Goal: Task Accomplishment & Management: Use online tool/utility

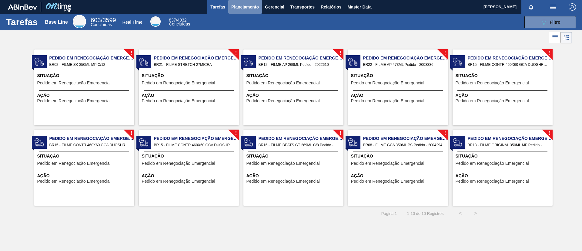
click at [245, 6] on span "Planejamento" at bounding box center [245, 6] width 28 height 7
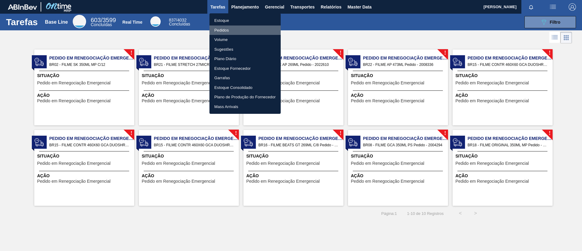
click at [237, 25] on li "Pedidos" at bounding box center [245, 30] width 71 height 10
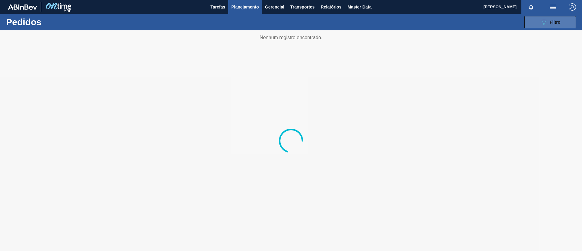
click at [485, 24] on button "089F7B8B-B2A5-4AFE-B5C0-19BA573D28AC Filtro" at bounding box center [551, 22] width 52 height 12
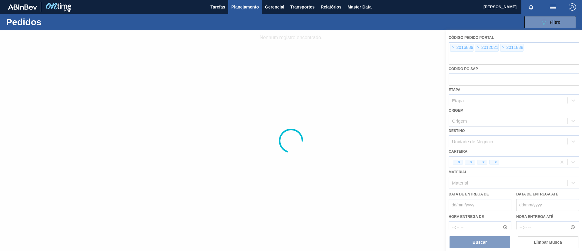
click at [451, 48] on div at bounding box center [291, 140] width 582 height 220
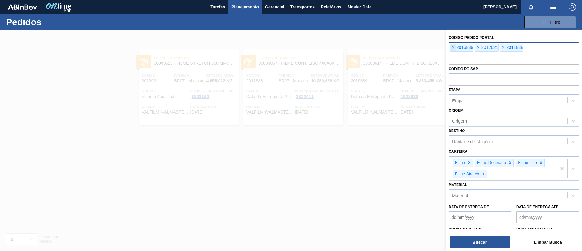
click at [452, 48] on span "×" at bounding box center [454, 47] width 6 height 7
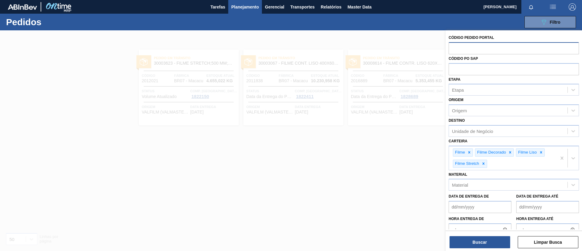
click at [452, 48] on input "text" at bounding box center [514, 48] width 130 height 12
paste input "2034517"
type input "2034517"
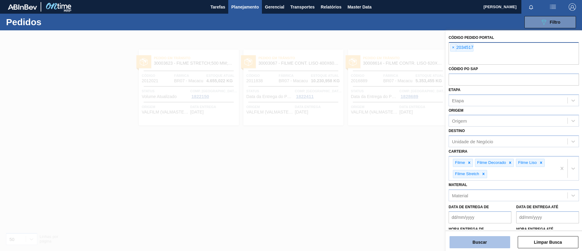
click at [482, 209] on button "Buscar" at bounding box center [480, 242] width 61 height 12
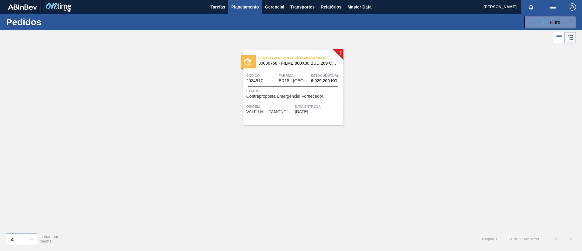
click at [331, 83] on span "6.929,200 KG" at bounding box center [324, 81] width 26 height 5
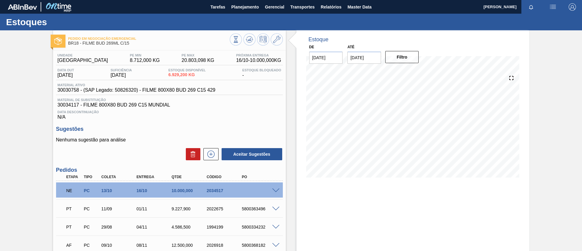
click at [272, 188] on span at bounding box center [275, 190] width 7 height 5
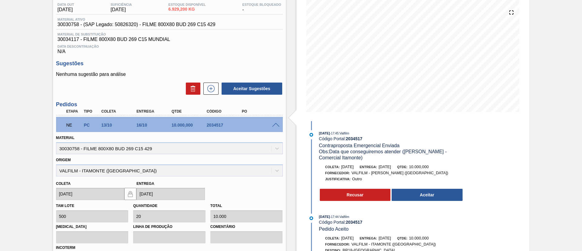
scroll to position [45, 0]
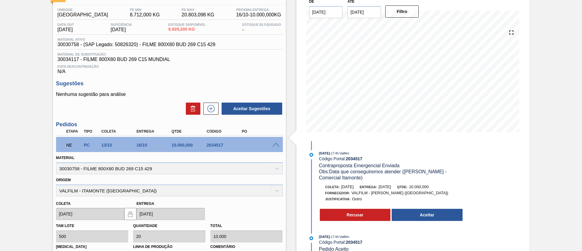
click at [357, 15] on input "09/10/2025" at bounding box center [364, 12] width 34 height 12
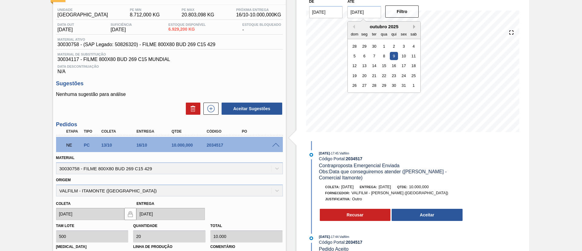
click at [414, 25] on button "Next Month" at bounding box center [415, 27] width 4 height 4
click at [394, 76] on div "26" at bounding box center [394, 76] width 8 height 8
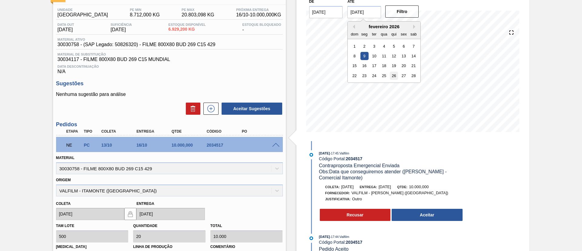
type input "26/02/2026"
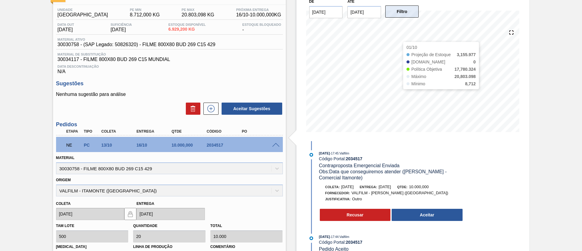
click at [400, 11] on button "Filtro" at bounding box center [402, 11] width 34 height 12
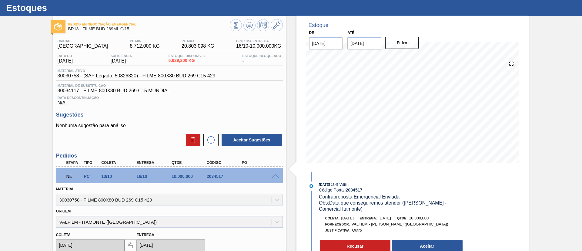
scroll to position [0, 0]
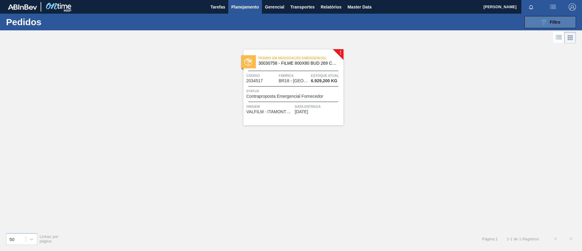
click at [485, 22] on icon "089F7B8B-B2A5-4AFE-B5C0-19BA573D28AC" at bounding box center [543, 21] width 7 height 7
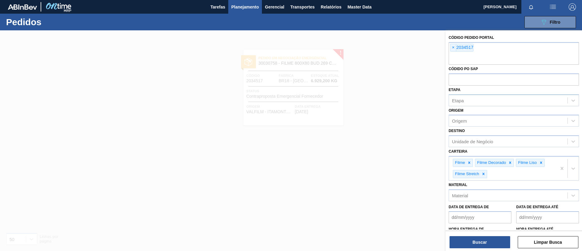
click at [485, 66] on div "Códido PO SAP" at bounding box center [514, 75] width 130 height 21
click at [485, 55] on input "text" at bounding box center [514, 59] width 130 height 12
paste input "2034517"
type input "2034517"
paste input "2034431"
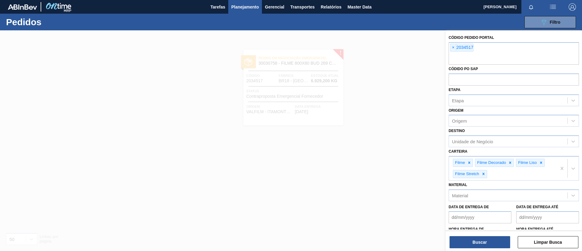
type input "2034431"
click at [474, 209] on div "Buscar Limpar Busca" at bounding box center [514, 238] width 136 height 17
click at [478, 209] on button "Buscar" at bounding box center [480, 242] width 61 height 12
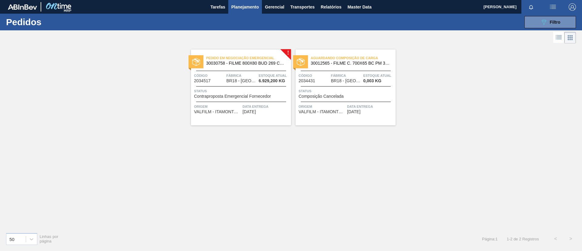
click at [376, 58] on span "Aguardando Composição de Carga" at bounding box center [353, 58] width 85 height 6
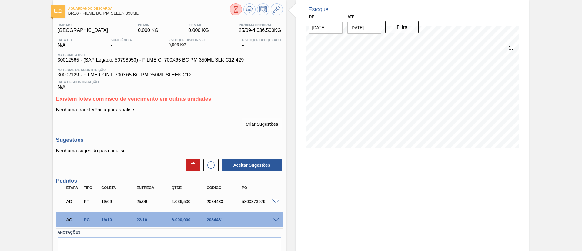
scroll to position [57, 0]
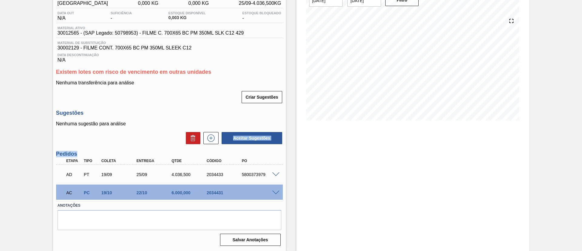
click at [212, 144] on div "Unidade Pernambuco PE MIN 0,000 KG PE MAX 0,000 KG Próxima Entrega 25/09 - 4.03…" at bounding box center [169, 120] width 233 height 254
click at [212, 141] on icon at bounding box center [211, 137] width 10 height 7
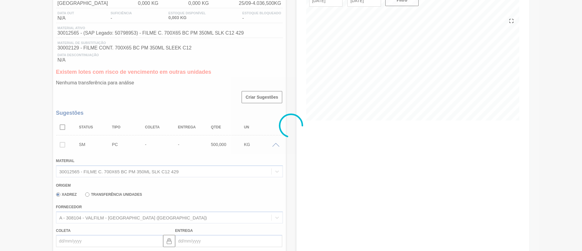
click at [178, 209] on div at bounding box center [291, 125] width 582 height 251
click at [175, 209] on div "A - 308104 - VALFILM - ITAMONTE (MG)" at bounding box center [163, 217] width 215 height 9
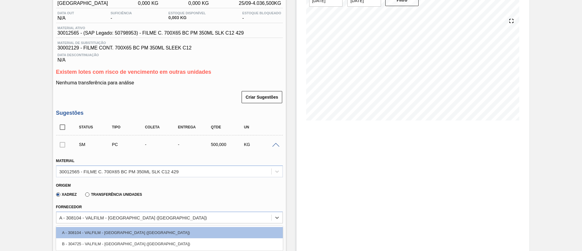
click at [274, 144] on span at bounding box center [275, 145] width 7 height 5
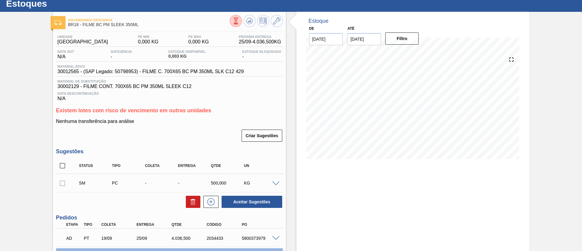
scroll to position [0, 0]
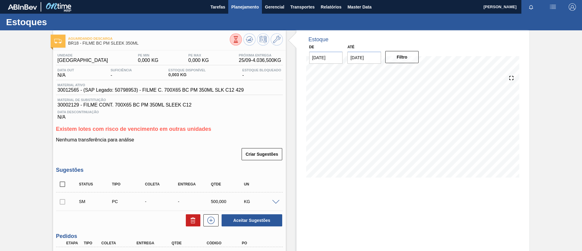
click at [252, 11] on button "Planejamento" at bounding box center [245, 7] width 34 height 14
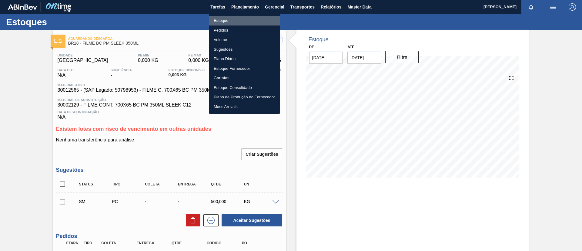
click at [245, 18] on li "Estoque" at bounding box center [244, 21] width 71 height 10
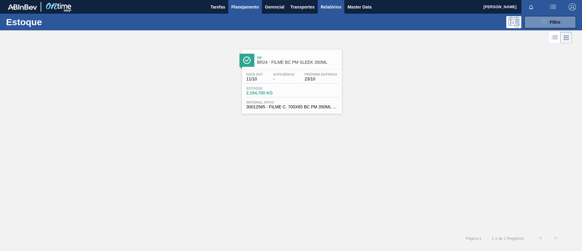
click at [333, 12] on button "Relatórios" at bounding box center [331, 7] width 27 height 14
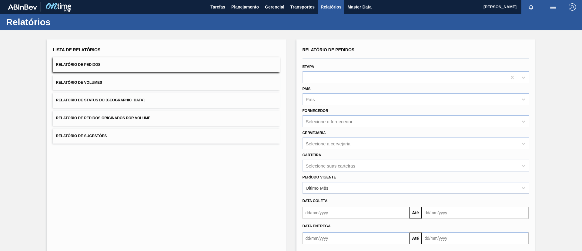
click at [348, 168] on div "Selecione suas carteiras" at bounding box center [416, 165] width 227 height 12
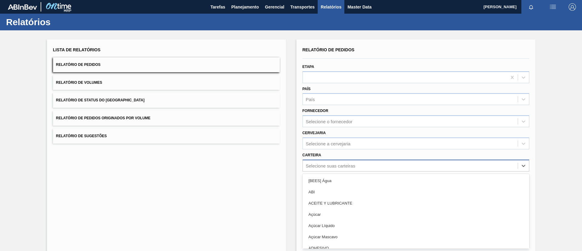
scroll to position [16, 0]
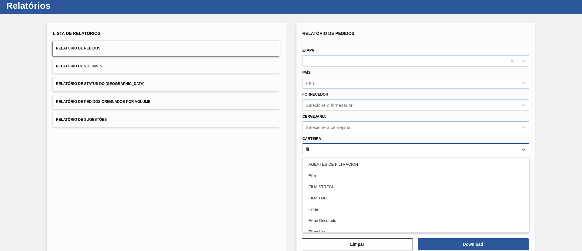
type input "filme"
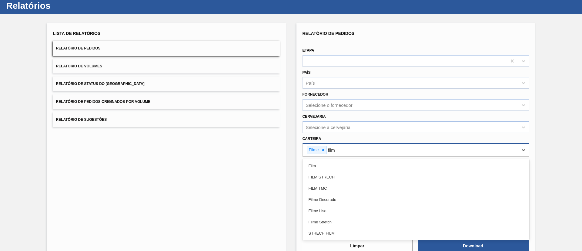
type input "filme"
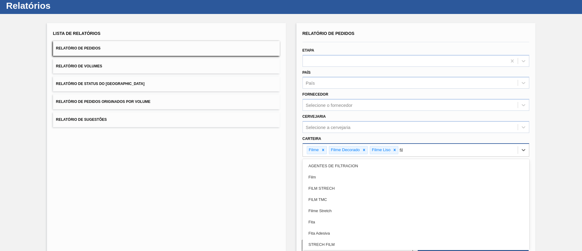
type input "filme"
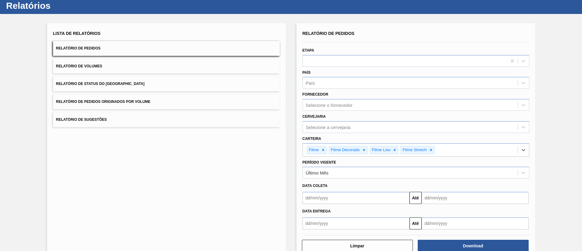
drag, startPoint x: 345, startPoint y: 175, endPoint x: 343, endPoint y: 179, distance: 5.3
click at [345, 175] on div "Último Mês" at bounding box center [410, 172] width 215 height 9
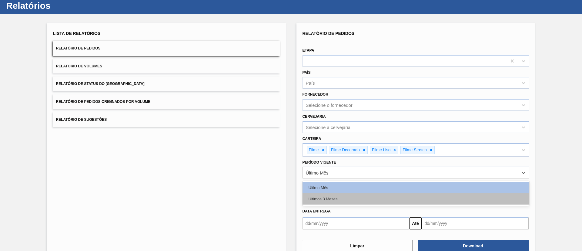
click at [333, 197] on div "Últimos 3 Meses" at bounding box center [416, 198] width 227 height 11
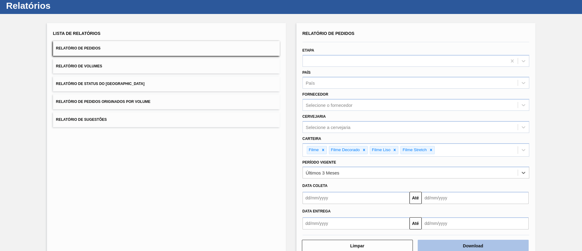
click at [465, 209] on button "Download" at bounding box center [473, 246] width 111 height 12
click at [144, 78] on button "Relatório de Status do Estoque" at bounding box center [166, 83] width 227 height 15
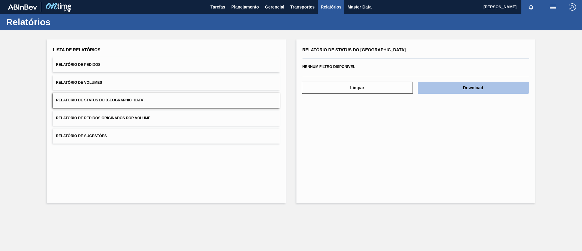
click at [485, 91] on button "Download" at bounding box center [473, 88] width 111 height 12
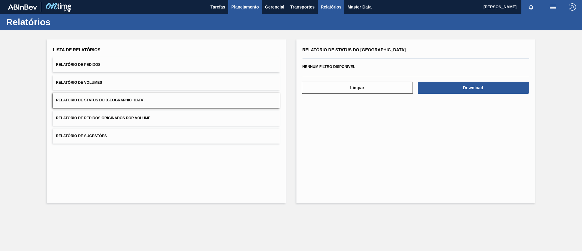
click at [255, 12] on button "Planejamento" at bounding box center [245, 7] width 34 height 14
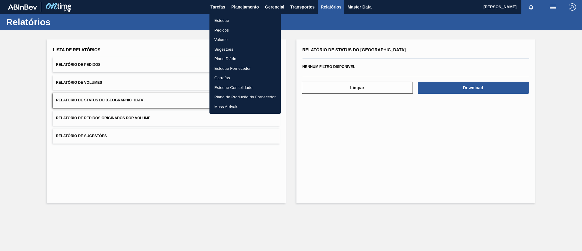
click at [249, 8] on div at bounding box center [291, 125] width 582 height 251
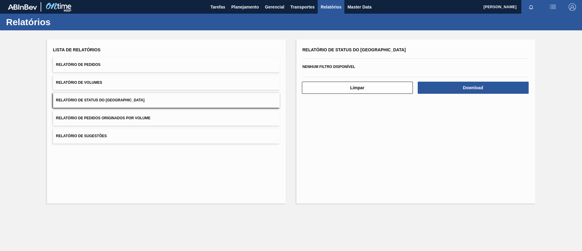
click at [244, 0] on body "Tarefas Planejamento Gerencial Transportes Relatórios Master Data TOMAS SIMOES …" at bounding box center [291, 0] width 582 height 0
click at [243, 8] on span "Planejamento" at bounding box center [245, 6] width 28 height 7
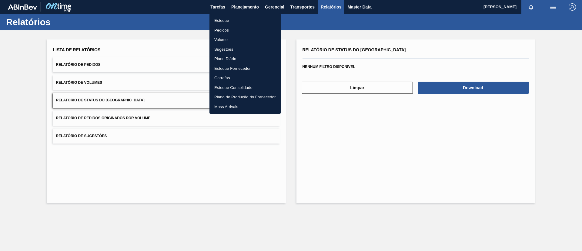
click at [241, 18] on li "Estoque" at bounding box center [245, 21] width 71 height 10
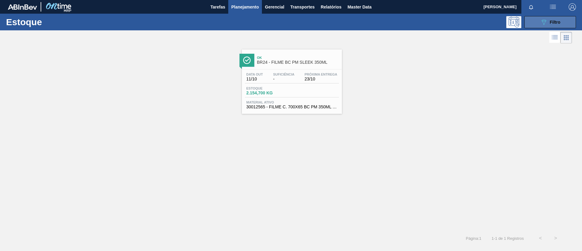
click at [485, 22] on icon "089F7B8B-B2A5-4AFE-B5C0-19BA573D28AC" at bounding box center [543, 21] width 7 height 7
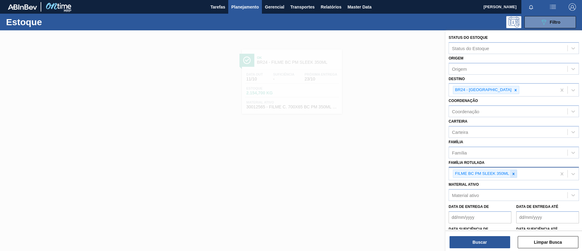
click at [485, 173] on icon at bounding box center [514, 174] width 4 height 4
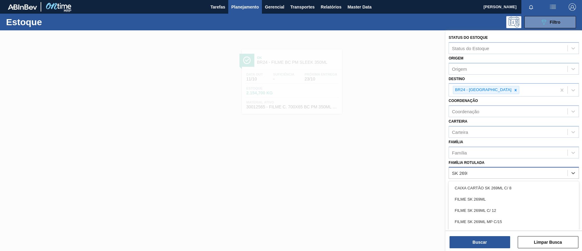
type Rotulada "SK 269ML"
drag, startPoint x: 500, startPoint y: 197, endPoint x: 490, endPoint y: 115, distance: 83.3
click at [485, 196] on div "FILME SK 269ML" at bounding box center [514, 198] width 130 height 11
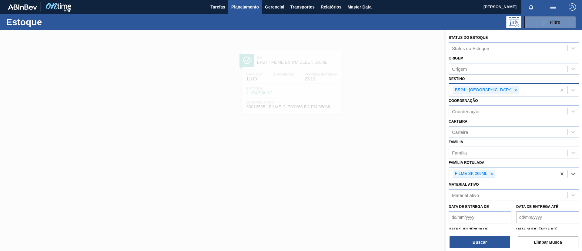
click at [485, 87] on div at bounding box center [515, 90] width 7 height 8
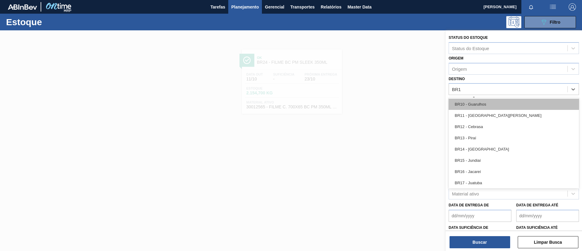
type input "BR16"
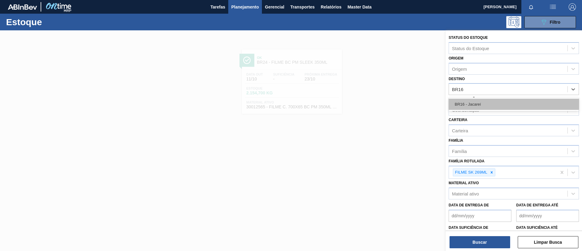
click at [485, 106] on div "BR16 - Jacareí" at bounding box center [514, 104] width 130 height 11
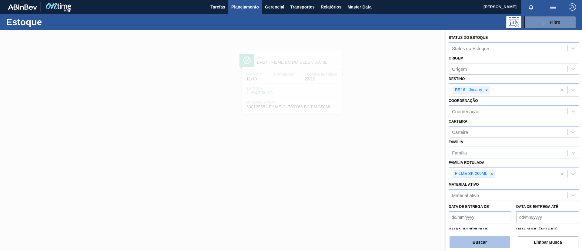
click at [477, 209] on button "Buscar" at bounding box center [480, 242] width 61 height 12
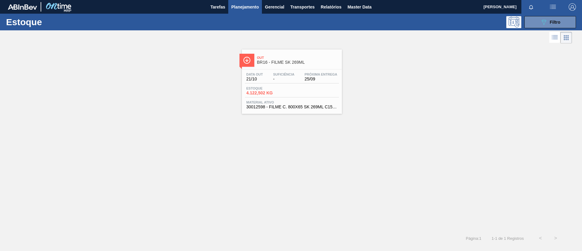
click at [268, 65] on div "Out BR16 - FILME SK 269ML" at bounding box center [298, 60] width 82 height 14
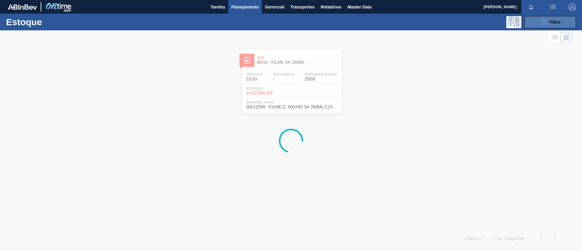
click at [485, 23] on button "089F7B8B-B2A5-4AFE-B5C0-19BA573D28AC Filtro" at bounding box center [551, 22] width 52 height 12
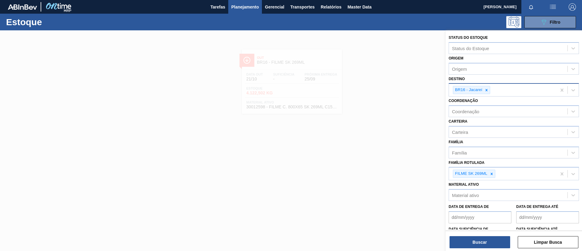
click at [485, 87] on div at bounding box center [486, 90] width 7 height 8
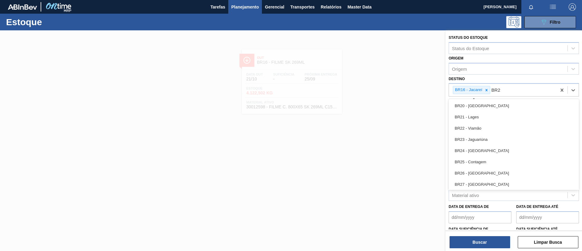
type input "BR23"
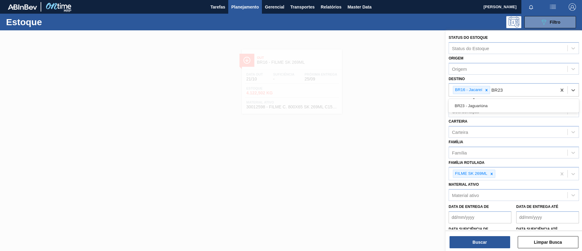
click at [485, 99] on div "BR23 - Jaguariúna" at bounding box center [514, 106] width 130 height 14
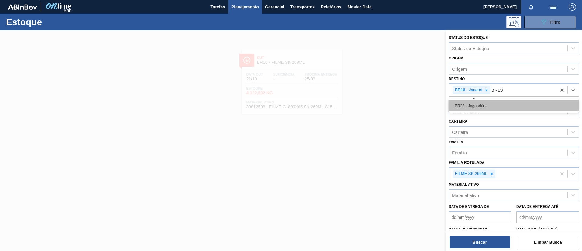
click at [485, 102] on div "BR23 - Jaguariúna" at bounding box center [514, 105] width 130 height 11
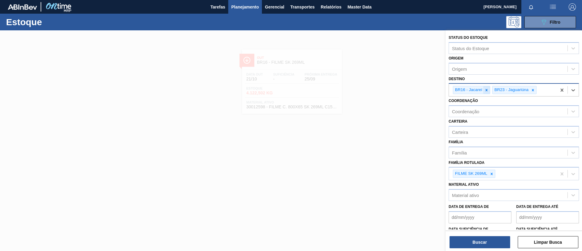
click at [485, 93] on div at bounding box center [486, 90] width 7 height 8
click at [485, 209] on button "Buscar" at bounding box center [480, 242] width 61 height 12
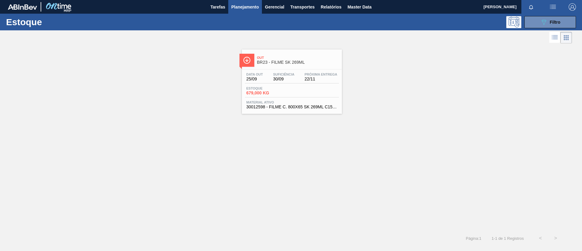
drag, startPoint x: 320, startPoint y: 82, endPoint x: 317, endPoint y: 68, distance: 14.5
click at [320, 82] on div "Data out 25/09 Suficiência 30/09 Próxima Entrega 22/11" at bounding box center [292, 77] width 94 height 11
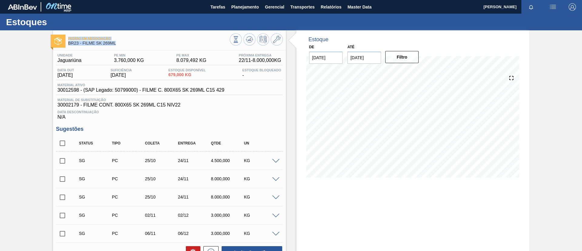
drag, startPoint x: 107, startPoint y: 42, endPoint x: 37, endPoint y: 30, distance: 71.0
click at [37, 30] on div "Pedido em Negociação BR23 - FILME SK 269ML Unidade Jaguariúna PE MIN 3.760,000 …" at bounding box center [291, 188] width 582 height 316
click at [47, 70] on div "Pedido em Negociação BR23 - FILME SK 269ML Unidade Jaguariúna PE MIN 3.760,000 …" at bounding box center [291, 188] width 582 height 316
click at [0, 132] on div "Pedido em Negociação BR23 - FILME SK 269ML Unidade Jaguariúna PE MIN 3.760,000 …" at bounding box center [291, 188] width 582 height 316
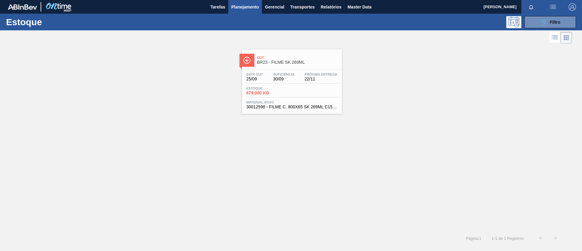
click at [485, 28] on div "Estoque 089F7B8B-B2A5-4AFE-B5C0-19BA573D28AC Filtro" at bounding box center [291, 22] width 582 height 17
click at [485, 23] on span "Filtro" at bounding box center [555, 22] width 11 height 5
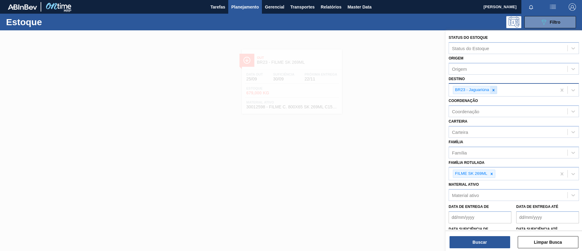
click at [485, 93] on div "BR23 - Jaguariúna" at bounding box center [503, 90] width 108 height 12
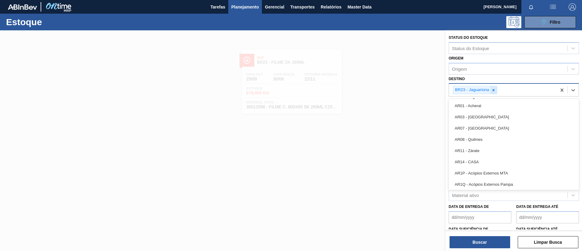
click at [485, 90] on icon at bounding box center [493, 90] width 4 height 4
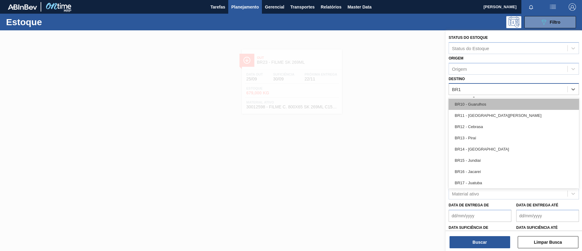
type input "BR19"
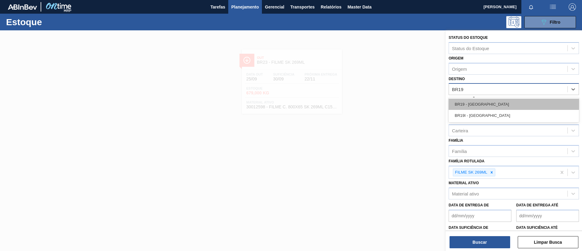
click at [485, 107] on div "BR19 - [GEOGRAPHIC_DATA]" at bounding box center [514, 104] width 130 height 11
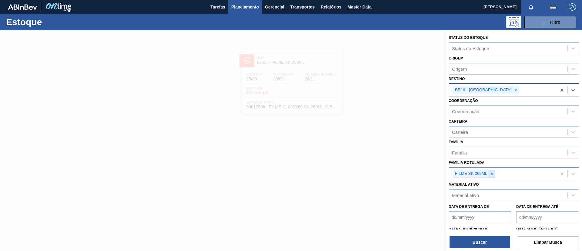
click at [485, 174] on icon at bounding box center [492, 174] width 4 height 4
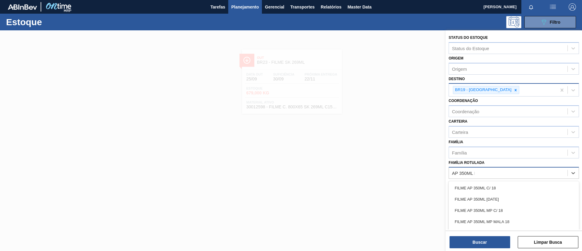
type Rotulada "AP 350ML MP"
click at [485, 184] on div "FILME AP 350ML MP C/ 18" at bounding box center [514, 187] width 130 height 11
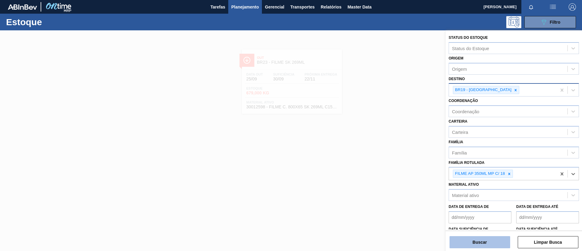
click at [483, 209] on button "Buscar" at bounding box center [480, 242] width 61 height 12
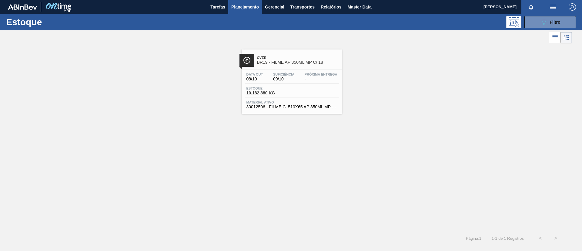
click at [294, 65] on div "Over BR19 - FILME AP 350ML MP C/ 18" at bounding box center [298, 60] width 82 height 14
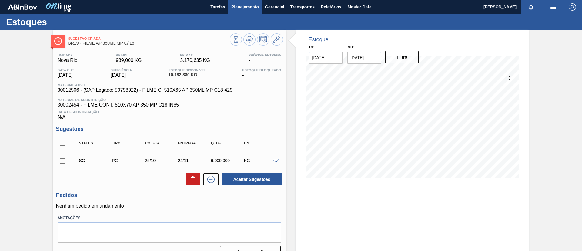
click at [247, 8] on span "Planejamento" at bounding box center [245, 6] width 28 height 7
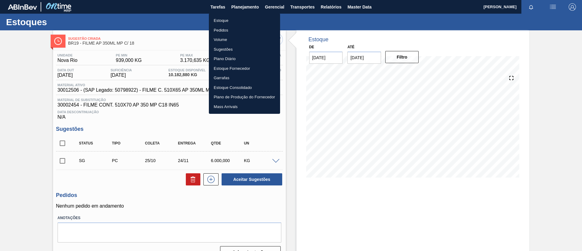
click at [226, 18] on li "Estoque" at bounding box center [244, 21] width 71 height 10
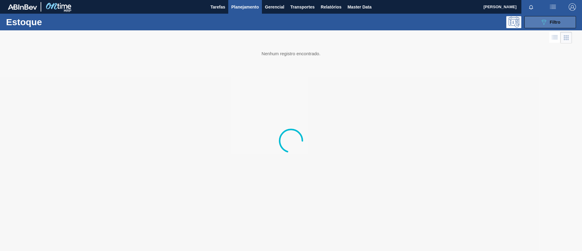
click at [485, 20] on button "089F7B8B-B2A5-4AFE-B5C0-19BA573D28AC Filtro" at bounding box center [551, 22] width 52 height 12
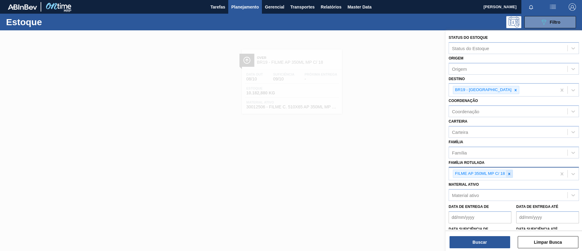
click at [485, 173] on div at bounding box center [509, 174] width 7 height 8
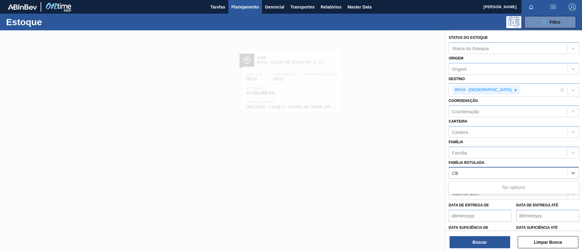
type Rotulada "C"
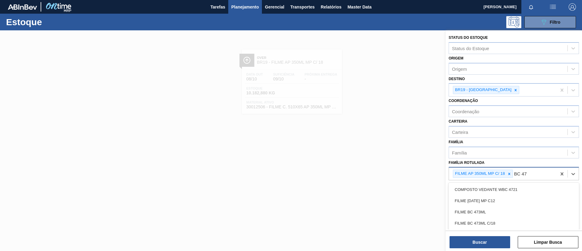
type Rotulada "BC 473"
drag, startPoint x: 505, startPoint y: 195, endPoint x: 506, endPoint y: 191, distance: 3.7
click at [485, 195] on div "FILME BC 473ML" at bounding box center [514, 200] width 130 height 11
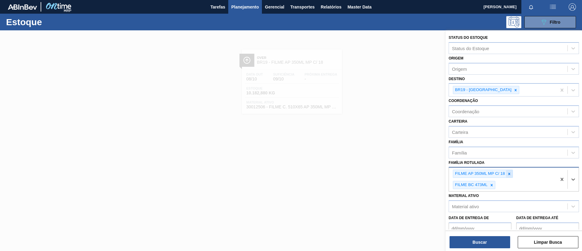
click at [485, 170] on div at bounding box center [509, 174] width 7 height 8
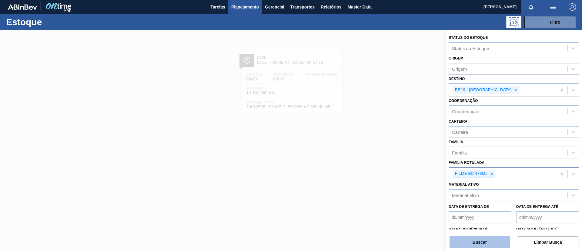
click at [485, 209] on button "Buscar" at bounding box center [480, 242] width 61 height 12
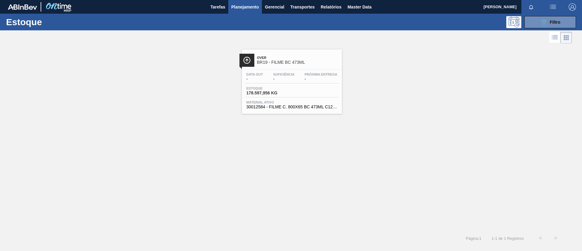
click at [341, 89] on div "Data out - Suficiência - Próxima Entrega - Estoque 178.597,956 KG Material ativ…" at bounding box center [292, 89] width 100 height 41
click at [485, 23] on icon "089F7B8B-B2A5-4AFE-B5C0-19BA573D28AC" at bounding box center [543, 21] width 7 height 7
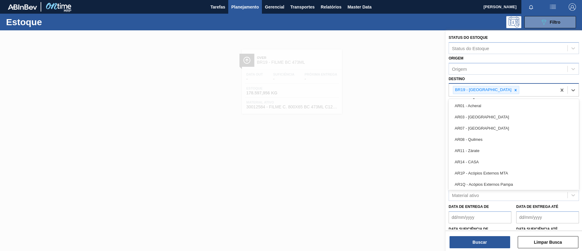
click at [485, 90] on div "BR19 - Nova Rio" at bounding box center [503, 90] width 108 height 12
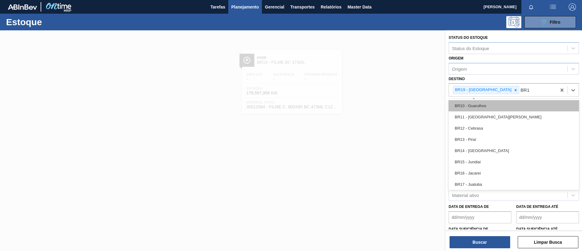
type input "BR18"
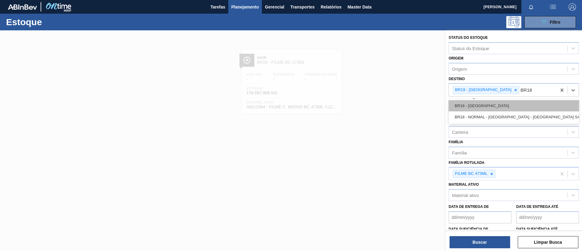
click at [485, 107] on div "BR18 - Pernambuco" at bounding box center [514, 105] width 130 height 11
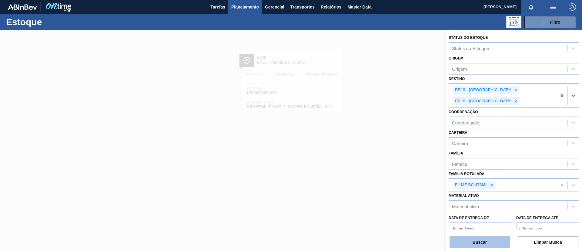
click at [485, 209] on button "Buscar" at bounding box center [480, 242] width 61 height 12
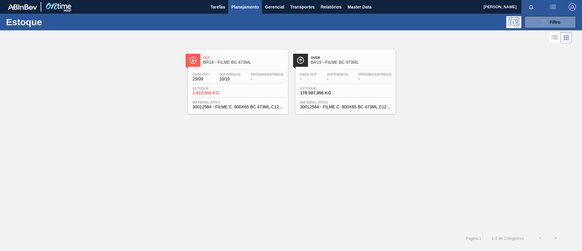
click at [216, 60] on span "BR18 - FILME BC 473ML" at bounding box center [244, 62] width 82 height 5
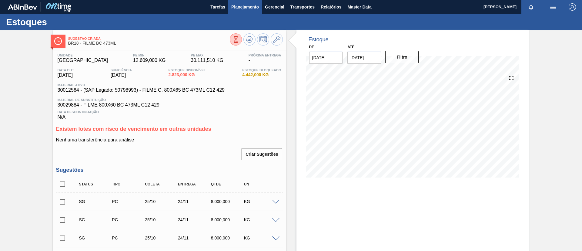
click at [245, 3] on button "Planejamento" at bounding box center [245, 7] width 34 height 14
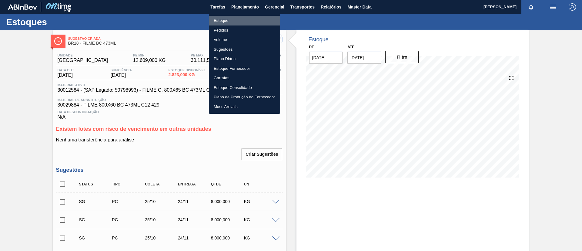
click at [244, 16] on li "Estoque" at bounding box center [244, 21] width 71 height 10
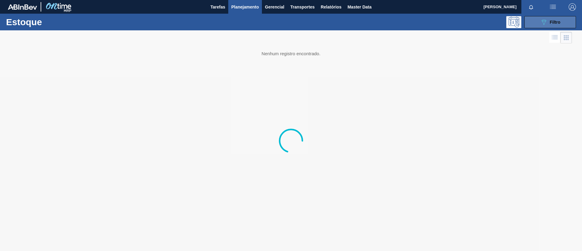
click at [485, 23] on icon "089F7B8B-B2A5-4AFE-B5C0-19BA573D28AC" at bounding box center [543, 21] width 7 height 7
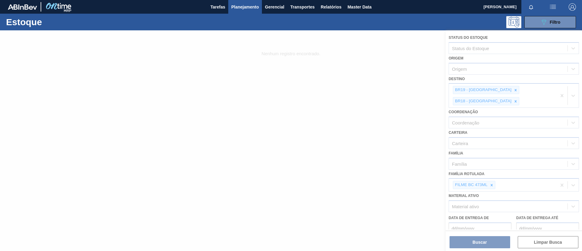
click at [485, 171] on div at bounding box center [291, 140] width 582 height 220
click at [485, 174] on div at bounding box center [291, 140] width 582 height 220
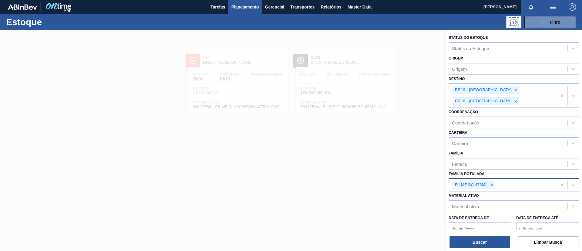
click at [485, 184] on icon at bounding box center [492, 185] width 2 height 2
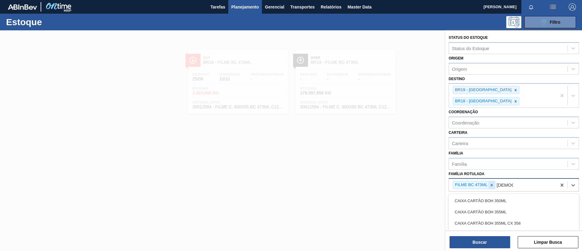
type Rotulada "BOH 350"
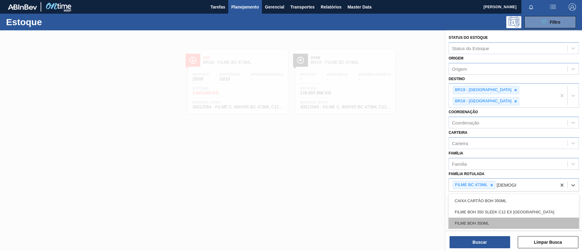
click at [485, 209] on div "FILME BOH 350ML" at bounding box center [514, 222] width 130 height 11
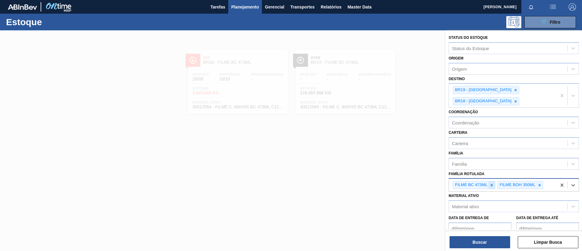
click at [485, 183] on icon at bounding box center [492, 185] width 4 height 4
click at [485, 91] on icon at bounding box center [516, 90] width 4 height 4
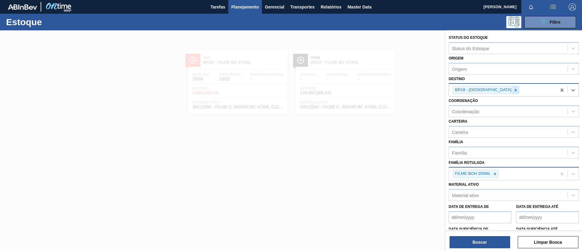
click at [485, 92] on div at bounding box center [515, 90] width 7 height 8
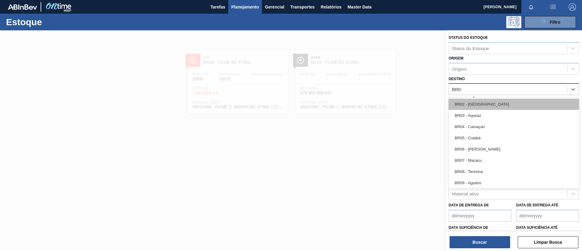
type input "BR04"
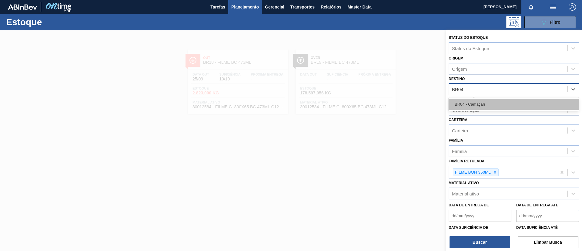
click at [485, 99] on div "BR04 - Camaçari" at bounding box center [514, 104] width 130 height 11
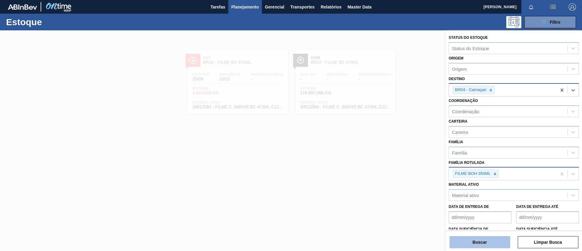
click at [481, 209] on button "Buscar" at bounding box center [480, 242] width 61 height 12
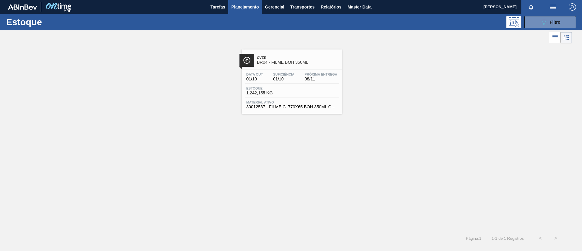
click at [295, 58] on span "Over" at bounding box center [298, 58] width 82 height 4
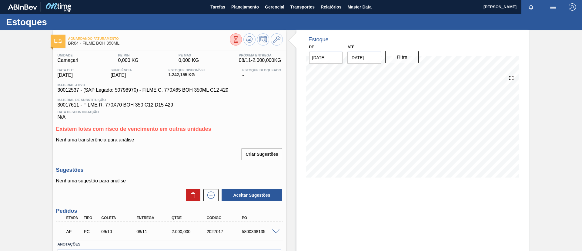
click at [245, 44] on div at bounding box center [256, 40] width 53 height 14
click at [247, 44] on button at bounding box center [249, 39] width 12 height 12
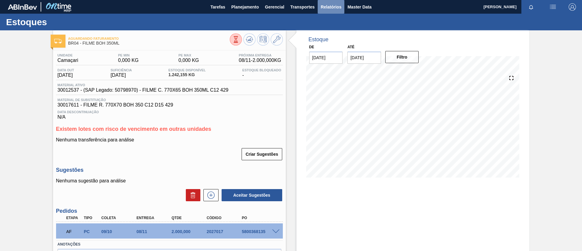
click at [328, 8] on span "Relatórios" at bounding box center [331, 6] width 21 height 7
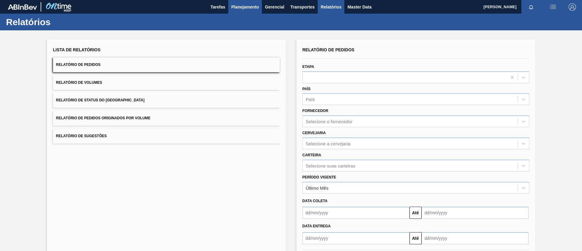
click at [247, 8] on span "Planejamento" at bounding box center [245, 6] width 28 height 7
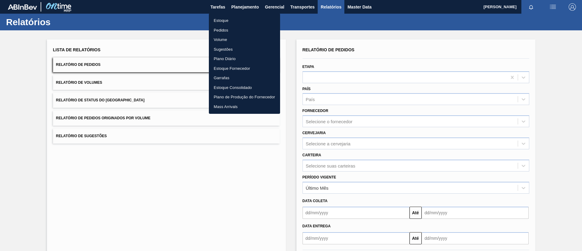
click at [250, 20] on li "Estoque" at bounding box center [244, 21] width 71 height 10
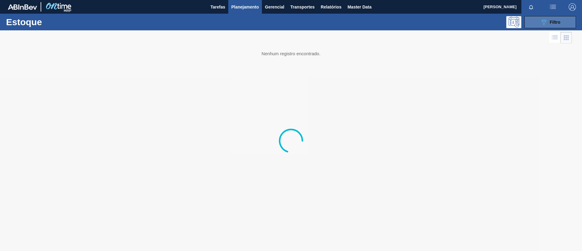
click at [485, 20] on div "089F7B8B-B2A5-4AFE-B5C0-19BA573D28AC Filtro" at bounding box center [550, 21] width 20 height 7
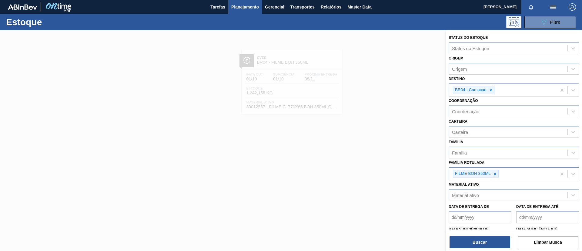
click at [485, 178] on div "FILME BOH 350ML" at bounding box center [503, 173] width 108 height 12
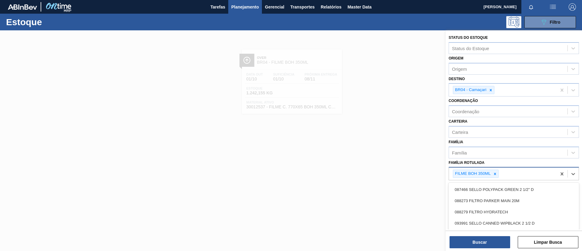
click at [485, 173] on icon at bounding box center [495, 174] width 4 height 4
type Rotulada "BC 473ML"
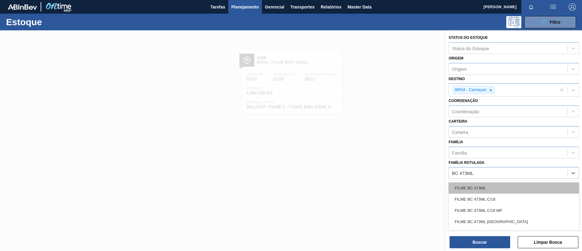
click at [483, 186] on div "FILME BC 473ML" at bounding box center [514, 187] width 130 height 11
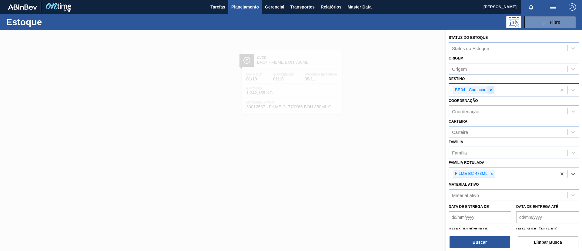
click at [485, 89] on icon at bounding box center [491, 90] width 4 height 4
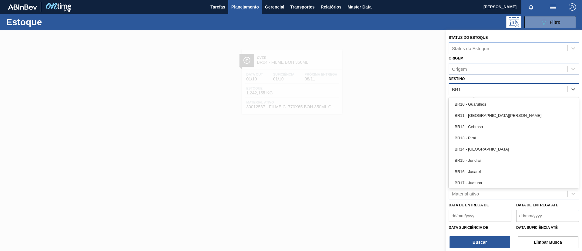
type input "BR18"
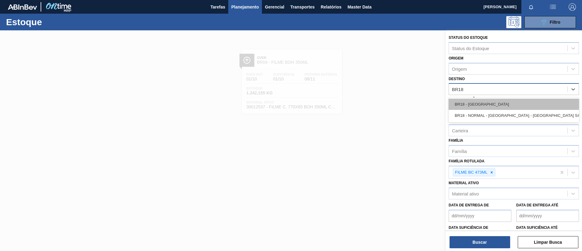
click at [485, 101] on div "BR18 - Pernambuco" at bounding box center [514, 104] width 130 height 11
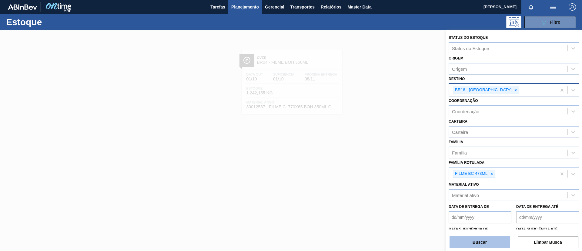
click at [481, 209] on button "Buscar" at bounding box center [480, 242] width 61 height 12
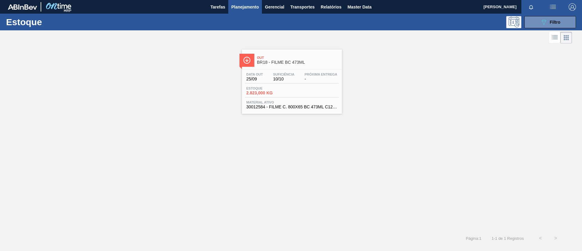
click at [288, 65] on div "Out BR18 - FILME BC 473ML" at bounding box center [298, 60] width 82 height 14
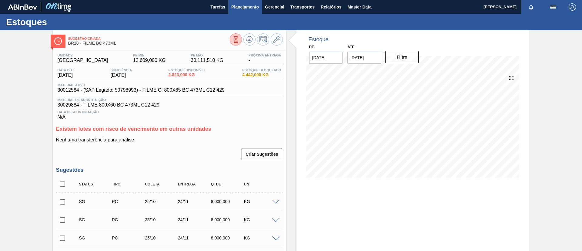
click at [241, 8] on span "Planejamento" at bounding box center [245, 6] width 28 height 7
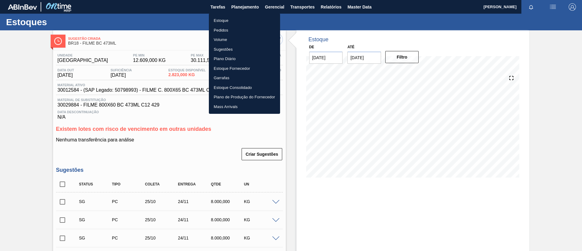
click at [9, 110] on div at bounding box center [291, 125] width 582 height 251
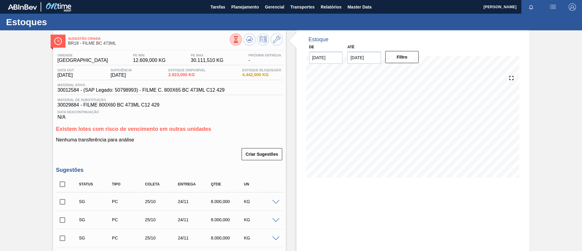
click at [241, 15] on div "Estoques" at bounding box center [291, 22] width 582 height 17
click at [247, 12] on button "Planejamento" at bounding box center [245, 7] width 34 height 14
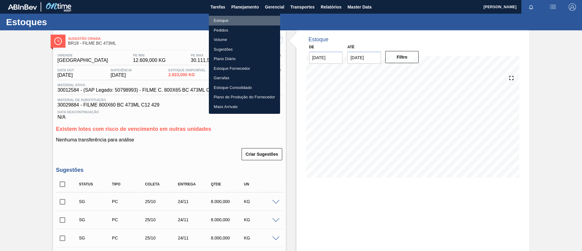
click at [244, 18] on li "Estoque" at bounding box center [244, 21] width 71 height 10
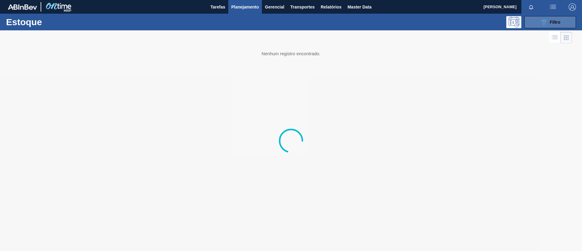
click at [485, 25] on div "089F7B8B-B2A5-4AFE-B5C0-19BA573D28AC Filtro" at bounding box center [550, 21] width 20 height 7
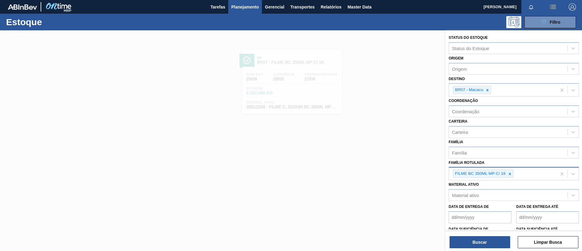
click at [485, 176] on Rotulada "Família Rotulada" at bounding box center [515, 173] width 1 height 5
click at [485, 173] on icon at bounding box center [510, 174] width 4 height 4
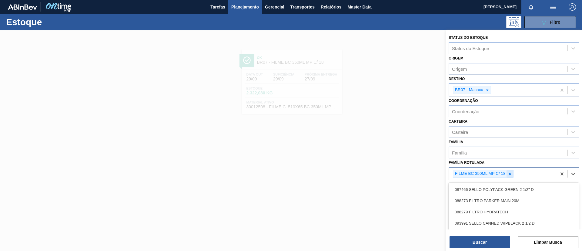
click at [485, 173] on icon at bounding box center [510, 174] width 4 height 4
type Rotulada "BOH 350ML"
click at [479, 201] on div "FILME BOH 350ML" at bounding box center [514, 198] width 130 height 11
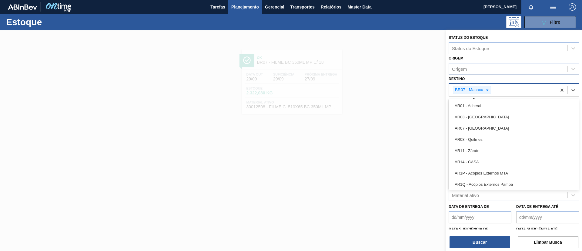
click at [485, 92] on div "BR07 - Macacu" at bounding box center [472, 90] width 38 height 8
drag, startPoint x: 487, startPoint y: 96, endPoint x: 486, endPoint y: 92, distance: 4.7
click at [485, 92] on div "Status do Estoque Status do Estoque Origem Origem Destino option AR01 - Acheral…" at bounding box center [514, 150] width 136 height 241
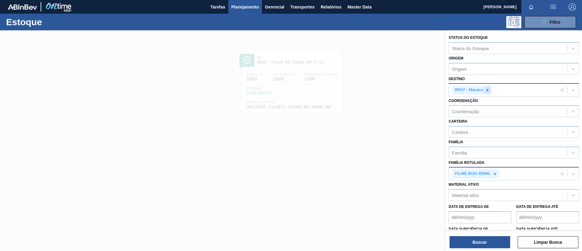
click at [485, 91] on icon at bounding box center [487, 90] width 4 height 4
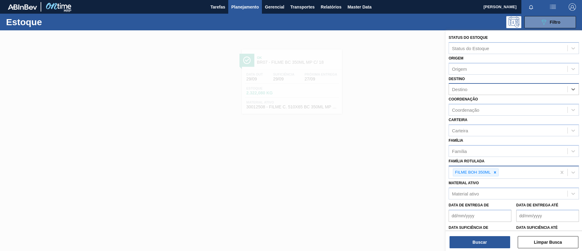
click at [470, 209] on div "Buscar Limpar Busca" at bounding box center [514, 238] width 136 height 17
click at [471, 209] on button "Buscar" at bounding box center [480, 242] width 61 height 12
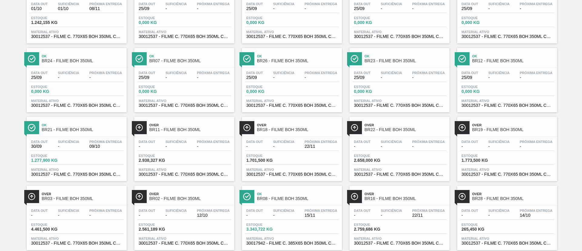
scroll to position [85, 0]
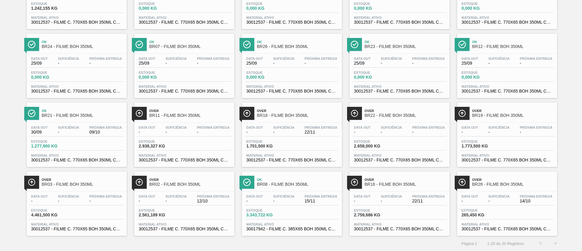
click at [190, 192] on div "Data out - Suficiência - Próxima Entrega 12/10 Estoque 2.561,189 KG Material at…" at bounding box center [184, 211] width 100 height 41
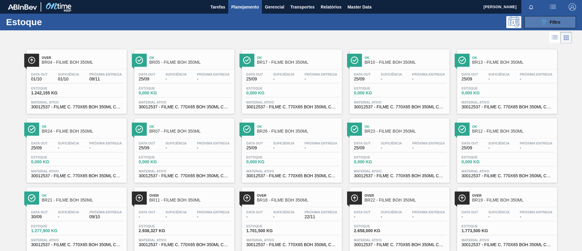
click at [485, 27] on button "089F7B8B-B2A5-4AFE-B5C0-19BA573D28AC Filtro" at bounding box center [551, 22] width 52 height 12
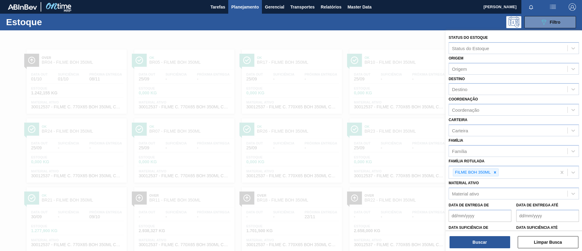
drag, startPoint x: 390, startPoint y: 54, endPoint x: 386, endPoint y: 57, distance: 4.3
click at [389, 54] on div at bounding box center [291, 155] width 582 height 251
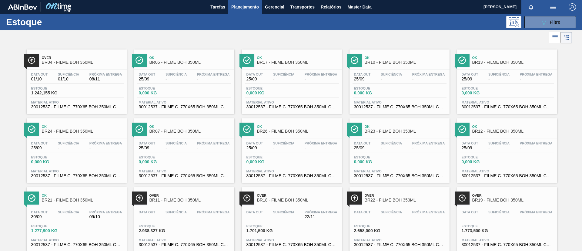
click at [246, 15] on div "Estoque 089F7B8B-B2A5-4AFE-B5C0-19BA573D28AC Filtro" at bounding box center [291, 22] width 582 height 17
click at [485, 29] on div "Estoque 089F7B8B-B2A5-4AFE-B5C0-19BA573D28AC Filtro" at bounding box center [291, 22] width 582 height 17
click at [485, 24] on icon "089F7B8B-B2A5-4AFE-B5C0-19BA573D28AC" at bounding box center [543, 21] width 7 height 7
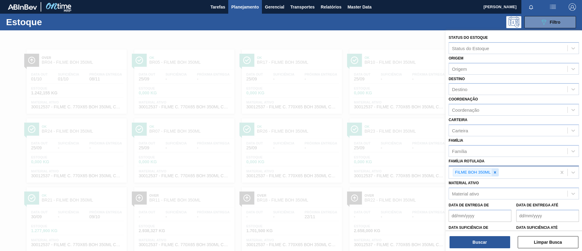
click at [485, 173] on div at bounding box center [495, 173] width 7 height 8
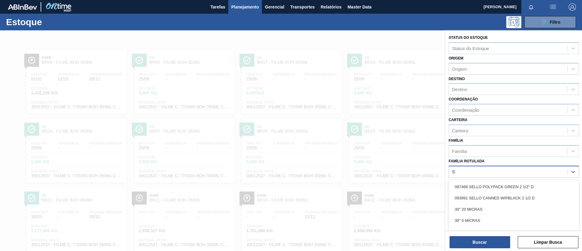
scroll to position [22, 0]
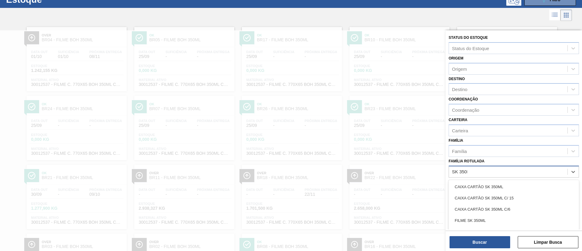
type Rotulada "SK 350ML"
click at [485, 209] on div "FILME SK 350ML" at bounding box center [514, 220] width 130 height 11
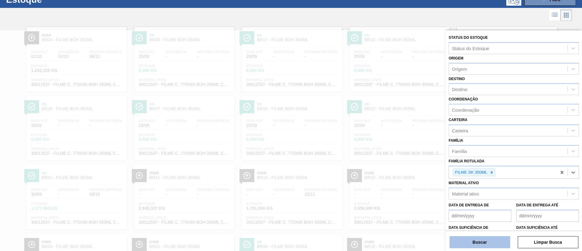
click at [485, 209] on button "Buscar" at bounding box center [480, 242] width 61 height 12
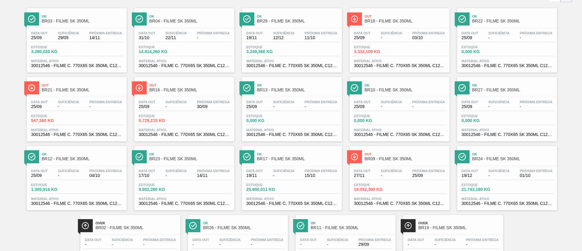
scroll to position [0, 0]
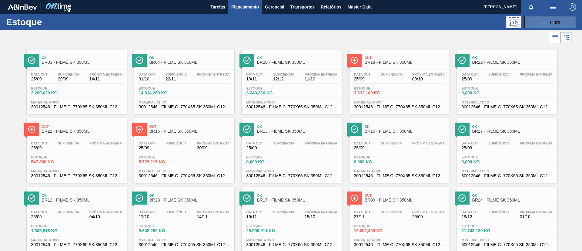
click at [485, 27] on button "089F7B8B-B2A5-4AFE-B5C0-19BA573D28AC Filtro" at bounding box center [551, 22] width 52 height 12
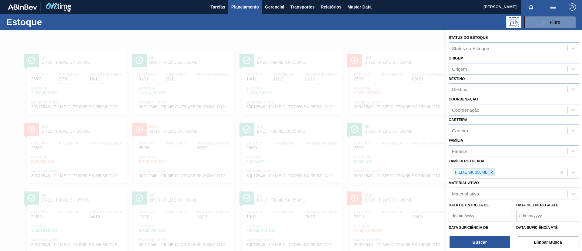
click at [485, 169] on div at bounding box center [491, 173] width 7 height 8
paste Rotulada "FILME SK 269ML"
type Rotulada "FILME SK 269ML"
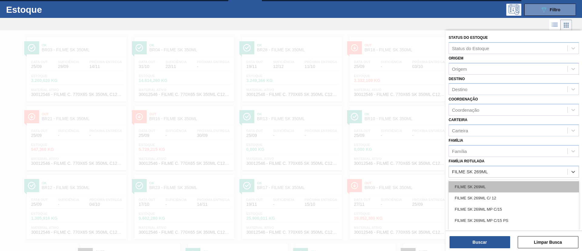
scroll to position [12, 0]
click at [485, 187] on div "FILME SK 269ML" at bounding box center [514, 186] width 130 height 11
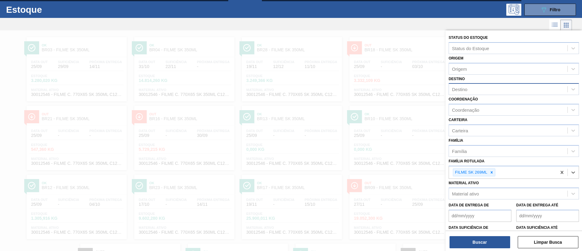
click at [469, 85] on div "Destino" at bounding box center [508, 89] width 119 height 9
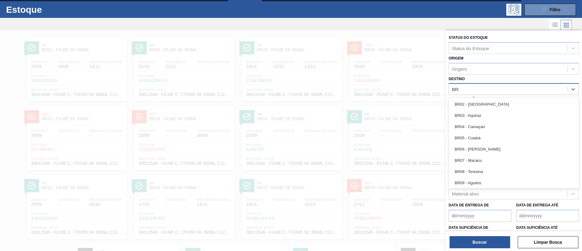
type input "BR23"
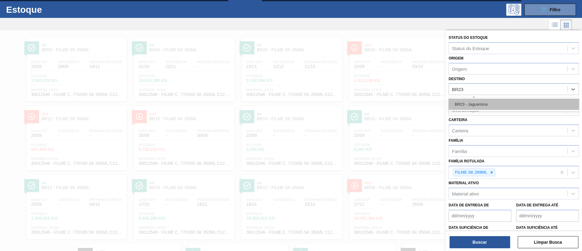
click at [472, 101] on div "BR23 - Jaguariúna" at bounding box center [514, 104] width 130 height 11
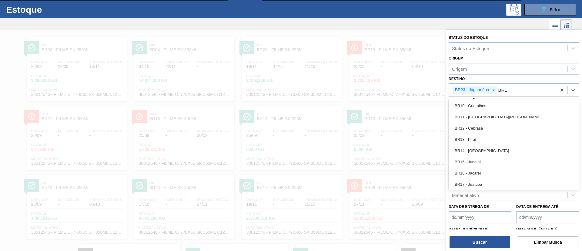
type input "BR18"
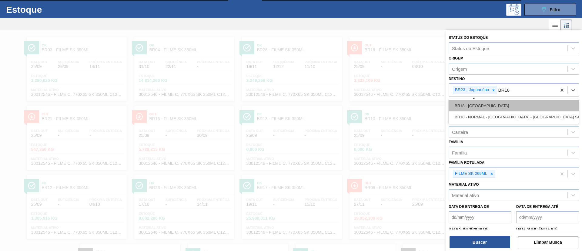
click at [485, 105] on div "BR18 - Pernambuco" at bounding box center [514, 105] width 130 height 11
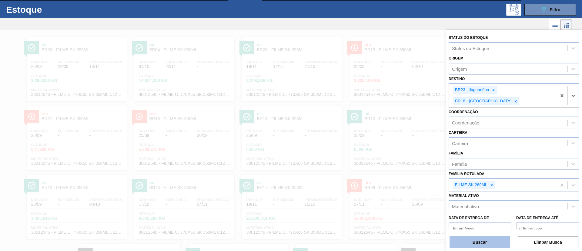
click at [485, 209] on button "Buscar" at bounding box center [480, 242] width 61 height 12
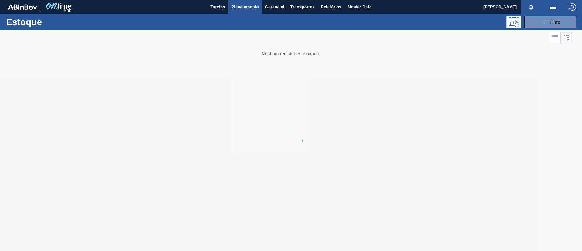
scroll to position [0, 0]
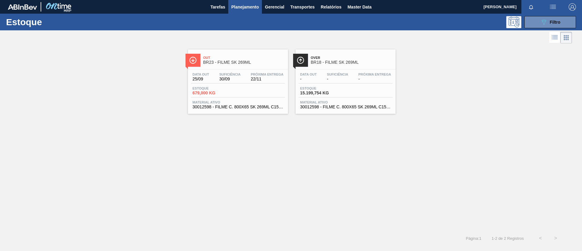
click at [249, 78] on div "Próxima Entrega 22/11" at bounding box center [267, 76] width 36 height 9
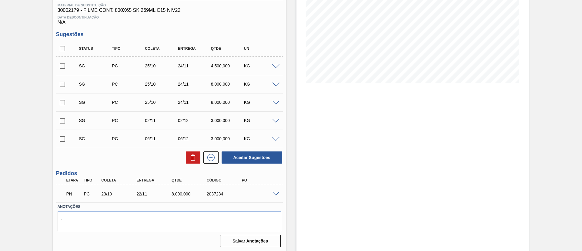
scroll to position [96, 0]
drag, startPoint x: 167, startPoint y: 194, endPoint x: 194, endPoint y: 193, distance: 27.3
click at [192, 190] on div "PN PC 23/10 22/11 8.000,000 2037234" at bounding box center [167, 192] width 211 height 12
drag, startPoint x: 200, startPoint y: 195, endPoint x: 205, endPoint y: 196, distance: 5.1
click at [201, 195] on div "8.000,000" at bounding box center [189, 192] width 39 height 5
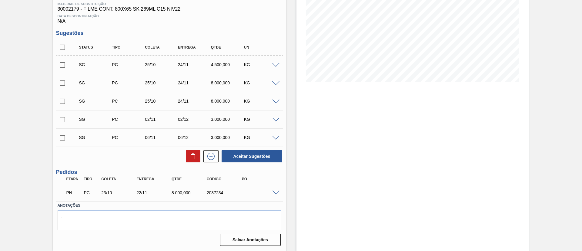
click at [187, 201] on label "Anotações" at bounding box center [170, 205] width 224 height 9
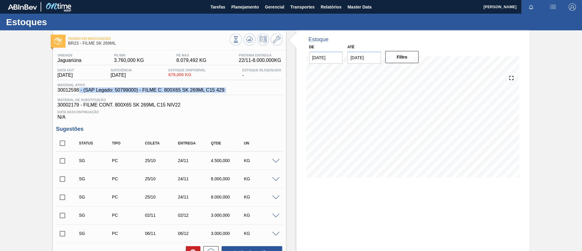
drag, startPoint x: 52, startPoint y: 96, endPoint x: 76, endPoint y: 91, distance: 24.2
click at [77, 91] on div "Pedido em Negociação BR23 - FILME SK 269ML Unidade Jaguariúna PE MIN 3.760,000 …" at bounding box center [291, 188] width 582 height 316
click at [75, 90] on span "30012598 - (SAP Legado: 50799000) - FILME C. 800X65 SK 269ML C15 429" at bounding box center [141, 89] width 167 height 5
drag, startPoint x: 79, startPoint y: 90, endPoint x: 39, endPoint y: 91, distance: 39.7
click at [39, 91] on div "Pedido em Negociação BR23 - FILME SK 269ML Unidade Jaguariúna PE MIN 3.760,000 …" at bounding box center [291, 188] width 582 height 316
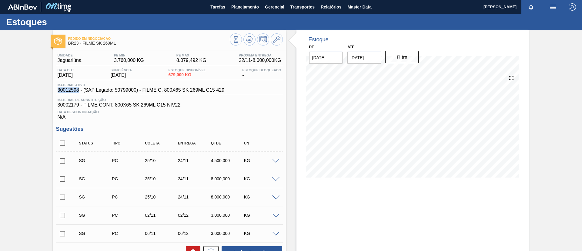
copy span "30012598"
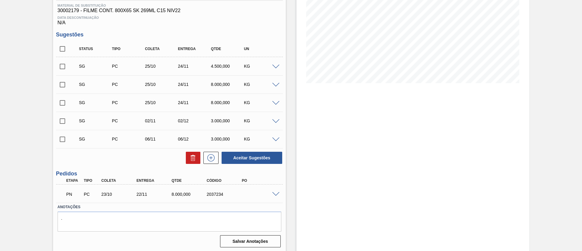
scroll to position [96, 0]
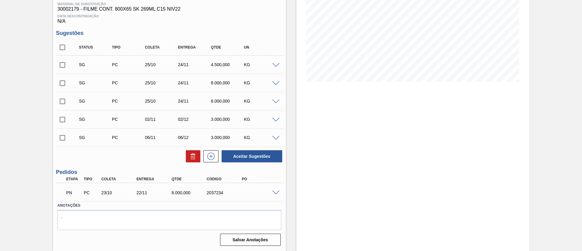
click at [274, 68] on div "SG PC 25/10 24/11 4.500,000 KG" at bounding box center [169, 64] width 227 height 15
click at [275, 66] on span at bounding box center [275, 65] width 7 height 5
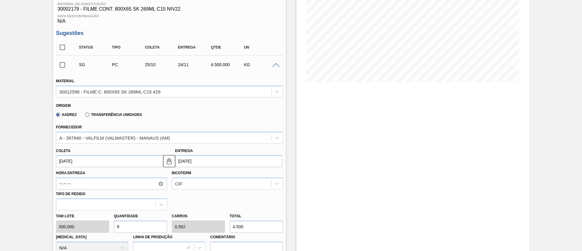
click at [133, 121] on div "Origem Xadrez Transferência Unidades" at bounding box center [170, 110] width 232 height 22
click at [129, 115] on label "Transferência Unidades" at bounding box center [113, 114] width 57 height 4
click at [84, 116] on input "Transferência Unidades" at bounding box center [84, 116] width 0 height 0
type input "0,563"
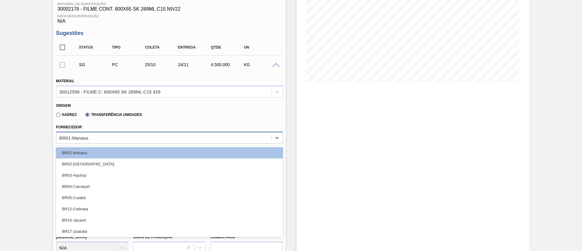
click at [131, 133] on div "BR01-Manaus" at bounding box center [163, 137] width 215 height 9
type input "BR18"
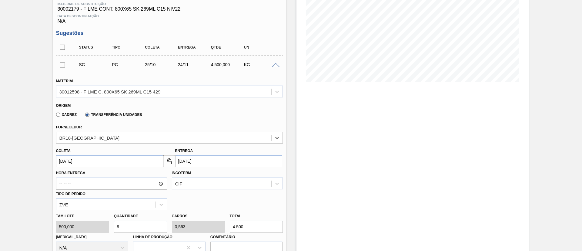
click at [109, 160] on input "[DATE]" at bounding box center [109, 161] width 107 height 12
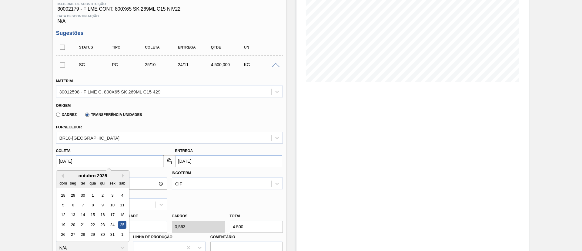
click at [61, 178] on div "dom seg ter qua qui sex sab" at bounding box center [92, 183] width 73 height 10
click at [62, 177] on button "Previous Month" at bounding box center [61, 175] width 4 height 4
click at [100, 209] on div "25" at bounding box center [102, 224] width 8 height 8
type input "[DATE]"
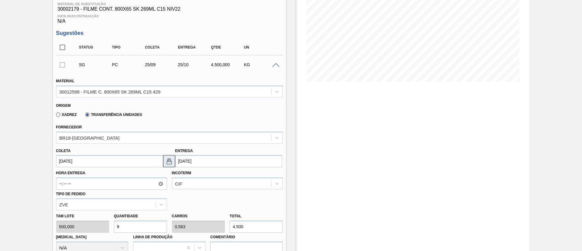
click at [163, 163] on button at bounding box center [169, 161] width 12 height 12
click at [190, 163] on input "[DATE]" at bounding box center [228, 161] width 107 height 12
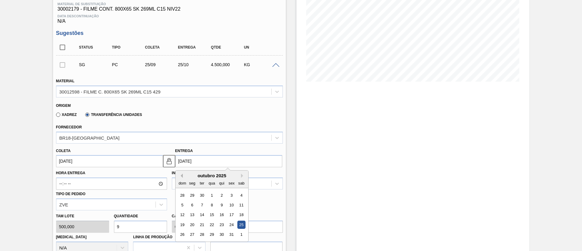
click at [181, 176] on button "Previous Month" at bounding box center [181, 175] width 4 height 4
click at [194, 209] on div "22" at bounding box center [192, 224] width 8 height 8
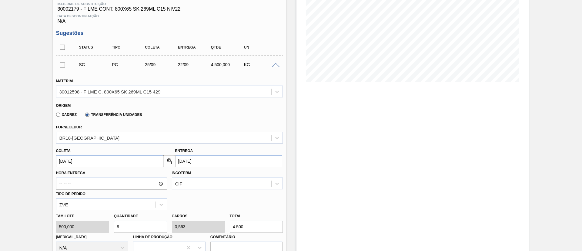
type input "22/09/2025"
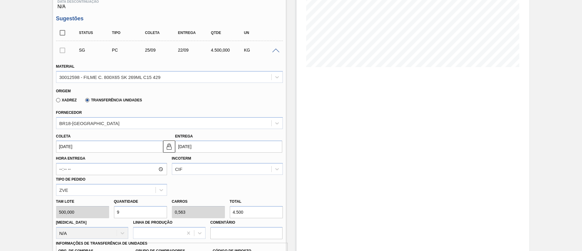
scroll to position [136, 0]
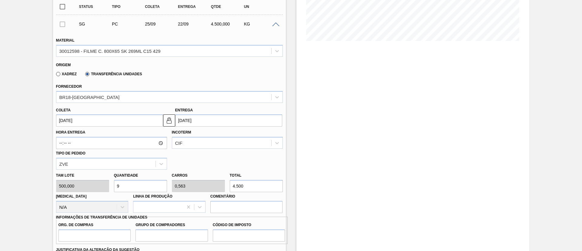
click at [193, 184] on div "Tam lote 500,000 Quantidade 9 Carros 0,563 Total 4.500 Doca N/A Linha de Produç…" at bounding box center [170, 190] width 232 height 43
type input "0,002"
type input "0"
type input "1"
type input "0,028"
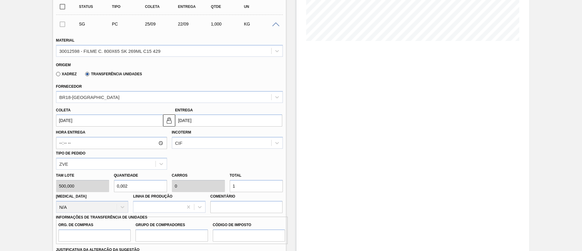
type input "0,002"
type input "14"
type input "0,29"
type input "0,018"
type input "145"
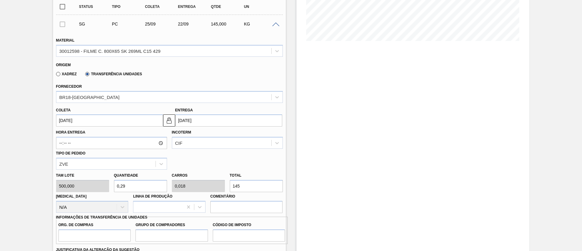
type input "2,9"
type input "0,181"
type input "1.450"
type input "29"
type input "1,813"
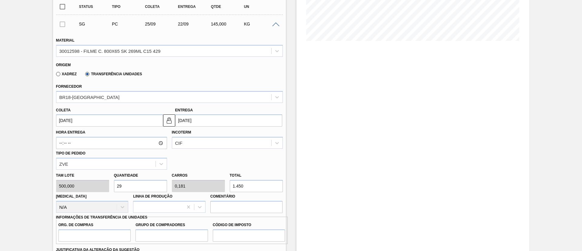
type input "14.500"
type input "290"
type input "18,125"
type input "145.000"
type input "29"
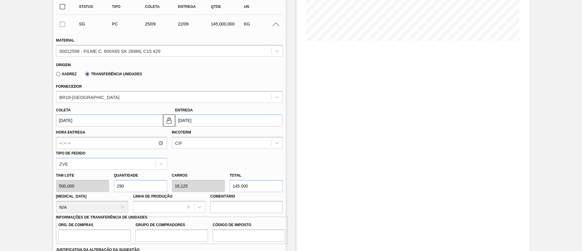
type input "1,813"
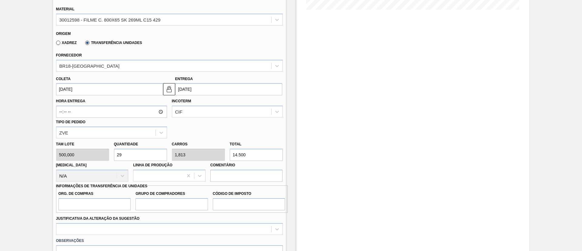
scroll to position [182, 0]
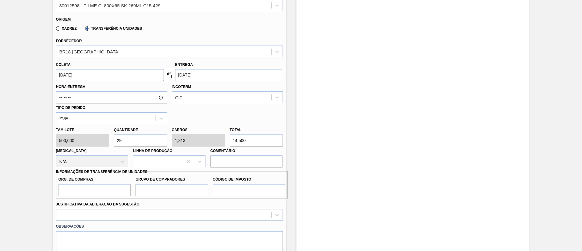
type input "14.500"
drag, startPoint x: 117, startPoint y: 190, endPoint x: 118, endPoint y: 194, distance: 4.4
click at [117, 190] on input "Org. de Compras" at bounding box center [95, 190] width 72 height 12
type input "BR00"
click at [159, 195] on input "Grupo de Compradores" at bounding box center [172, 190] width 72 height 12
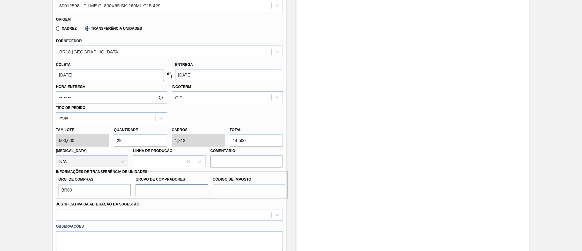
type input "A01"
click at [221, 192] on input "Código de Imposto" at bounding box center [249, 190] width 72 height 12
type input "I1"
click at [207, 209] on div at bounding box center [169, 215] width 227 height 12
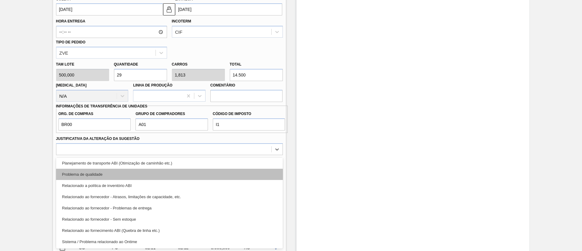
scroll to position [68, 0]
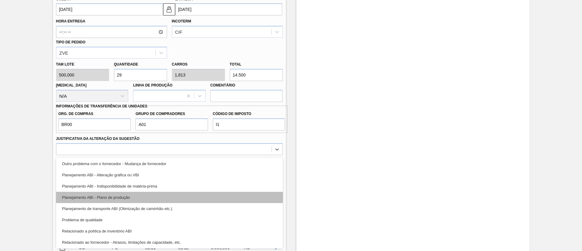
click at [135, 202] on div "Planejamento ABI - Plano de produção" at bounding box center [169, 197] width 227 height 11
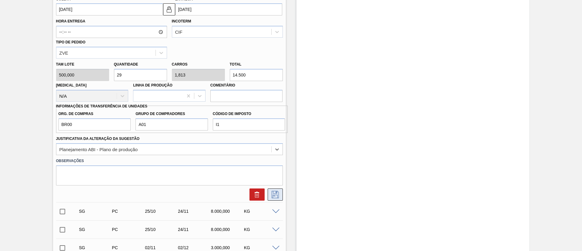
click at [274, 189] on button at bounding box center [275, 194] width 15 height 12
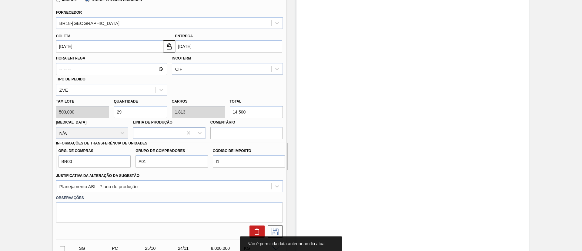
scroll to position [202, 0]
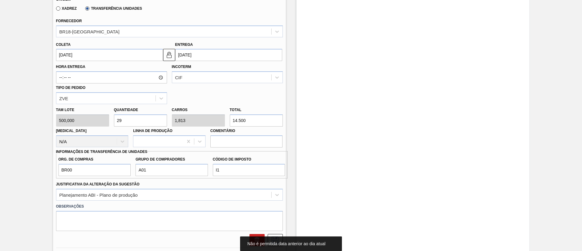
click at [97, 59] on input "[DATE]" at bounding box center [109, 55] width 107 height 12
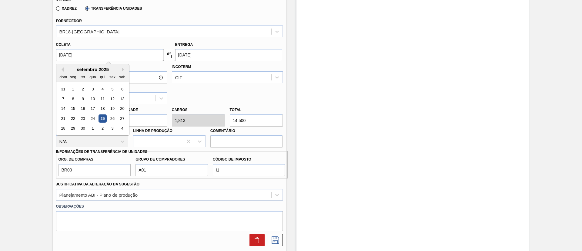
click at [111, 119] on div "26" at bounding box center [112, 118] width 8 height 8
type input "[DATE]"
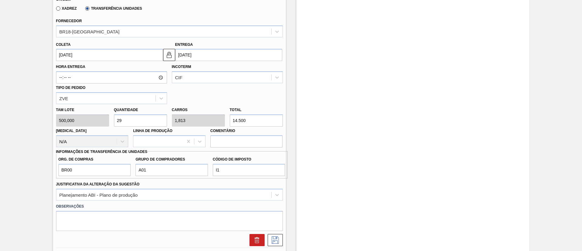
click at [217, 57] on input "22/09/2025" at bounding box center [228, 55] width 107 height 12
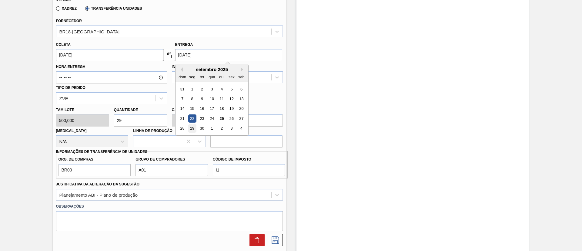
click at [194, 128] on div "29" at bounding box center [192, 128] width 8 height 8
type input "[DATE]"
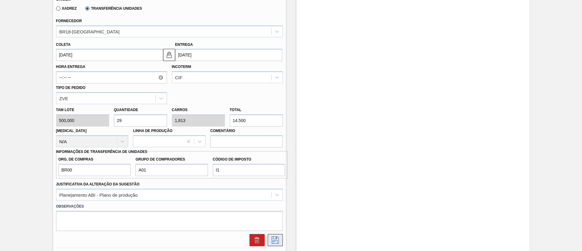
scroll to position [247, 0]
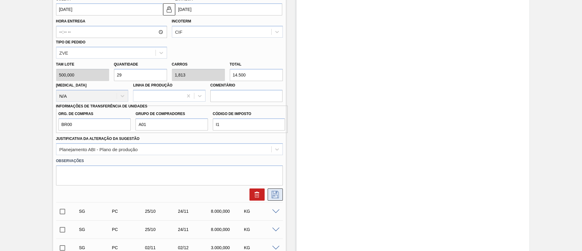
click at [274, 198] on button at bounding box center [275, 194] width 15 height 12
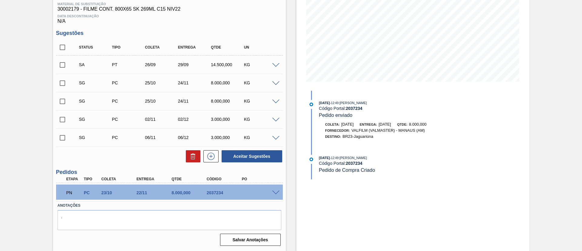
scroll to position [96, 0]
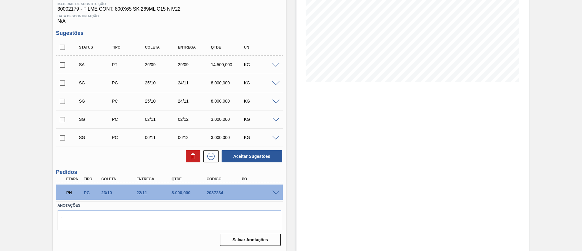
click at [64, 64] on input "checkbox" at bounding box center [62, 65] width 13 height 13
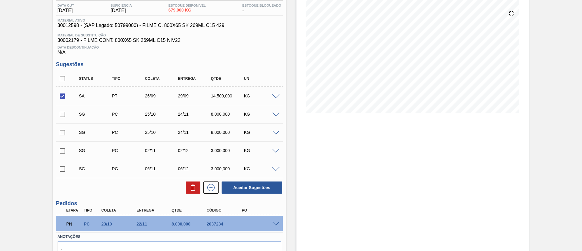
scroll to position [50, 0]
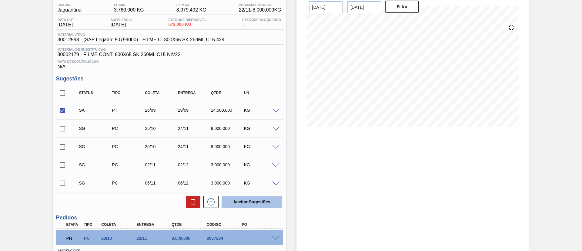
click at [237, 200] on button "Aceitar Sugestões" at bounding box center [252, 202] width 61 height 12
checkbox input "false"
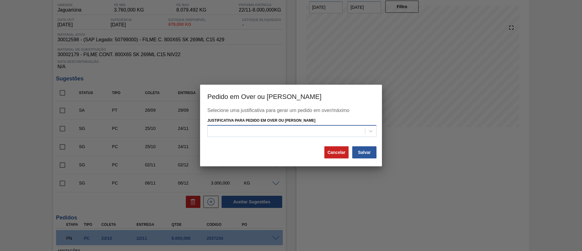
drag, startPoint x: 221, startPoint y: 131, endPoint x: 220, endPoint y: 136, distance: 5.0
click at [220, 131] on div at bounding box center [286, 130] width 157 height 9
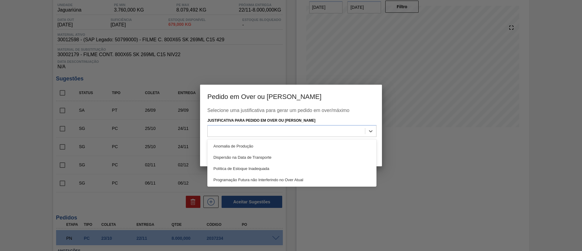
click at [239, 177] on div "Programação Futura não Interferindo no Over Atual" at bounding box center [291, 179] width 169 height 11
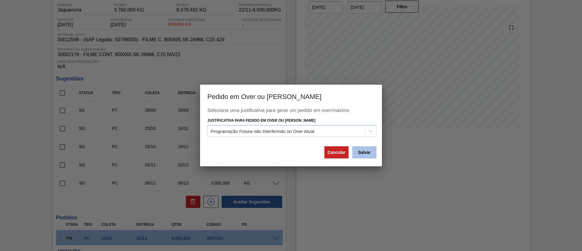
click at [357, 153] on button "Salvar" at bounding box center [364, 152] width 24 height 12
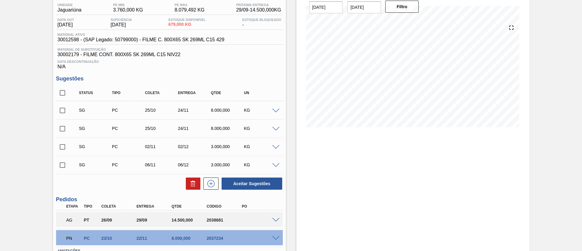
click at [0, 88] on div "Aguardando Aprovação do Gestor BR23 - FILME SK 269ML Unidade Jaguariúna PE MIN …" at bounding box center [291, 138] width 582 height 316
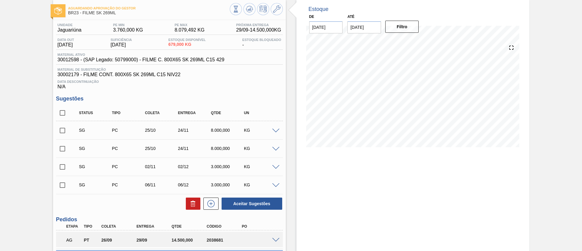
scroll to position [5, 0]
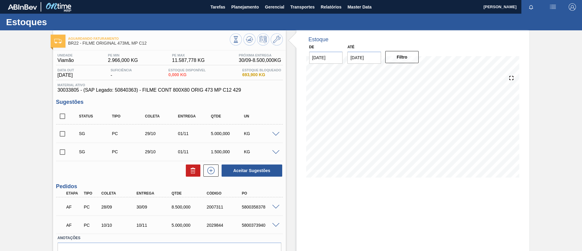
click at [277, 206] on span at bounding box center [275, 207] width 7 height 5
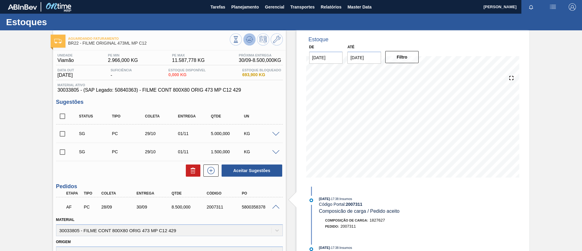
click at [248, 38] on icon at bounding box center [249, 39] width 7 height 7
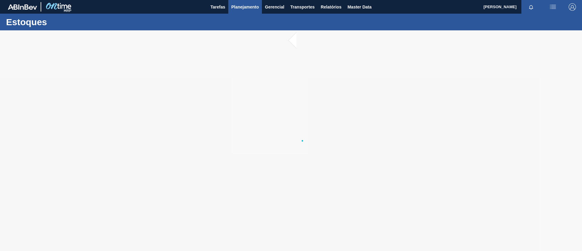
click at [243, 9] on span "Planejamento" at bounding box center [245, 6] width 28 height 7
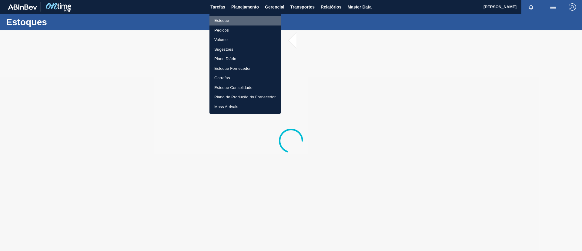
click at [243, 21] on li "Estoque" at bounding box center [245, 21] width 71 height 10
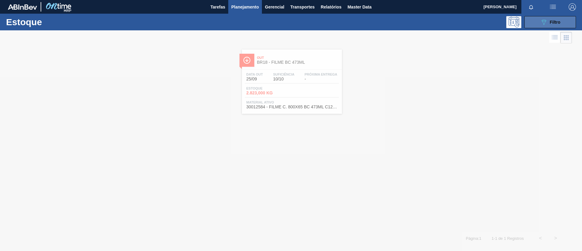
click at [535, 24] on button "089F7B8B-B2A5-4AFE-B5C0-19BA573D28AC Filtro" at bounding box center [551, 22] width 52 height 12
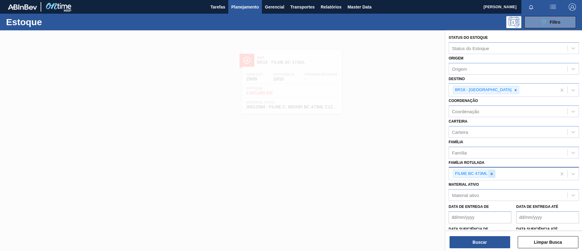
click at [492, 171] on div "FILME BC 473ML" at bounding box center [474, 173] width 42 height 8
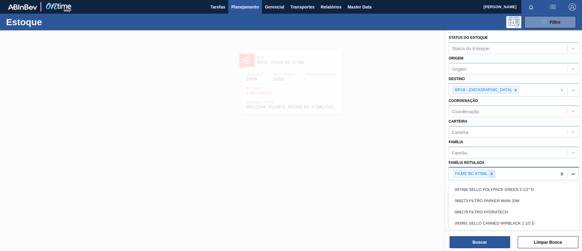
click at [492, 171] on div at bounding box center [491, 174] width 7 height 8
type Rotulada "BUD 473ML MP"
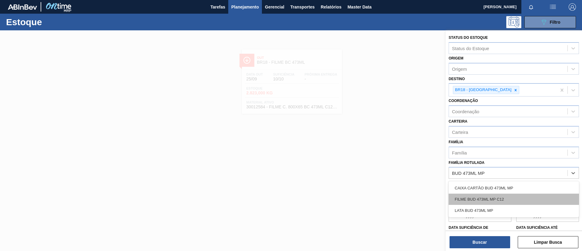
click at [508, 195] on div "FILME BUD 473ML MP C12" at bounding box center [514, 198] width 130 height 11
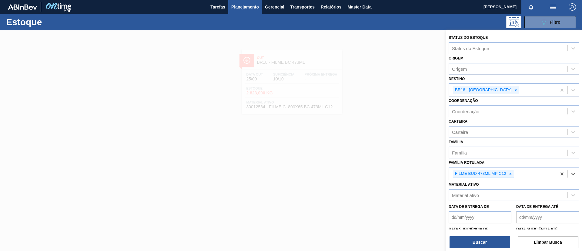
click at [514, 92] on icon at bounding box center [516, 90] width 4 height 4
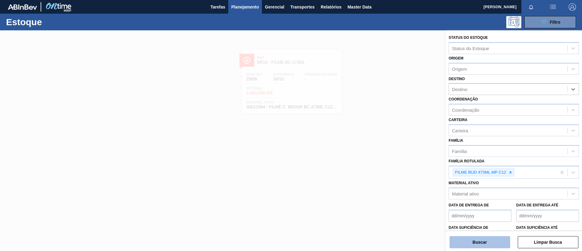
click at [474, 237] on button "Buscar" at bounding box center [480, 242] width 61 height 12
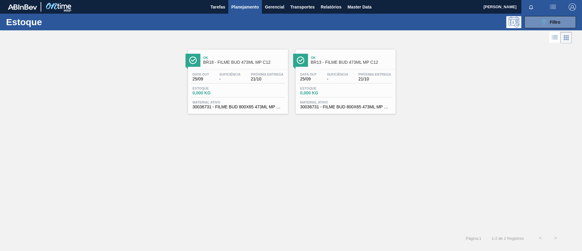
click at [253, 65] on div "Ok BR18 - FILME BUD 473ML MP C12" at bounding box center [244, 60] width 82 height 14
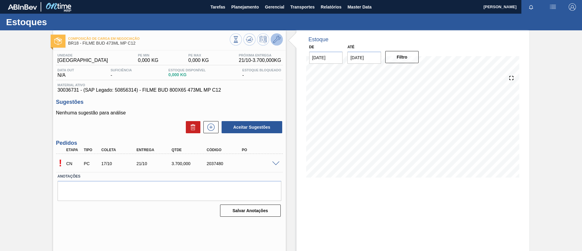
click at [279, 40] on icon at bounding box center [276, 39] width 7 height 7
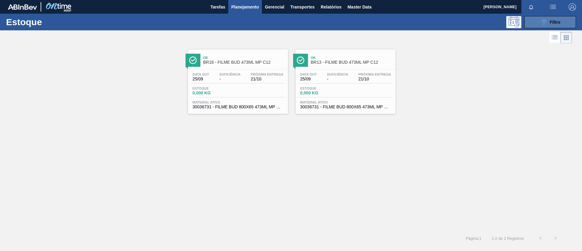
click at [533, 20] on button "089F7B8B-B2A5-4AFE-B5C0-19BA573D28AC Filtro" at bounding box center [551, 22] width 52 height 12
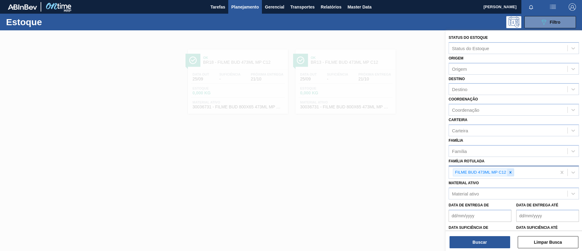
click at [513, 173] on div at bounding box center [510, 173] width 7 height 8
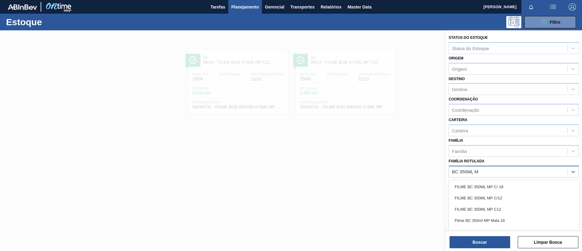
type Rotulada "BC 350ML MP"
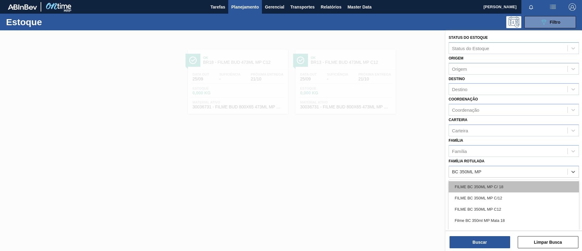
click at [525, 185] on div "FILME BC 350ML MP C/ 18" at bounding box center [514, 186] width 130 height 11
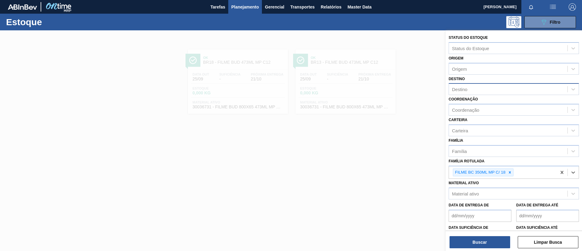
click at [496, 86] on div "Destino" at bounding box center [514, 89] width 130 height 12
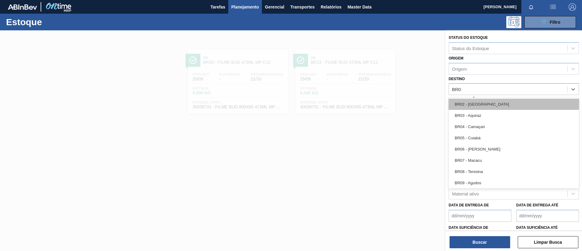
type input "BR07"
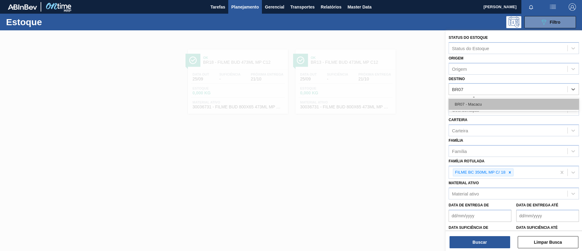
click at [495, 105] on div "BR07 - Macacu" at bounding box center [514, 104] width 130 height 11
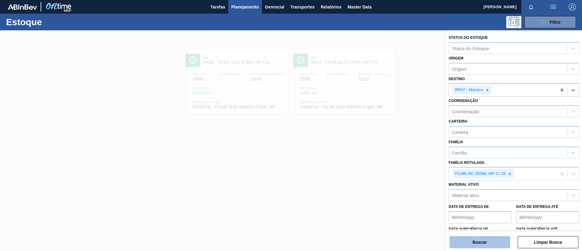
click at [490, 246] on button "Buscar" at bounding box center [480, 242] width 61 height 12
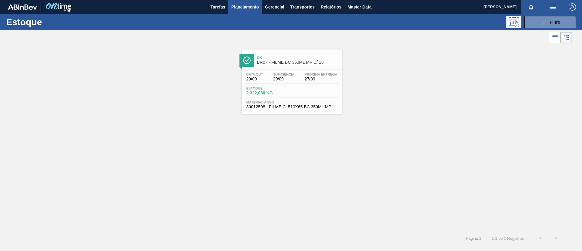
click at [328, 88] on div "Estoque 2.322,080 KG" at bounding box center [292, 91] width 94 height 11
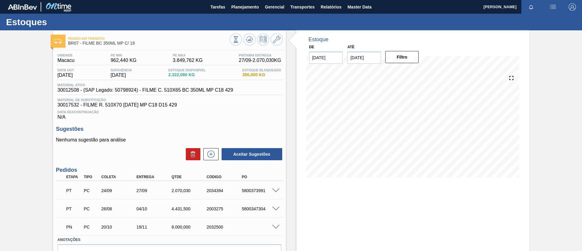
click at [278, 190] on span at bounding box center [275, 190] width 7 height 5
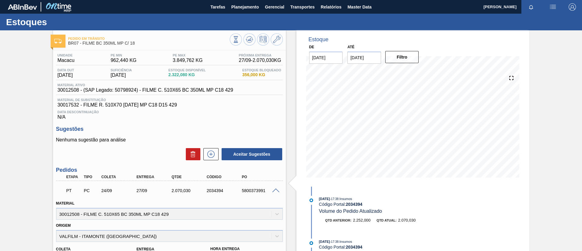
click at [0, 131] on div "Pedido em Trânsito BR07 - FILME BC 350ML MP C/ 18 Unidade Macacu PE MIN 962,440…" at bounding box center [291, 231] width 582 height 402
click at [272, 191] on span at bounding box center [275, 190] width 7 height 5
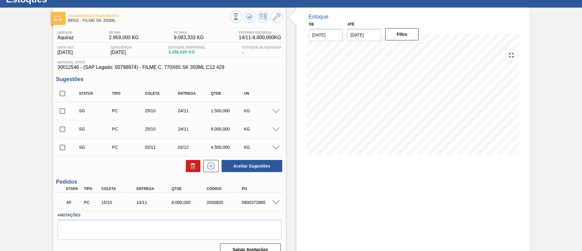
scroll to position [32, 0]
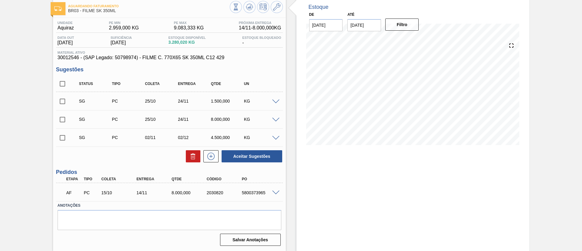
click at [58, 86] on input "checkbox" at bounding box center [62, 83] width 13 height 13
checkbox input "true"
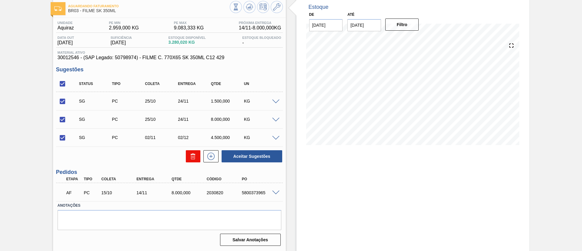
click at [191, 156] on icon at bounding box center [193, 156] width 7 height 7
checkbox input "false"
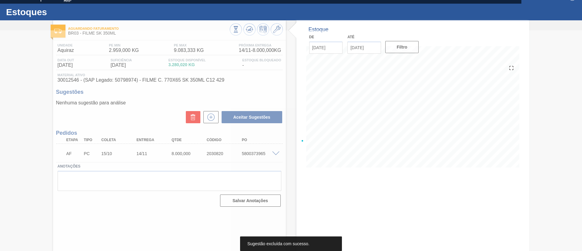
scroll to position [10, 0]
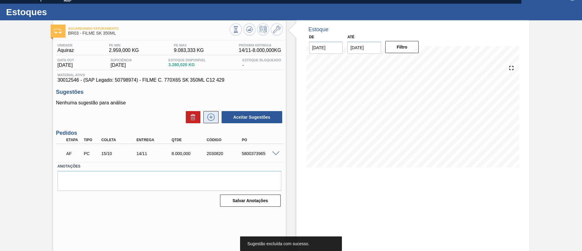
click at [211, 116] on icon at bounding box center [211, 116] width 10 height 7
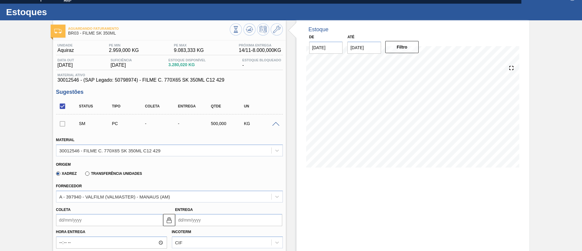
click at [126, 176] on div "Xadrez Transferência Unidades" at bounding box center [98, 173] width 89 height 10
drag, startPoint x: 124, startPoint y: 174, endPoint x: 125, endPoint y: 178, distance: 3.4
click at [124, 175] on label "Transferência Unidades" at bounding box center [113, 173] width 57 height 4
click at [119, 172] on label "Transferência Unidades" at bounding box center [113, 173] width 57 height 4
click at [84, 175] on input "Transferência Unidades" at bounding box center [84, 175] width 0 height 0
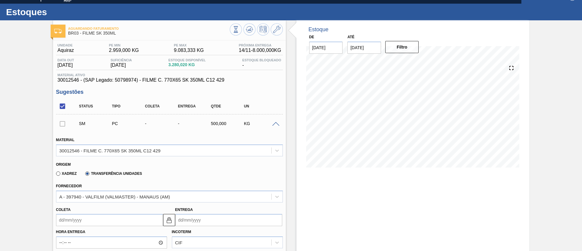
type input "0,063"
click at [117, 193] on div "BR01-Manaus" at bounding box center [169, 196] width 227 height 12
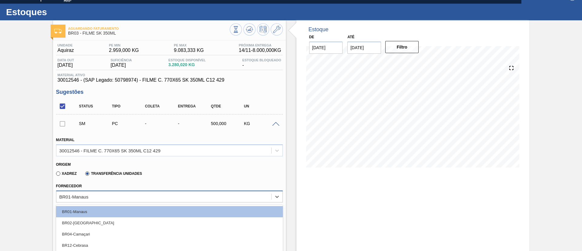
scroll to position [57, 0]
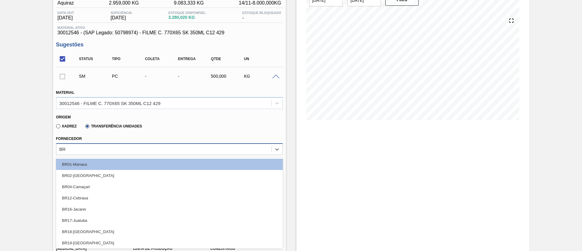
type input "B"
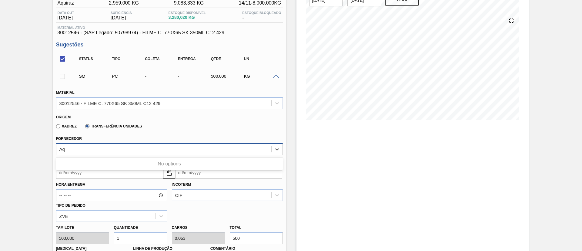
type input "A"
type input "Ser"
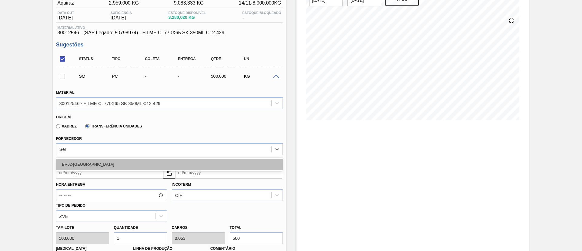
click at [104, 165] on div "BR02-Sergipe" at bounding box center [169, 164] width 227 height 11
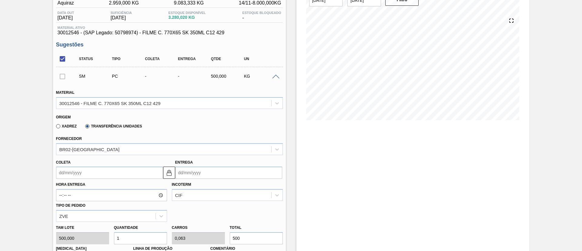
click at [101, 179] on div "Hora Entrega Incoterm CIF Tipo de pedido ZVE" at bounding box center [170, 200] width 232 height 43
click at [102, 173] on input "Coleta" at bounding box center [109, 172] width 107 height 12
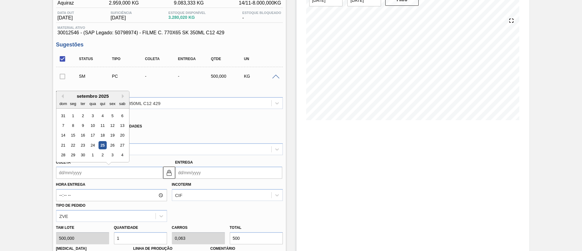
click at [105, 145] on div "25" at bounding box center [102, 145] width 8 height 8
type input "25/09/2025"
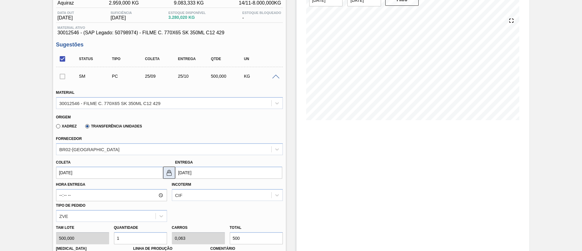
click at [168, 170] on img at bounding box center [169, 172] width 7 height 7
click at [201, 178] on input "25/10/2025" at bounding box center [228, 172] width 107 height 12
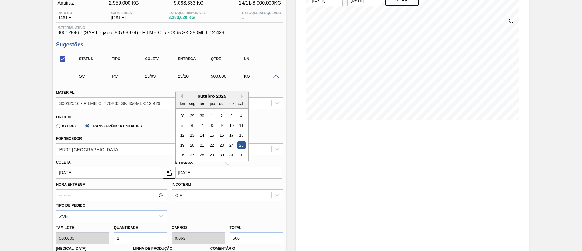
click at [179, 96] on button "Previous Month" at bounding box center [181, 96] width 4 height 4
click at [191, 155] on div "29" at bounding box center [192, 155] width 8 height 8
type input "29/09/2025"
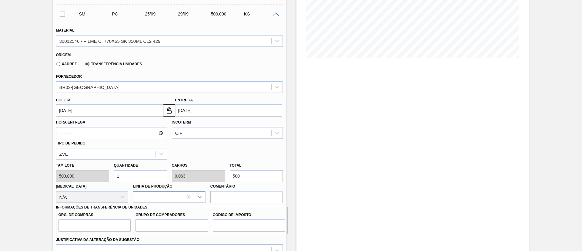
scroll to position [148, 0]
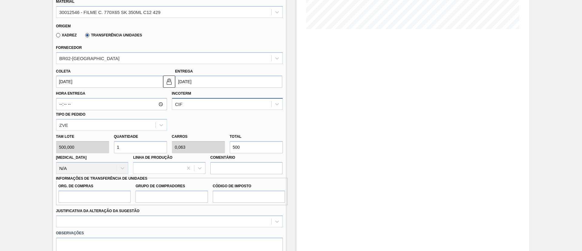
click at [207, 103] on div "CIF" at bounding box center [221, 104] width 99 height 9
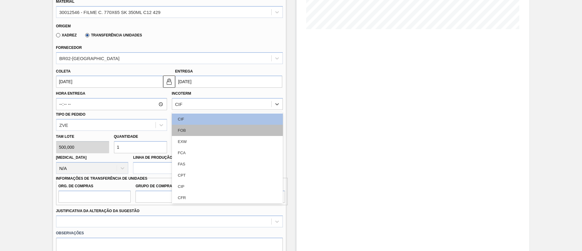
click at [200, 126] on div "FOB" at bounding box center [227, 130] width 111 height 11
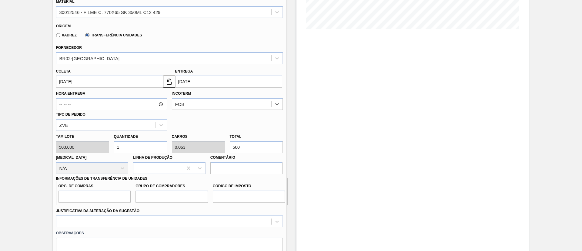
click at [240, 139] on div "Total 500" at bounding box center [256, 142] width 53 height 21
click at [177, 142] on div "Tam lote 500,000 Quantidade 1 Carros 0,063 Total 500 Doca N/A Linha de Produção…" at bounding box center [170, 152] width 232 height 43
type input "0,018"
type input "0,001"
type input "90"
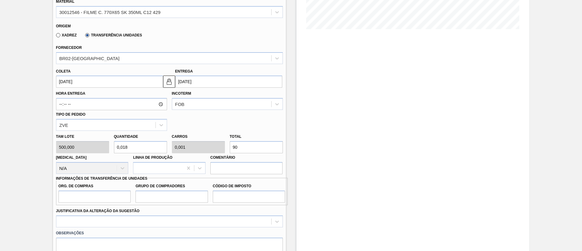
type input "0,18"
type input "0,011"
type input "1,8"
type input "0,113"
type input "900"
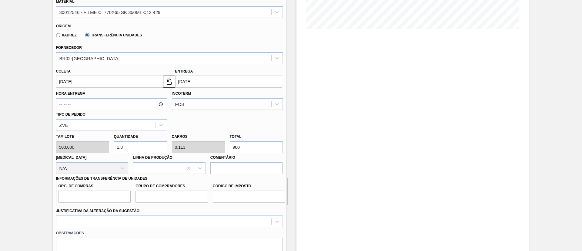
type input "18"
type input "1,125"
type input "9.000"
click at [109, 190] on label "Org. de Compras" at bounding box center [95, 186] width 72 height 9
click at [109, 190] on input "Org. de Compras" at bounding box center [95, 196] width 72 height 12
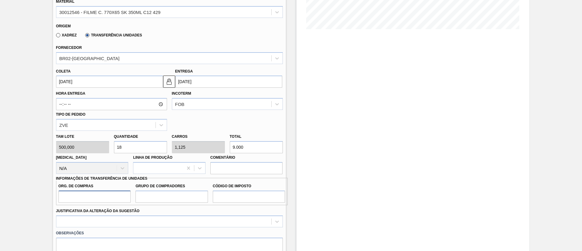
click at [115, 200] on input "Org. de Compras" at bounding box center [95, 196] width 72 height 12
type input "BR00"
click at [164, 195] on input "Grupo de Compradores" at bounding box center [172, 196] width 72 height 12
type input "A01"
click at [246, 195] on input "Código de Imposto" at bounding box center [249, 196] width 72 height 12
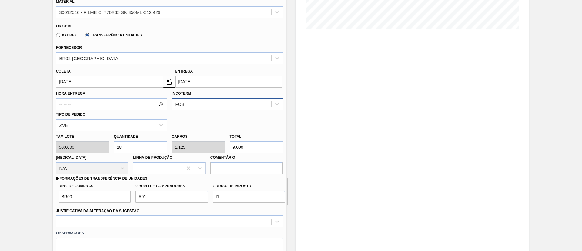
type input "I1"
click at [209, 100] on div "FOB" at bounding box center [221, 104] width 99 height 9
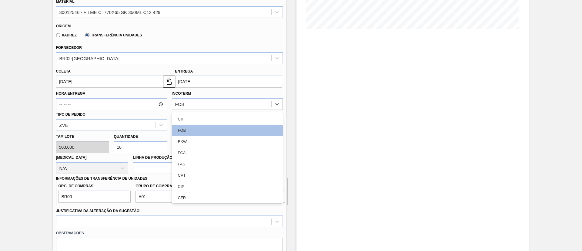
click at [211, 81] on input "29/09/2025" at bounding box center [228, 81] width 107 height 12
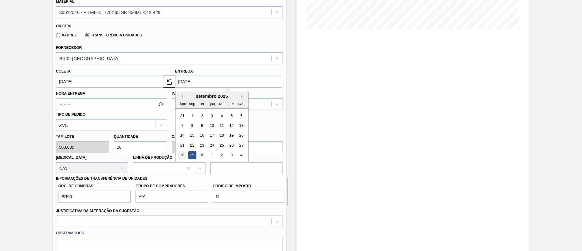
click at [184, 152] on div "28" at bounding box center [182, 155] width 8 height 8
type input "28/09/2025"
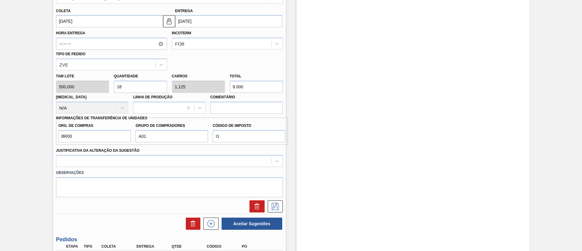
scroll to position [276, 0]
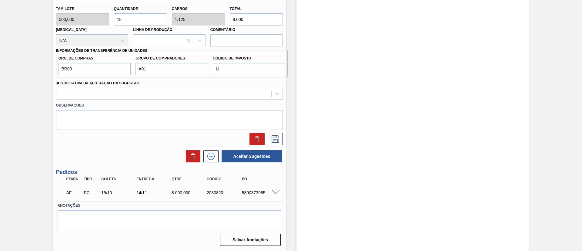
click at [98, 102] on label "Observações" at bounding box center [169, 105] width 227 height 9
click at [100, 99] on div "Observações" at bounding box center [170, 114] width 232 height 30
click at [103, 96] on div at bounding box center [163, 93] width 215 height 9
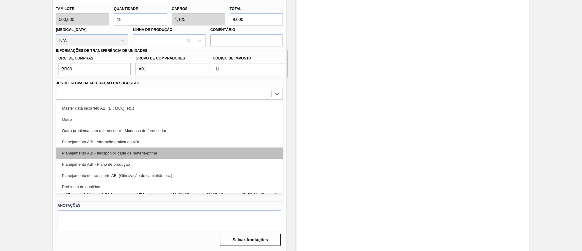
scroll to position [91, 0]
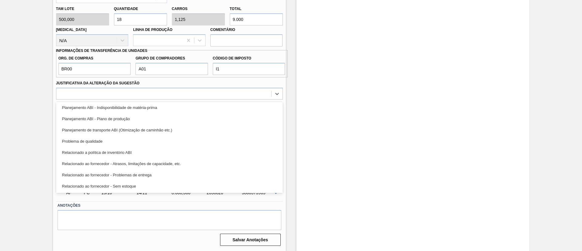
drag, startPoint x: 123, startPoint y: 119, endPoint x: 301, endPoint y: 159, distance: 182.5
click at [124, 119] on div "Planejamento ABI - Plano de produção" at bounding box center [169, 118] width 227 height 11
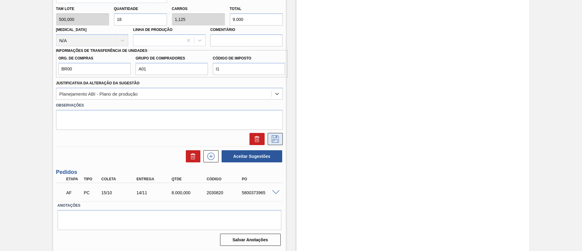
click at [279, 136] on icon at bounding box center [275, 138] width 10 height 7
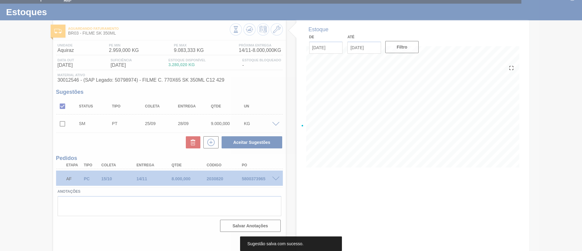
scroll to position [10, 0]
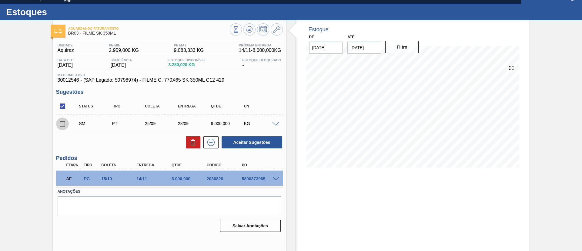
click at [64, 123] on input "checkbox" at bounding box center [62, 123] width 13 height 13
checkbox input "true"
click at [261, 142] on button "Aceitar Sugestões" at bounding box center [252, 142] width 61 height 12
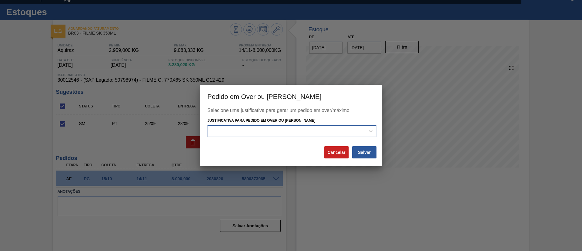
click at [280, 129] on div at bounding box center [286, 130] width 157 height 9
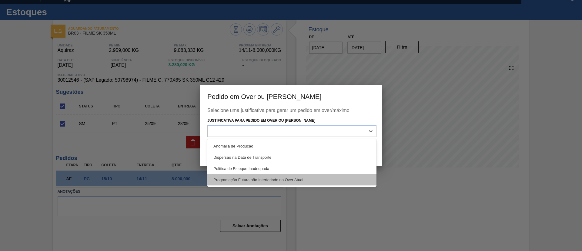
click at [257, 177] on div "Programação Futura não Interferindo no Over Atual" at bounding box center [291, 179] width 169 height 11
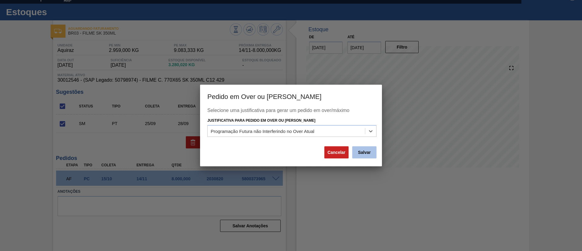
click at [366, 149] on button "Salvar" at bounding box center [364, 152] width 24 height 12
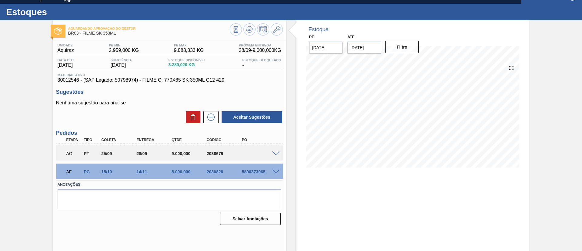
click at [0, 113] on div "Aguardando Aprovação do Gestor BR03 - FILME SK 350ML Unidade Aquiraz PE MIN 2.9…" at bounding box center [291, 135] width 582 height 230
drag, startPoint x: 53, startPoint y: 80, endPoint x: 79, endPoint y: 82, distance: 26.4
click at [79, 82] on div "Unidade Aquiraz PE MIN 2.959,000 KG PE MAX 9.083,333 KG Próxima Entrega 28/09 -…" at bounding box center [169, 133] width 233 height 186
copy span "30012546"
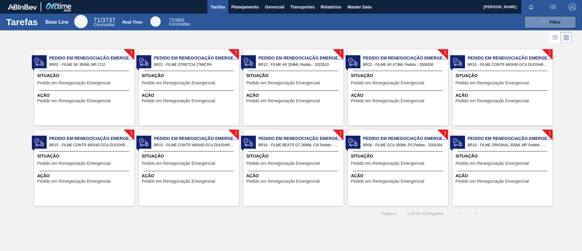
click at [227, 14] on div "Tarefas Base Line 71 / 3737 Concluídas Real Time 72 / 3800 Concluídas 089F7B8B-…" at bounding box center [291, 22] width 582 height 17
click at [238, 9] on span "Planejamento" at bounding box center [245, 6] width 28 height 7
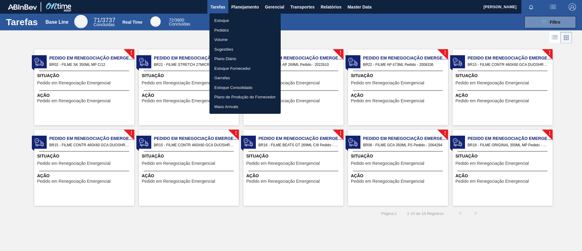
click at [238, 17] on li "Estoque" at bounding box center [245, 21] width 71 height 10
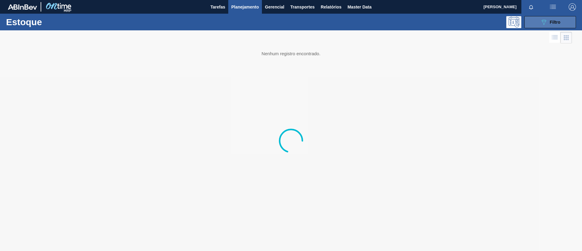
click at [541, 23] on icon "089F7B8B-B2A5-4AFE-B5C0-19BA573D28AC" at bounding box center [543, 21] width 7 height 7
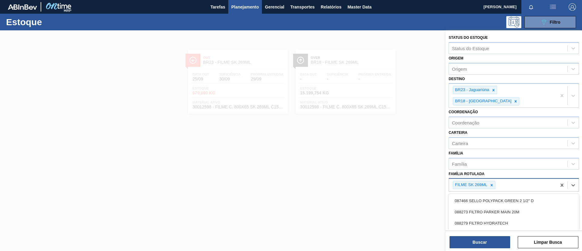
click at [495, 179] on div "FILME SK 269ML" at bounding box center [503, 185] width 108 height 12
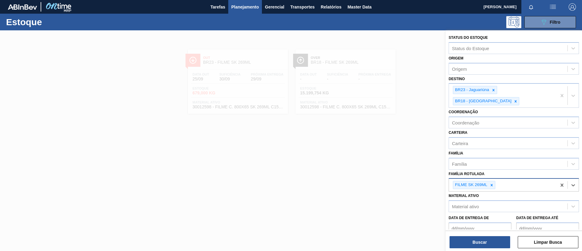
click at [495, 179] on div "FILME SK 269ML" at bounding box center [503, 185] width 108 height 12
click at [493, 183] on icon at bounding box center [492, 185] width 4 height 4
paste Rotulada "FILME LISO 740MM"
type Rotulada "FILME LISO 740MM"
click at [491, 192] on div "FILME LISO 740MM" at bounding box center [514, 199] width 130 height 14
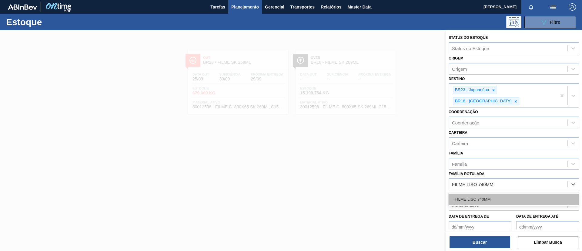
click at [493, 193] on div "FILME LISO 740MM" at bounding box center [514, 198] width 130 height 11
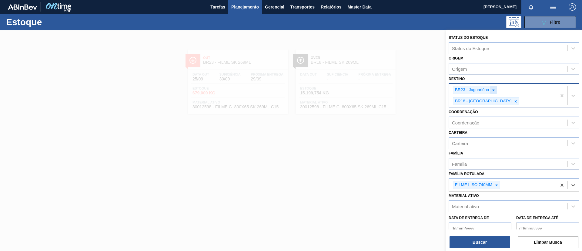
click at [492, 90] on icon at bounding box center [493, 90] width 4 height 4
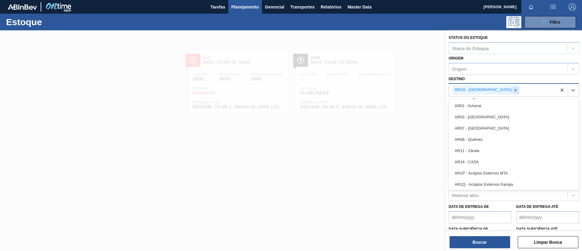
drag, startPoint x: 492, startPoint y: 90, endPoint x: 496, endPoint y: 91, distance: 3.5
click at [493, 90] on div "BR18 - [GEOGRAPHIC_DATA]" at bounding box center [482, 90] width 59 height 8
click at [514, 91] on icon at bounding box center [516, 90] width 4 height 4
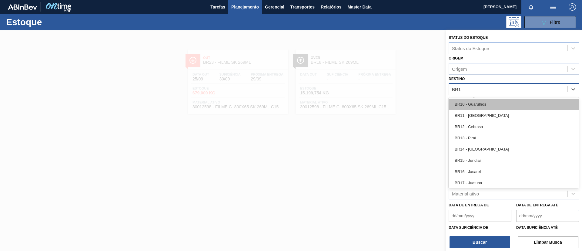
type input "BR15"
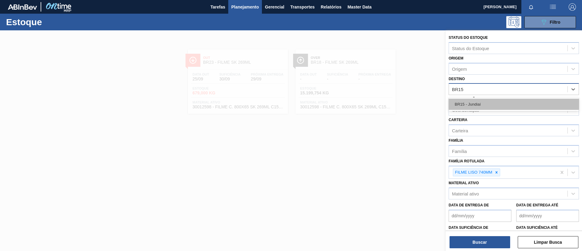
click at [496, 102] on div "BR15 - Jundiaí" at bounding box center [514, 104] width 130 height 11
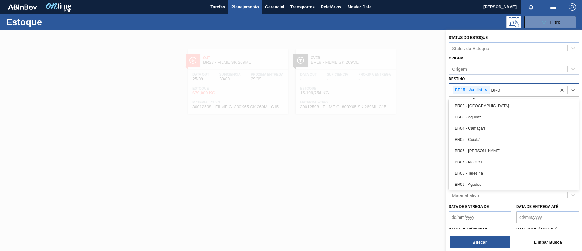
type input "BR07"
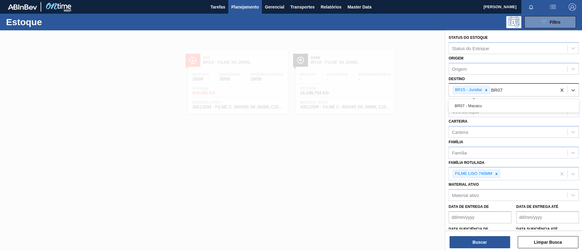
click at [498, 99] on div "BR07 - Macacu" at bounding box center [514, 106] width 130 height 14
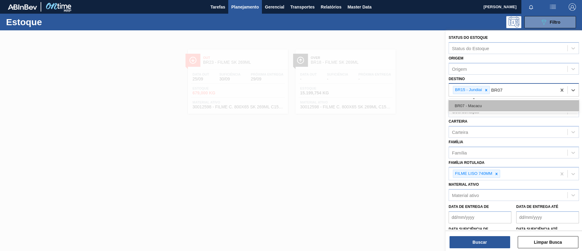
click at [490, 106] on div "BR07 - Macacu" at bounding box center [514, 105] width 130 height 11
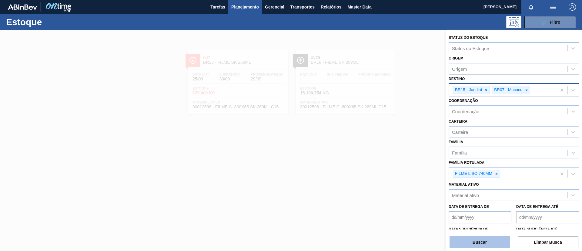
click at [461, 244] on button "Buscar" at bounding box center [480, 242] width 61 height 12
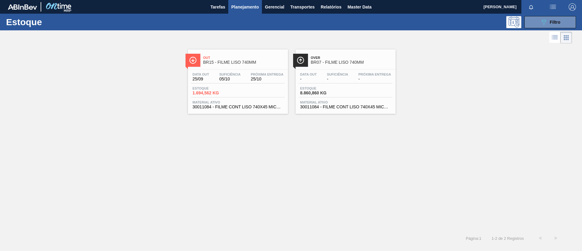
drag, startPoint x: 331, startPoint y: 61, endPoint x: 330, endPoint y: 58, distance: 3.4
click at [331, 61] on span "BR07 - FILME LISO 740MM" at bounding box center [352, 62] width 82 height 5
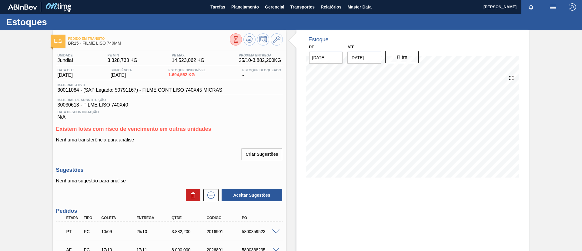
click at [57, 152] on div "Criar Sugestões" at bounding box center [169, 153] width 227 height 13
click at [250, 35] on button at bounding box center [249, 39] width 12 height 12
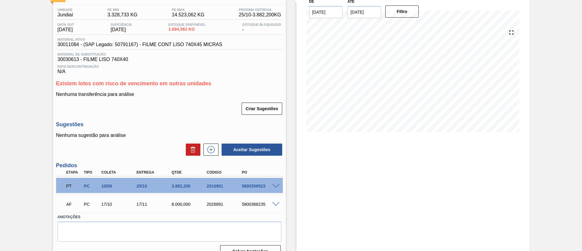
scroll to position [57, 0]
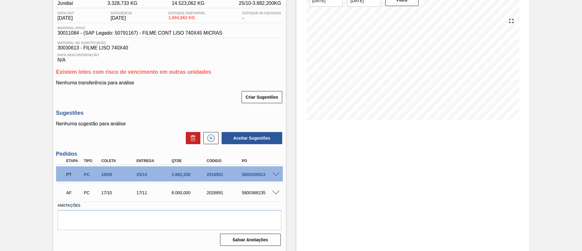
click at [277, 194] on div "5800368235" at bounding box center [259, 192] width 39 height 5
click at [276, 192] on span at bounding box center [275, 192] width 7 height 5
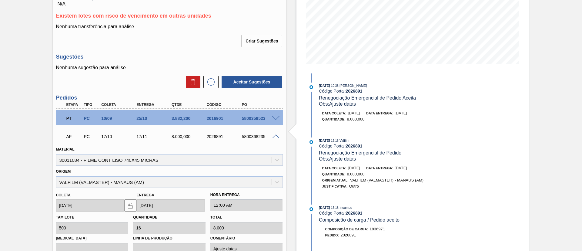
click at [274, 133] on div "AF PC 17/10 17/11 8.000,000 2026891 5800368235" at bounding box center [169, 135] width 227 height 15
click at [277, 137] on span at bounding box center [275, 136] width 7 height 5
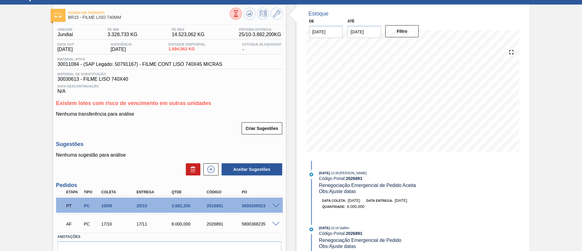
scroll to position [12, 0]
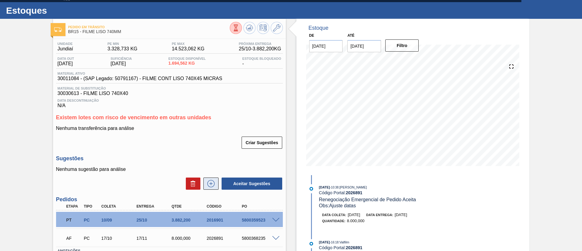
click at [212, 184] on icon at bounding box center [211, 183] width 10 height 7
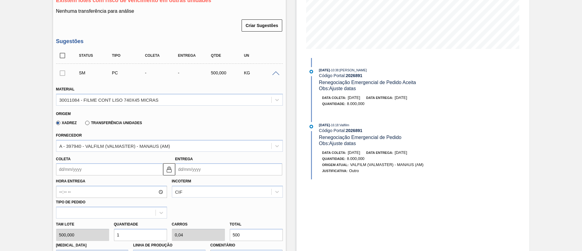
scroll to position [148, 0]
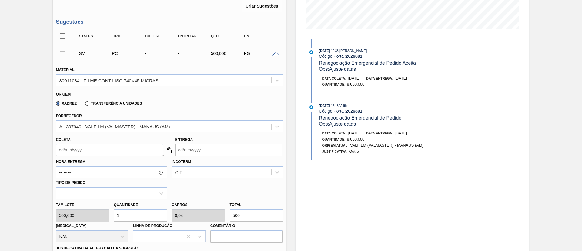
click at [125, 104] on label "Transferência Unidades" at bounding box center [113, 103] width 57 height 4
click at [84, 105] on input "Transferência Unidades" at bounding box center [84, 105] width 0 height 0
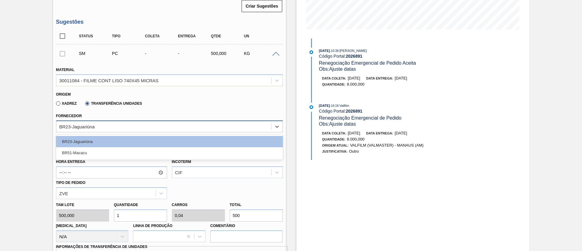
click at [123, 125] on div "BR23-Jaguariúna" at bounding box center [163, 126] width 215 height 9
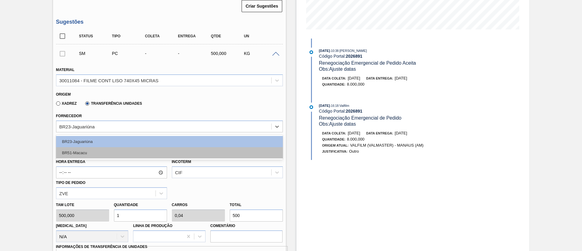
click at [118, 152] on div "BR51-Macacu" at bounding box center [169, 152] width 227 height 11
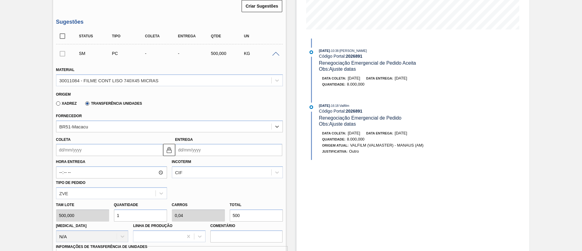
click at [109, 150] on input "Coleta" at bounding box center [109, 150] width 107 height 12
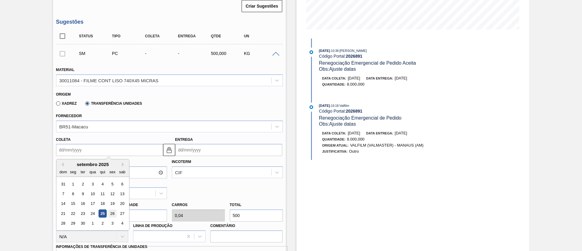
click at [108, 212] on div "26" at bounding box center [112, 213] width 8 height 8
type input "26/09/2025"
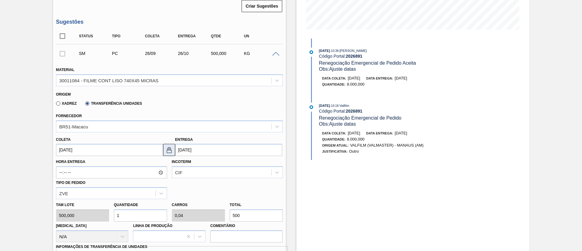
click at [168, 152] on img at bounding box center [169, 149] width 7 height 7
click at [193, 154] on input "[DATE]" at bounding box center [228, 150] width 107 height 12
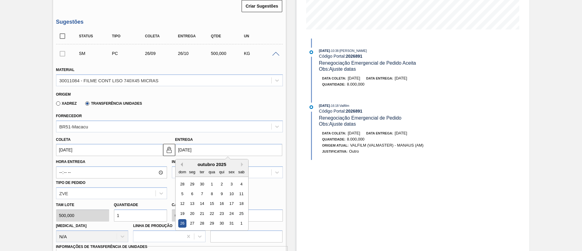
click at [182, 164] on button "Previous Month" at bounding box center [181, 164] width 4 height 4
click at [190, 222] on div "29" at bounding box center [192, 223] width 8 height 8
type input "29/09/2025"
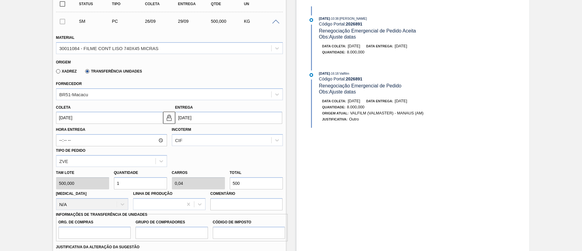
scroll to position [193, 0]
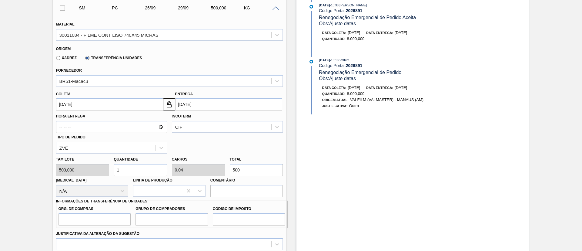
click at [197, 133] on div "Hora Entrega Incoterm CIF Tipo de pedido ZVE" at bounding box center [170, 131] width 232 height 43
click at [198, 121] on div "CIF" at bounding box center [227, 127] width 111 height 12
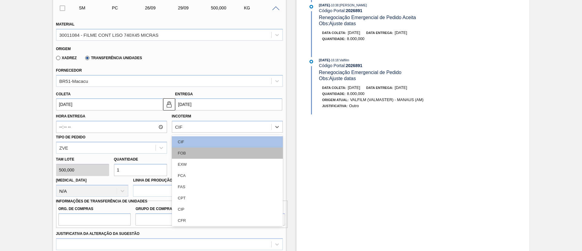
click at [200, 153] on div "FOB" at bounding box center [227, 152] width 111 height 11
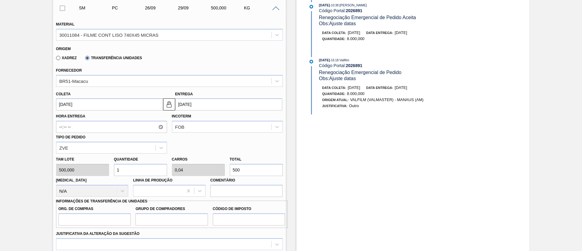
drag, startPoint x: 253, startPoint y: 172, endPoint x: 193, endPoint y: 178, distance: 59.5
click at [194, 178] on div "[PERSON_NAME] 500,000 Quantidade 1 Carros 0,04 Total 500 [MEDICAL_DATA] N/A Lin…" at bounding box center [170, 174] width 232 height 43
type input "0,006"
type input "0"
type input "3"
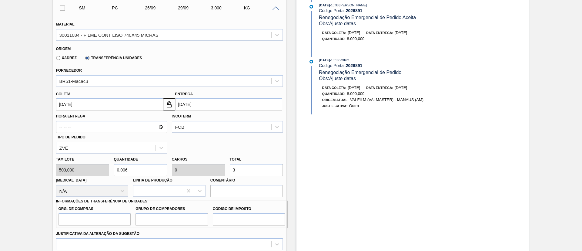
type input "0,06"
type input "0,002"
type input "30"
type input "0,6"
type input "0,024"
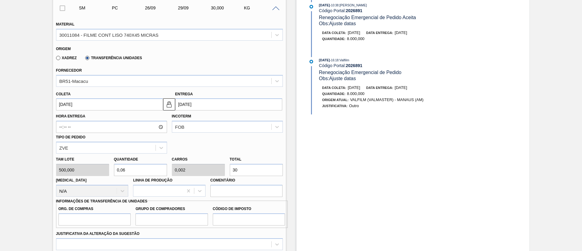
type input "300"
type input "6"
type input "0,24"
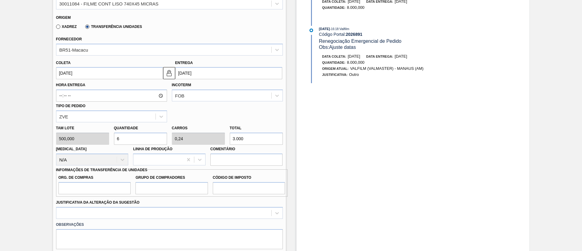
scroll to position [239, 0]
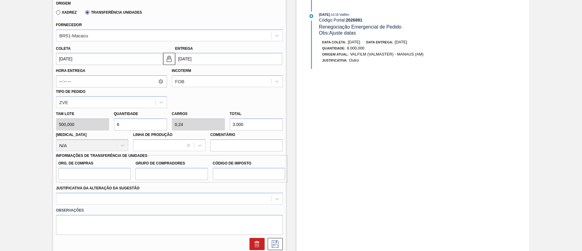
type input "3.000"
drag, startPoint x: 110, startPoint y: 170, endPoint x: 108, endPoint y: 173, distance: 4.0
click at [110, 170] on input "Org. de Compras" at bounding box center [95, 174] width 72 height 12
type input "BR00"
click at [174, 176] on input "Grupo de Compradores" at bounding box center [172, 174] width 72 height 12
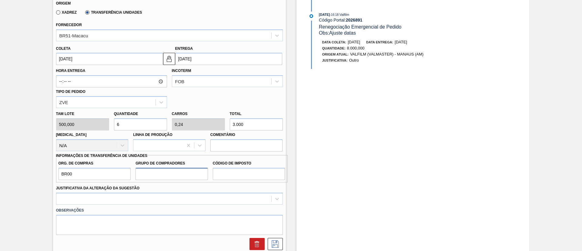
type input "A01"
click at [247, 182] on div "Material 30011084 - FILME CONT LISO 740X45 MICRAS Origem Xadrez Transferência U…" at bounding box center [169, 110] width 227 height 280
click at [246, 177] on input "Código de Imposto" at bounding box center [249, 174] width 72 height 12
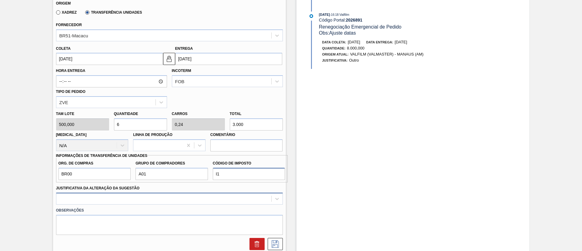
type input "I1"
click at [231, 194] on div at bounding box center [169, 199] width 227 height 12
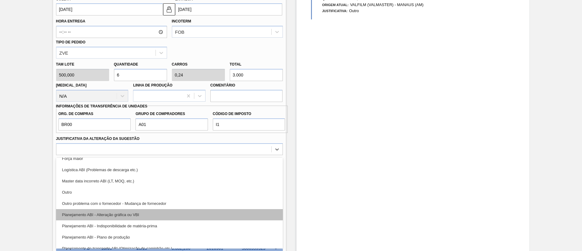
scroll to position [45, 0]
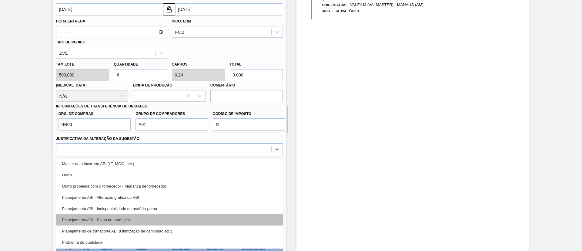
click at [152, 216] on div "Planejamento ABI - Plano de produção" at bounding box center [169, 219] width 227 height 11
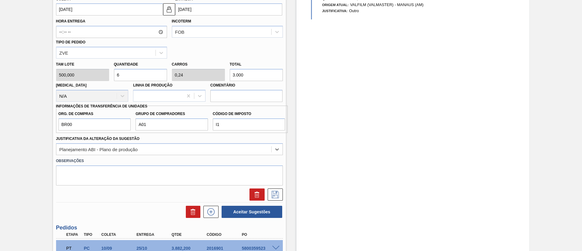
click at [279, 186] on div at bounding box center [170, 192] width 232 height 15
click at [280, 191] on button at bounding box center [275, 194] width 15 height 12
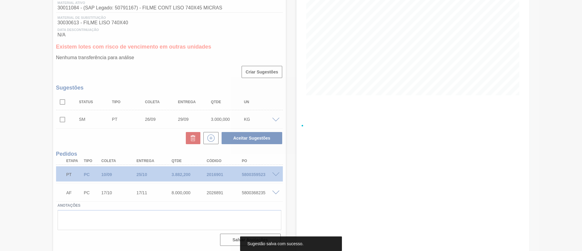
scroll to position [82, 0]
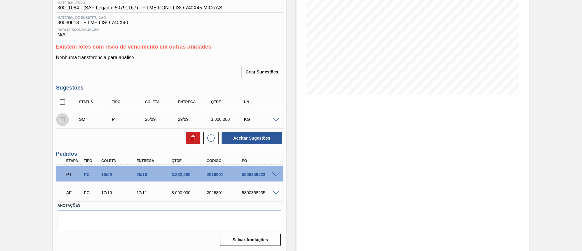
click at [63, 121] on input "checkbox" at bounding box center [62, 119] width 13 height 13
click at [253, 140] on button "Aceitar Sugestões" at bounding box center [252, 138] width 61 height 12
checkbox input "false"
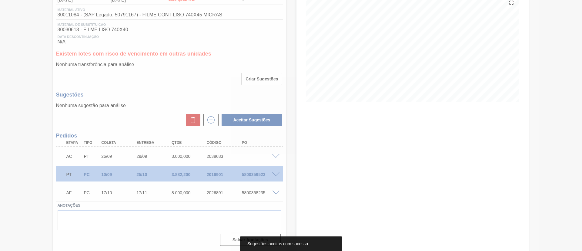
scroll to position [75, 0]
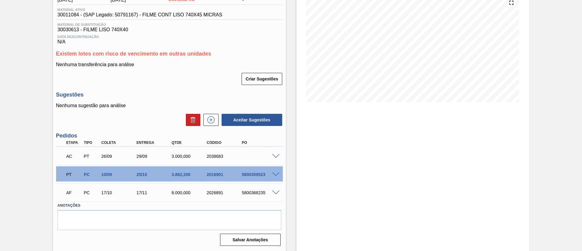
click at [277, 157] on span at bounding box center [275, 156] width 7 height 5
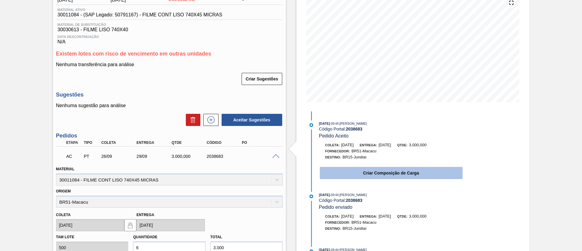
click at [368, 175] on button "Criar Composição de Carga" at bounding box center [391, 173] width 143 height 12
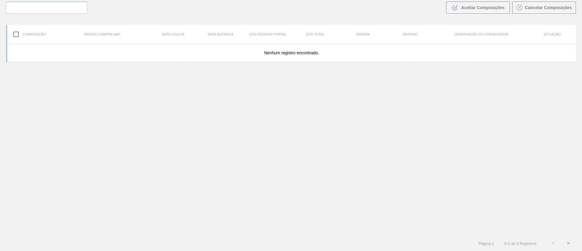
scroll to position [44, 0]
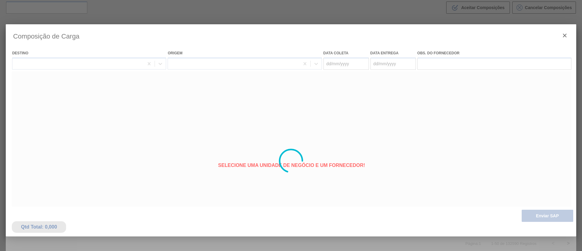
type coleta "26/09/2025"
type entrega "29/09/2025"
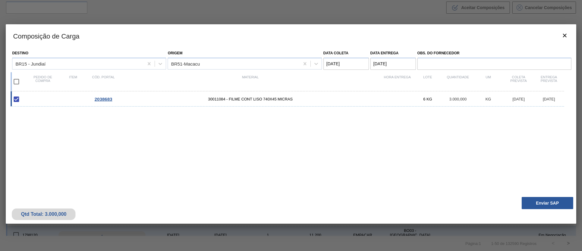
click at [548, 202] on button "Enviar SAP" at bounding box center [548, 203] width 52 height 12
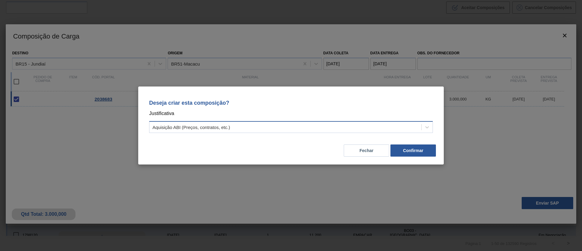
click at [392, 125] on div "Aquisição ABI (Preços, contratos, etc.)" at bounding box center [285, 127] width 272 height 9
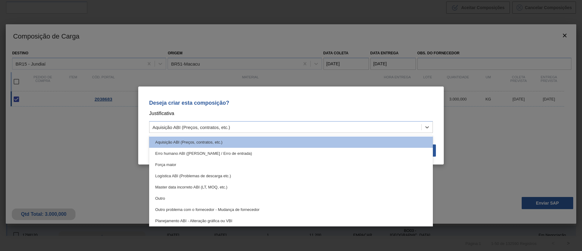
click at [472, 142] on div "Deseja criar esta composição? Justificativa option Erro humano ABI (Cálculo / E…" at bounding box center [291, 125] width 582 height 251
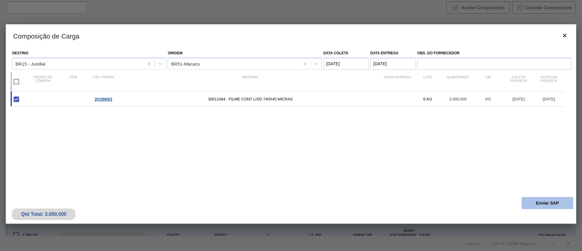
click at [524, 203] on button "Enviar SAP" at bounding box center [548, 203] width 52 height 12
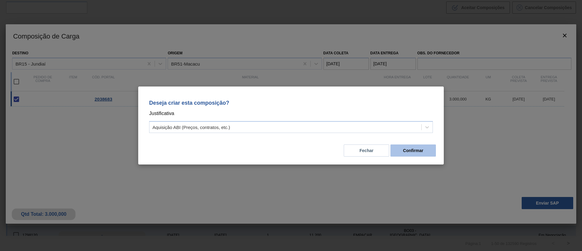
click at [407, 147] on button "Confirmar" at bounding box center [413, 150] width 45 height 12
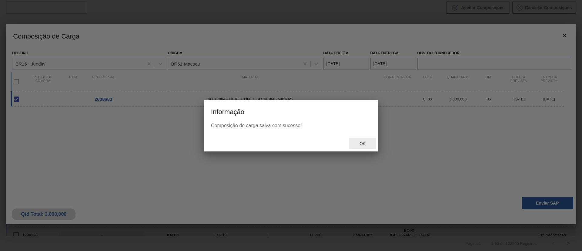
click at [357, 146] on div "Ok" at bounding box center [362, 143] width 27 height 11
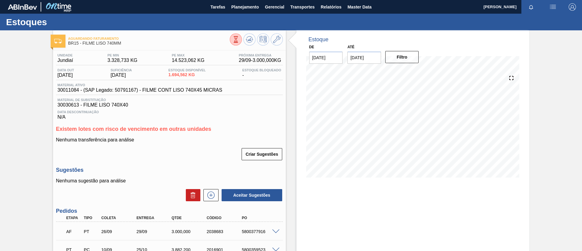
drag, startPoint x: 266, startPoint y: 228, endPoint x: 247, endPoint y: 230, distance: 18.9
click at [249, 230] on div "5800377916" at bounding box center [259, 231] width 39 height 5
drag, startPoint x: 247, startPoint y: 232, endPoint x: 269, endPoint y: 233, distance: 21.8
click at [269, 233] on div "5800377916" at bounding box center [255, 231] width 35 height 5
copy div "5800377916"
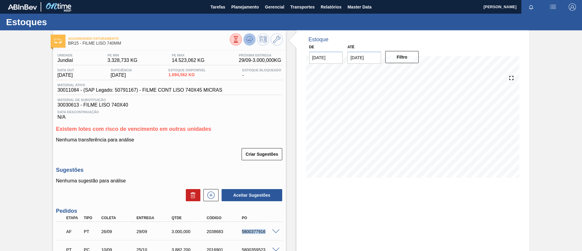
click at [244, 39] on button at bounding box center [249, 39] width 12 height 12
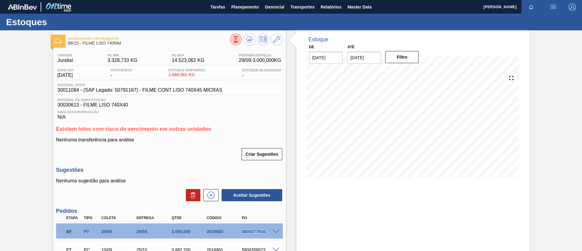
click at [185, 99] on span "Material de Substituição" at bounding box center [170, 100] width 224 height 4
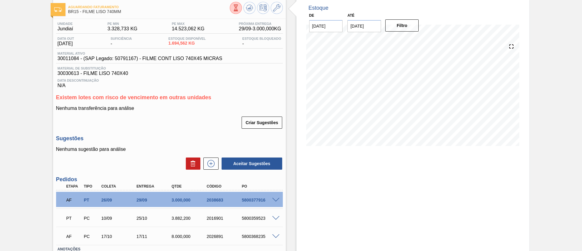
scroll to position [45, 0]
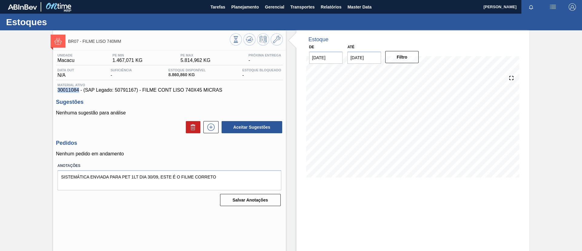
drag, startPoint x: 54, startPoint y: 89, endPoint x: 77, endPoint y: 92, distance: 23.2
click at [77, 92] on div "Unidade Macacu PE MIN 1.467,071 KG PE MAX 5.814,962 KG Próxima Entrega - Data o…" at bounding box center [169, 129] width 233 height 158
copy span "30011084"
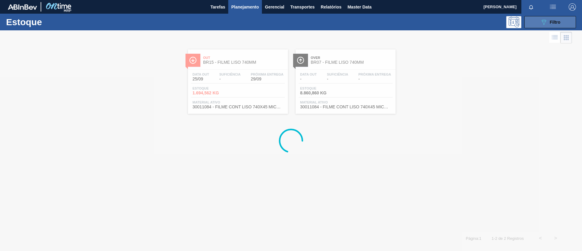
click at [542, 25] on button "089F7B8B-B2A5-4AFE-B5C0-19BA573D28AC Filtro" at bounding box center [551, 22] width 52 height 12
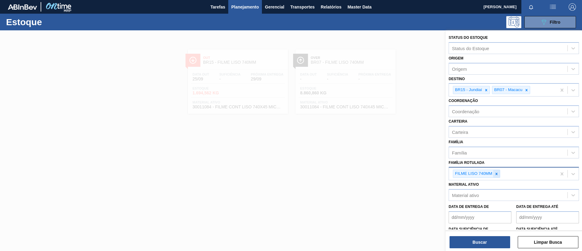
click at [498, 173] on icon at bounding box center [497, 174] width 4 height 4
paste Rotulada "FILME LISO 420x45"
type Rotulada "FILME LISO 420x45"
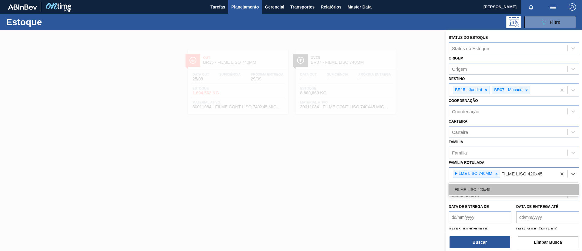
click at [507, 186] on div "FILME LISO 420x45" at bounding box center [514, 189] width 130 height 11
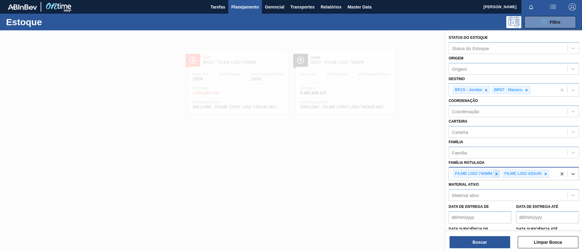
click at [498, 175] on icon at bounding box center [497, 174] width 4 height 4
click at [527, 90] on icon at bounding box center [527, 90] width 4 height 4
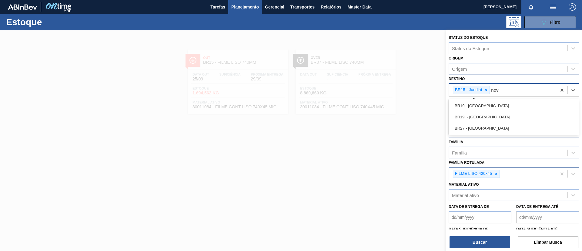
type input "nova"
click at [518, 127] on div "BR27 - [GEOGRAPHIC_DATA]" at bounding box center [514, 127] width 130 height 11
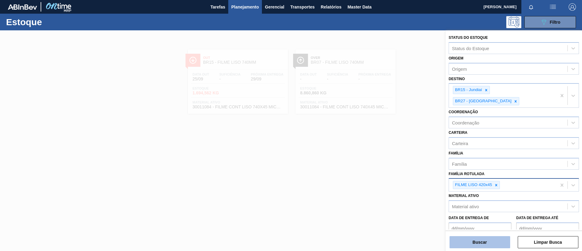
click at [492, 240] on button "Buscar" at bounding box center [480, 242] width 61 height 12
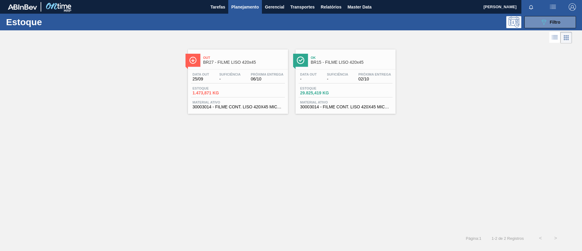
click at [328, 62] on span "BR15 - FILME LISO 420x45" at bounding box center [352, 62] width 82 height 5
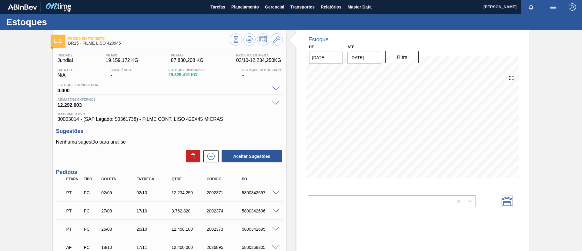
scroll to position [45, 0]
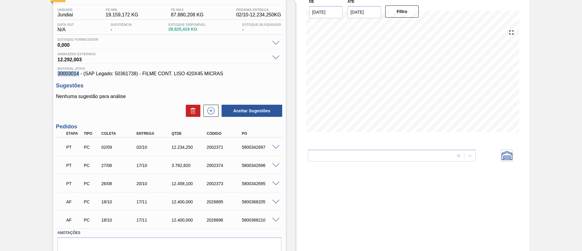
drag, startPoint x: 54, startPoint y: 72, endPoint x: 78, endPoint y: 74, distance: 24.0
click at [78, 74] on div "Unidade Jundiaí PE MIN 19.159,172 KG PE MAX 87.880,208 KG Próxima Entrega 02/10…" at bounding box center [169, 140] width 233 height 270
copy span "30003014"
click at [277, 149] on div "5800342697" at bounding box center [259, 147] width 39 height 5
click at [276, 147] on span at bounding box center [275, 147] width 7 height 5
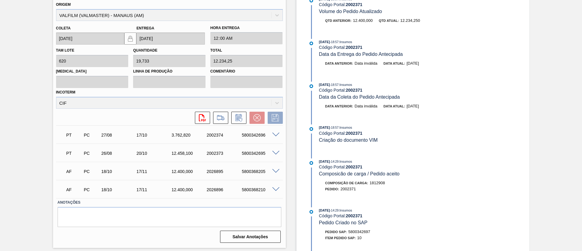
scroll to position [225, 0]
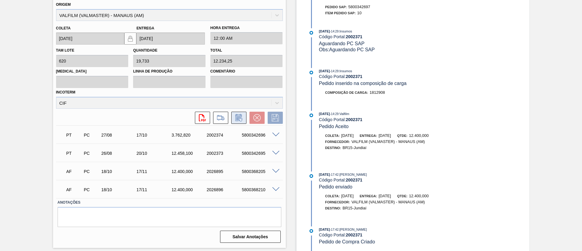
click at [241, 123] on button at bounding box center [238, 118] width 15 height 12
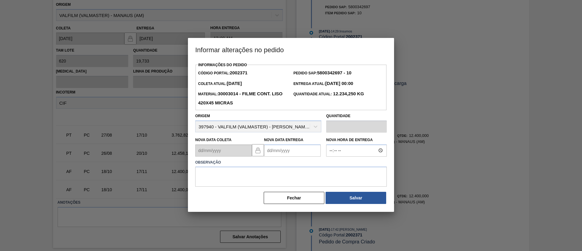
click at [294, 151] on Entrega2002371 "Nova Data Entrega" at bounding box center [292, 150] width 57 height 12
click at [330, 164] on button "Next Month" at bounding box center [332, 165] width 4 height 4
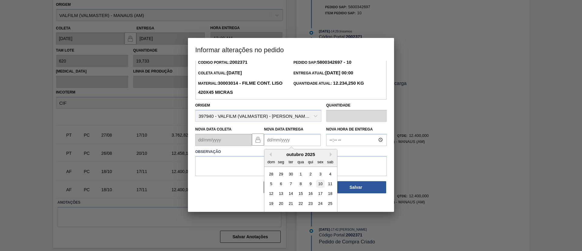
scroll to position [20, 0]
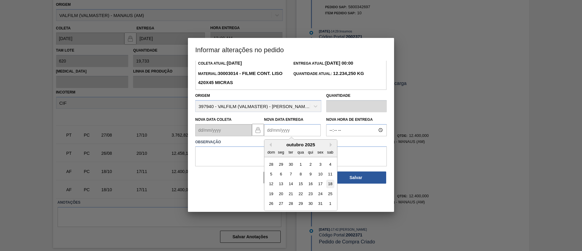
click at [333, 186] on div "18" at bounding box center [330, 183] width 8 height 8
type Entrega2002371 "18/10/2025"
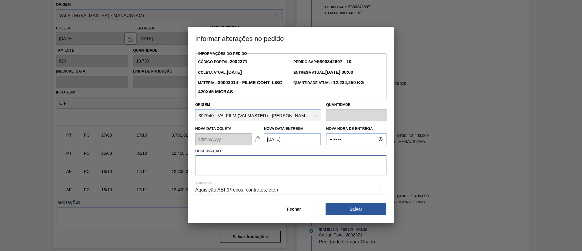
click at [303, 163] on textarea at bounding box center [291, 165] width 192 height 20
type textarea "Data Original"
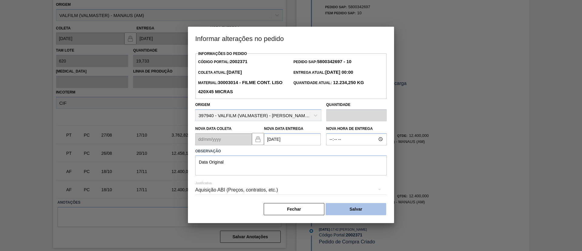
click at [342, 210] on button "Salvar" at bounding box center [356, 209] width 61 height 12
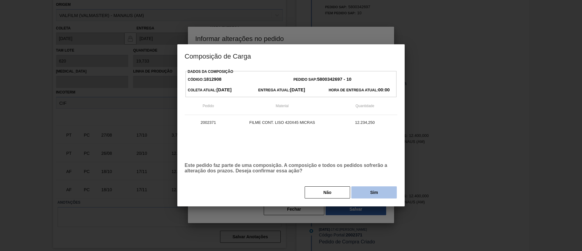
click at [364, 190] on button "Sim" at bounding box center [373, 192] width 45 height 12
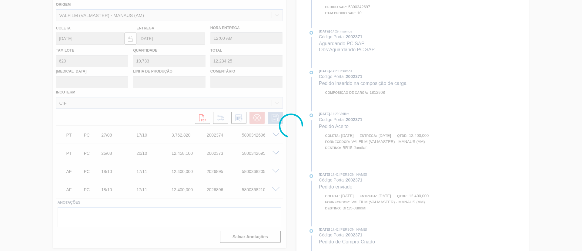
scroll to position [280, 0]
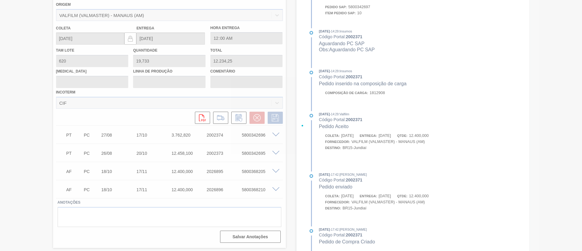
type input "Data Original"
type input "18/10/2025"
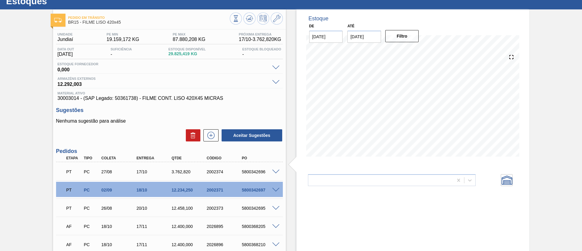
scroll to position [0, 0]
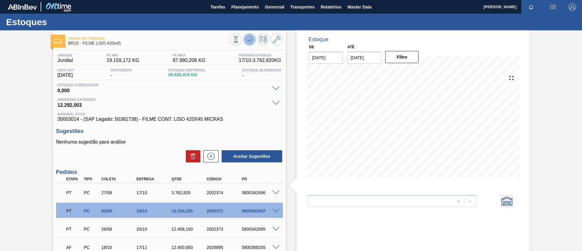
click at [252, 40] on icon at bounding box center [249, 39] width 7 height 7
drag, startPoint x: 54, startPoint y: 122, endPoint x: 73, endPoint y: 121, distance: 19.1
click at [73, 121] on div "Unidade Jundiaí PE MIN 19.159,172 KG PE MAX 87.880,208 KG Próxima Entrega 17/10…" at bounding box center [169, 185] width 233 height 270
click at [62, 119] on span "30003014 - (SAP Legado: 50361738) - FILME CONT. LISO 420X45 MICRAS" at bounding box center [170, 118] width 224 height 5
drag, startPoint x: 64, startPoint y: 120, endPoint x: 78, endPoint y: 121, distance: 14.6
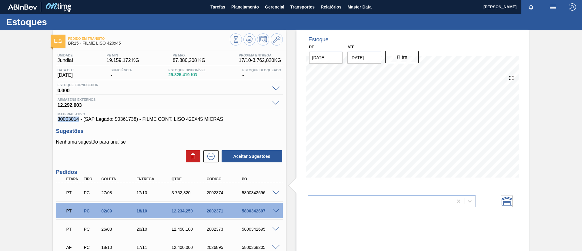
click at [78, 121] on span "30003014 - (SAP Legado: 50361738) - FILME CONT. LISO 420X45 MICRAS" at bounding box center [170, 118] width 224 height 5
copy span "30003014"
click at [243, 3] on span "Planejamento" at bounding box center [245, 6] width 28 height 7
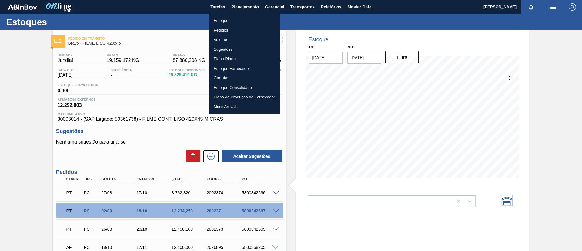
click at [232, 14] on ul "Estoque Pedidos Volume Sugestões Plano Diário Estoque Fornecedor Garrafas Estoq…" at bounding box center [244, 63] width 71 height 100
drag, startPoint x: 233, startPoint y: 18, endPoint x: 544, endPoint y: 17, distance: 310.5
click at [234, 18] on li "Estoque" at bounding box center [244, 21] width 71 height 10
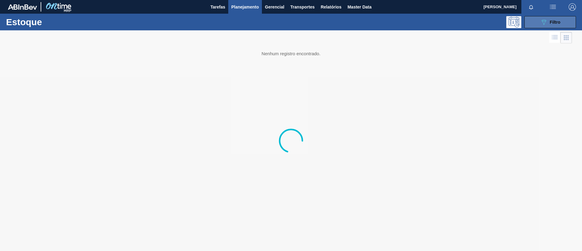
click at [553, 22] on span "Filtro" at bounding box center [555, 22] width 11 height 5
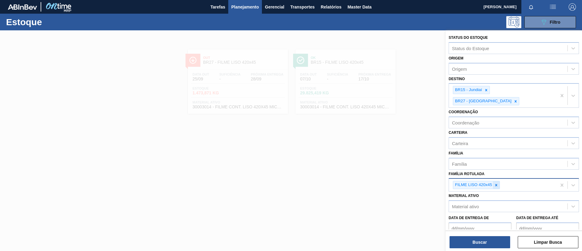
click at [498, 183] on icon at bounding box center [496, 185] width 4 height 4
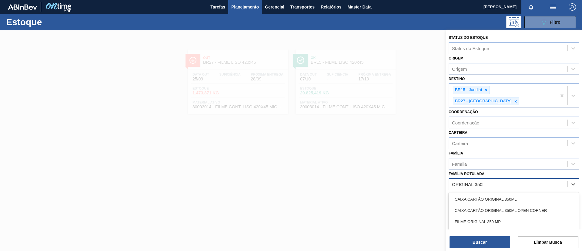
type Rotulada "ORIGINAL 350ML"
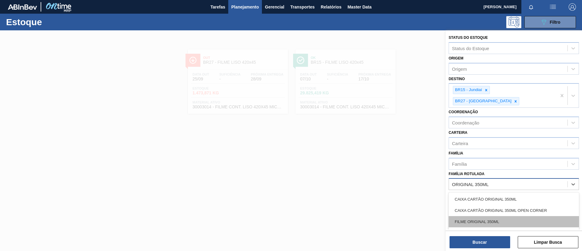
click at [491, 216] on div "FILME ORIGINAL 350ML" at bounding box center [514, 221] width 130 height 11
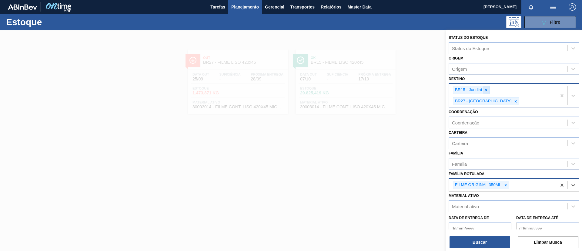
click at [488, 90] on icon at bounding box center [486, 90] width 4 height 4
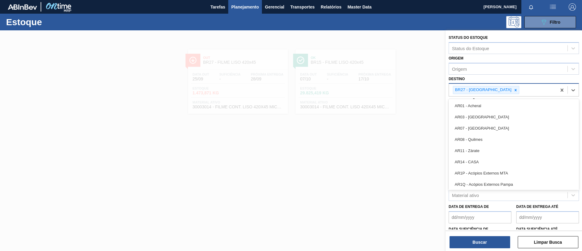
click at [490, 92] on div "BR27 - Nova Minas" at bounding box center [482, 90] width 59 height 8
click at [514, 91] on icon at bounding box center [516, 90] width 4 height 4
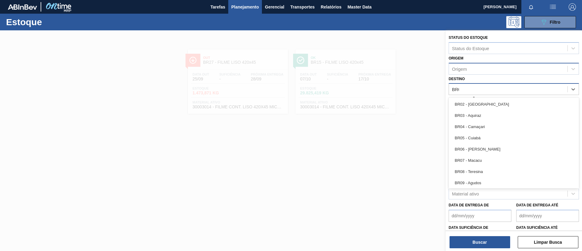
type input "BR02"
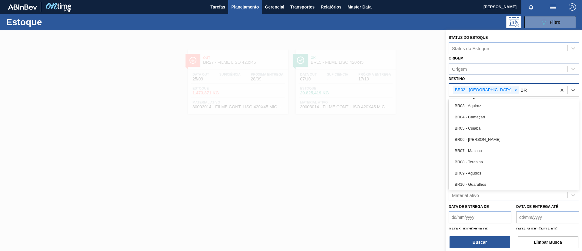
type input "B"
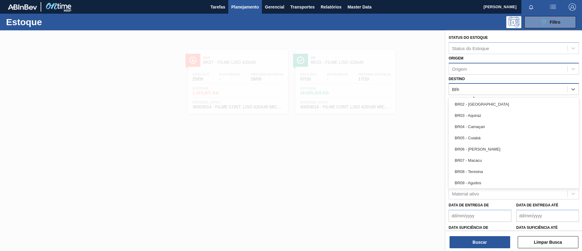
type input "BR04"
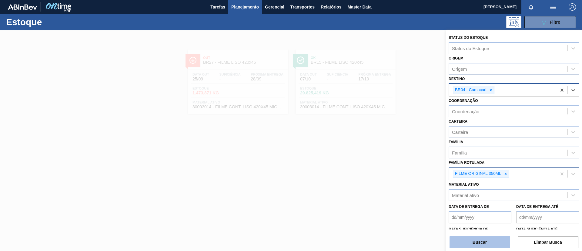
click at [473, 241] on button "Buscar" at bounding box center [480, 242] width 61 height 12
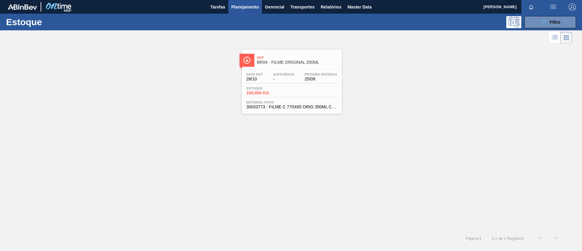
click at [285, 72] on div "Data out 28/10 Suficiência - Próxima Entrega 25/09 Estoque 100,000 KG Material …" at bounding box center [292, 89] width 100 height 41
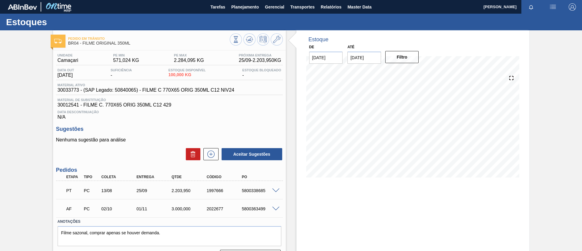
click at [276, 191] on span at bounding box center [275, 190] width 7 height 5
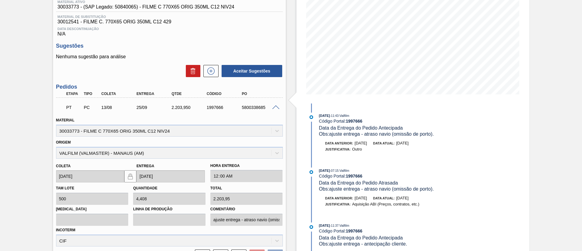
scroll to position [27, 0]
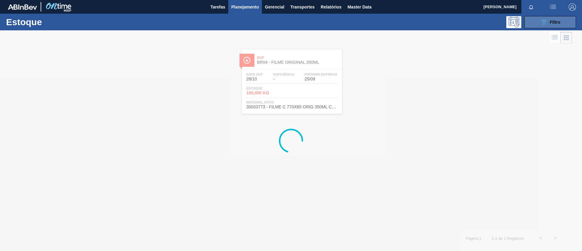
click at [541, 22] on icon "089F7B8B-B2A5-4AFE-B5C0-19BA573D28AC" at bounding box center [543, 21] width 7 height 7
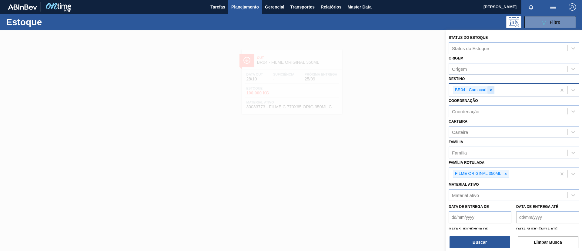
click at [491, 87] on div at bounding box center [491, 90] width 7 height 8
type input "R"
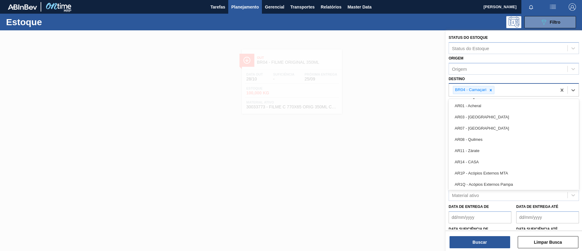
type input "B"
type input "BR02"
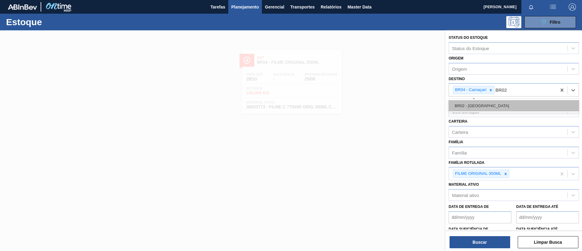
click at [499, 102] on div "BR02 - Sergipe" at bounding box center [514, 105] width 130 height 11
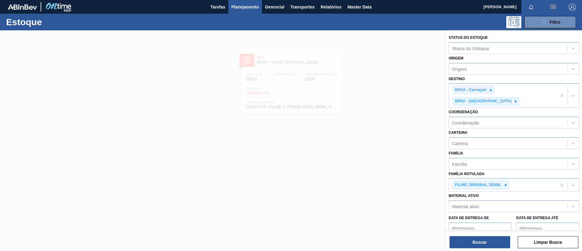
click at [498, 235] on div "Buscar Limpar Busca" at bounding box center [514, 238] width 136 height 17
click at [498, 239] on button "Buscar" at bounding box center [480, 242] width 61 height 12
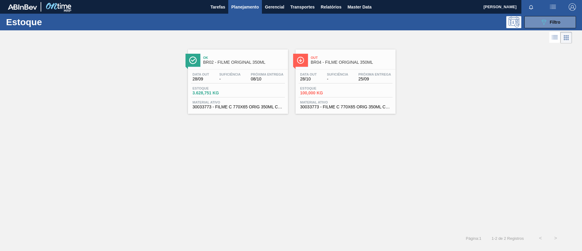
click at [248, 67] on div "Ok BR02 - FILME ORIGINAL 350ML Data out 28/09 Suficiência - Próxima Entrega 08/…" at bounding box center [238, 81] width 100 height 64
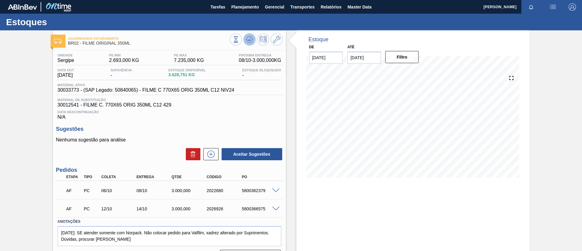
click at [250, 41] on icon at bounding box center [249, 39] width 7 height 7
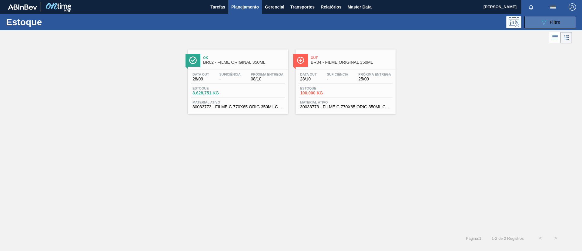
click at [545, 25] on icon "089F7B8B-B2A5-4AFE-B5C0-19BA573D28AC" at bounding box center [543, 21] width 7 height 7
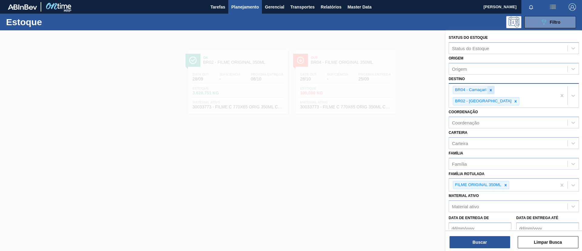
click at [489, 89] on icon at bounding box center [491, 90] width 4 height 4
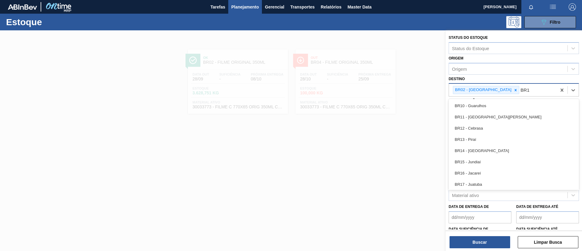
type input "BR12"
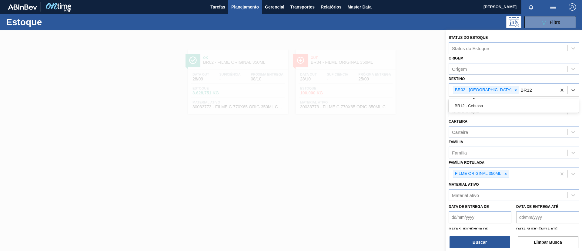
drag, startPoint x: 494, startPoint y: 102, endPoint x: 483, endPoint y: 115, distance: 16.1
click at [493, 102] on div "BR12 - Cebrasa" at bounding box center [514, 105] width 130 height 11
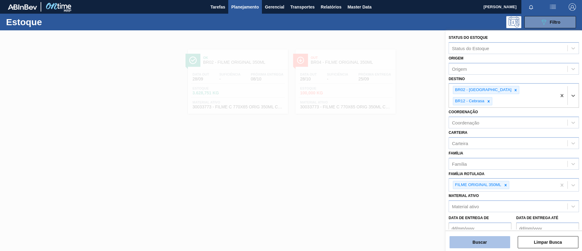
click at [481, 246] on button "Buscar" at bounding box center [480, 242] width 61 height 12
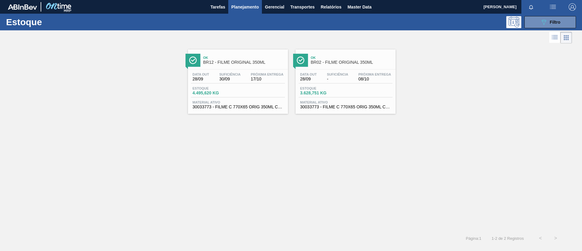
click at [254, 67] on div "Ok BR12 - FILME ORIGINAL 350ML Data out 28/09 Suficiência 30/09 Próxima Entrega…" at bounding box center [238, 81] width 100 height 64
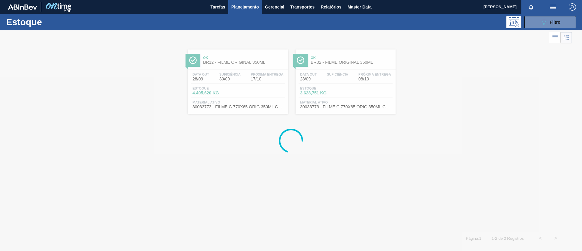
click at [329, 71] on div "Data out 28/09 Suficiência - Próxima Entrega 08/10 Estoque 3.628,751 KG Materia…" at bounding box center [346, 89] width 100 height 41
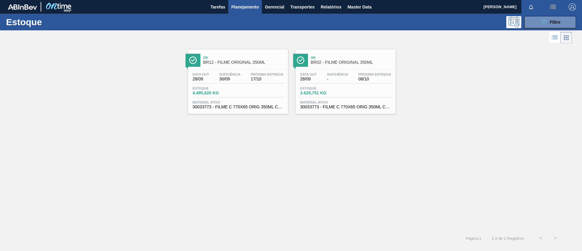
click at [226, 72] on div "Data out 28/09 Suficiência 30/09 Próxima Entrega 17/10 Estoque 4.495,620 KG Mat…" at bounding box center [238, 89] width 100 height 41
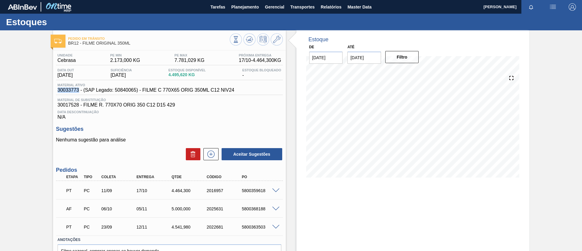
drag, startPoint x: 53, startPoint y: 93, endPoint x: 78, endPoint y: 91, distance: 24.7
click at [78, 91] on div "Unidade Cebrasa PE MIN 2.173,000 KG PE MAX 7.781,029 KG Próxima Entrega 17/10 -…" at bounding box center [169, 166] width 233 height 232
copy span "30033773"
click at [36, 74] on div "Pedido em Trânsito BR12 - FILME ORIGINAL 350ML Unidade Cebrasa PE MIN 2.173,000…" at bounding box center [291, 157] width 582 height 255
click at [242, 6] on span "Planejamento" at bounding box center [245, 6] width 28 height 7
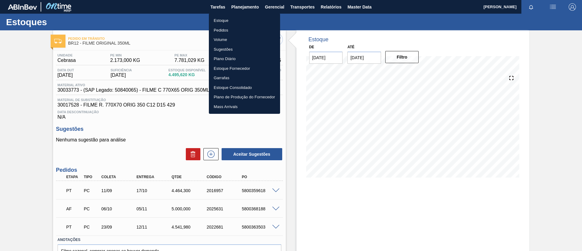
click at [236, 18] on li "Estoque" at bounding box center [244, 21] width 71 height 10
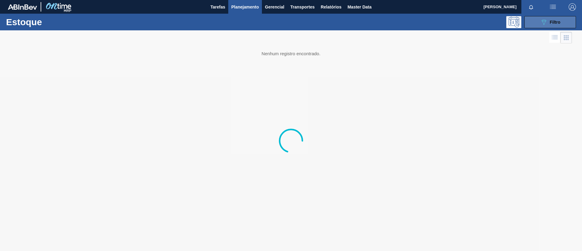
click at [553, 19] on div "089F7B8B-B2A5-4AFE-B5C0-19BA573D28AC Filtro" at bounding box center [550, 21] width 20 height 7
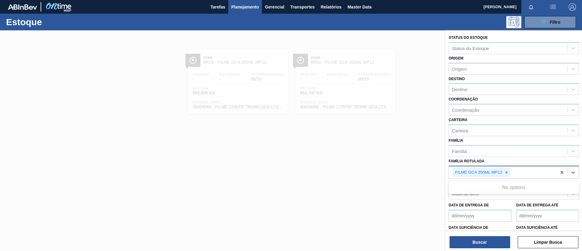
click at [511, 173] on div "FILME GCA 350ML MP12" at bounding box center [503, 172] width 108 height 12
click at [507, 174] on icon at bounding box center [507, 172] width 4 height 4
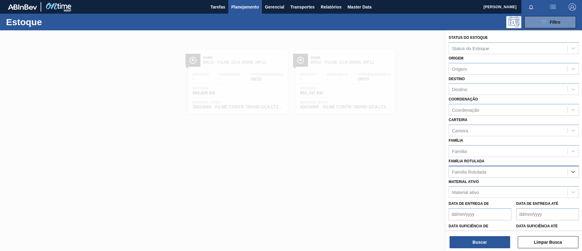
click at [507, 174] on div "Família Rotulada" at bounding box center [508, 171] width 119 height 9
click at [508, 174] on icon at bounding box center [507, 172] width 4 height 4
click at [508, 173] on div "Família Rotulada" at bounding box center [508, 171] width 119 height 9
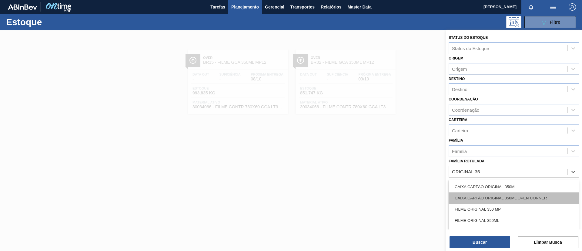
type Rotulada "ORIGINAL 350"
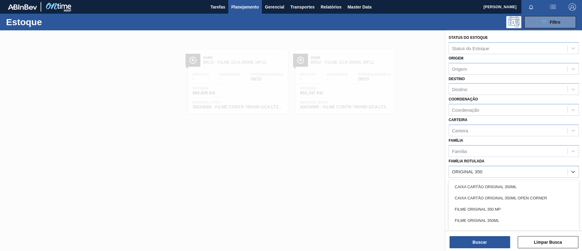
click at [506, 219] on div "FILME ORIGINAL 350ML" at bounding box center [514, 220] width 130 height 11
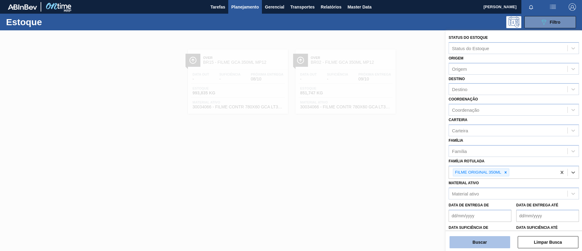
click at [495, 236] on button "Buscar" at bounding box center [480, 242] width 61 height 12
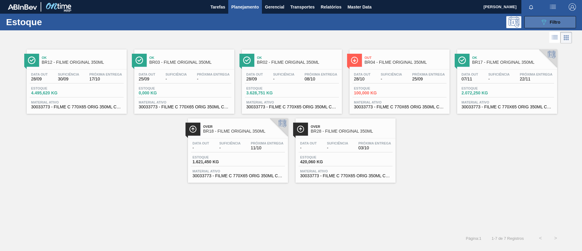
click at [559, 24] on span "Filtro" at bounding box center [555, 22] width 11 height 5
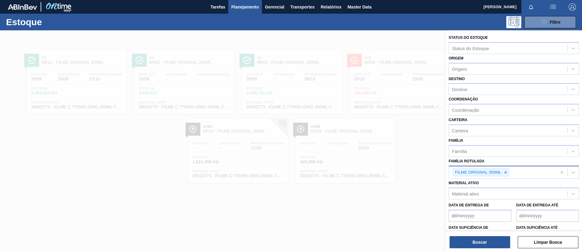
click at [507, 174] on icon at bounding box center [506, 172] width 4 height 4
click at [487, 170] on div "Família Rotulada" at bounding box center [508, 171] width 119 height 9
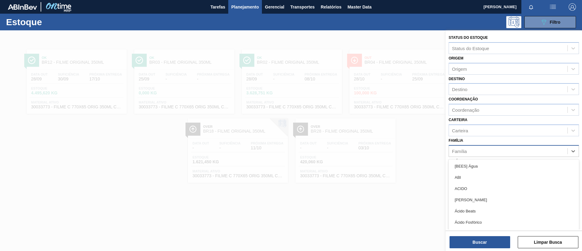
click at [478, 148] on div "Família" at bounding box center [508, 150] width 119 height 9
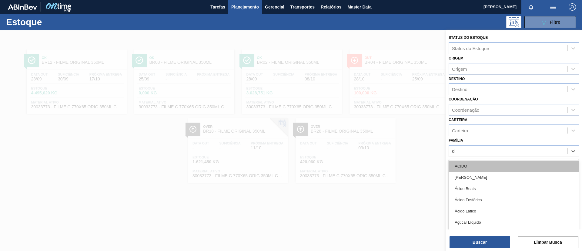
type input "dec"
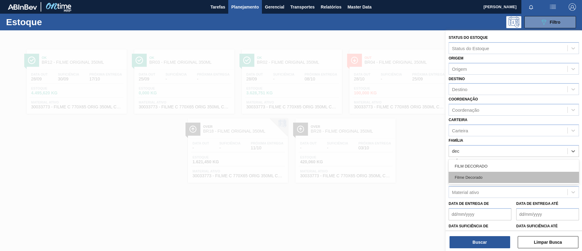
click at [485, 180] on div "Filme Decorado" at bounding box center [514, 177] width 130 height 11
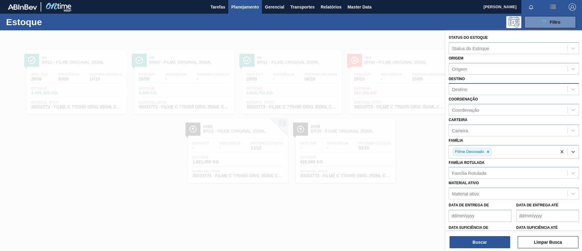
click at [474, 87] on div "Destino" at bounding box center [508, 89] width 119 height 9
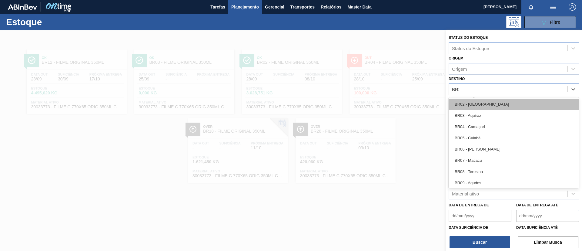
type input "BR21"
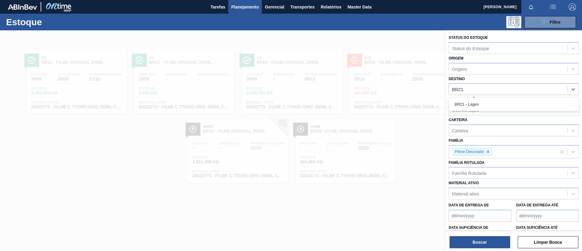
click at [475, 101] on div "BR21 - Lages" at bounding box center [514, 104] width 130 height 11
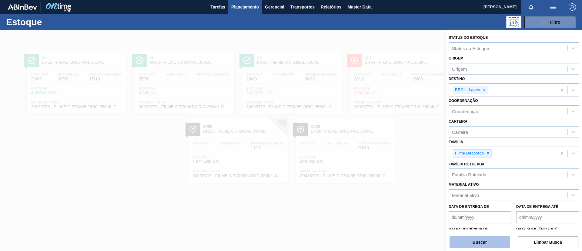
click at [484, 243] on button "Buscar" at bounding box center [480, 242] width 61 height 12
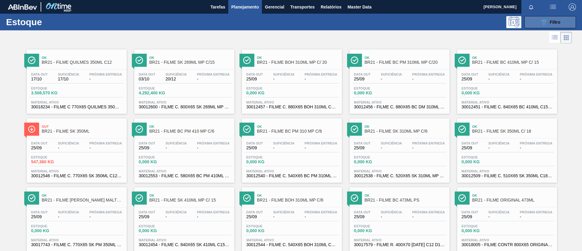
click at [536, 27] on button "089F7B8B-B2A5-4AFE-B5C0-19BA573D28AC Filtro" at bounding box center [551, 22] width 52 height 12
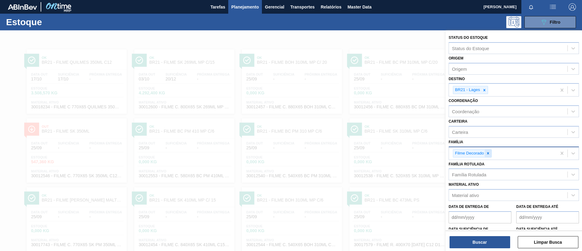
click at [489, 154] on icon at bounding box center [488, 153] width 4 height 4
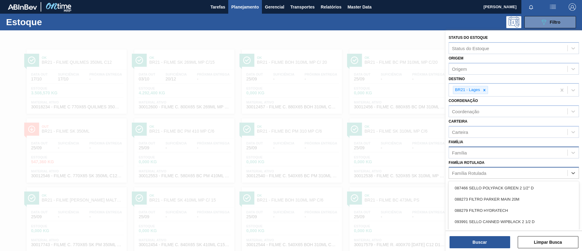
scroll to position [24, 0]
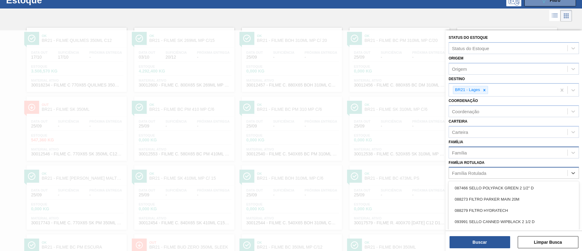
click at [493, 173] on div "Família Rotulada" at bounding box center [508, 173] width 119 height 9
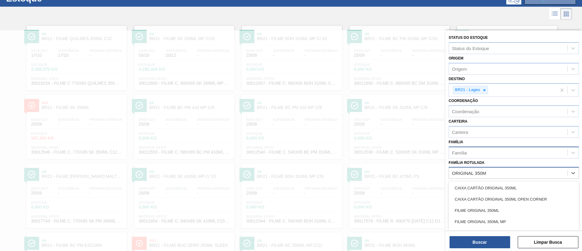
type Rotulada "ORIGINAL 350ML"
drag, startPoint x: 520, startPoint y: 213, endPoint x: 502, endPoint y: 117, distance: 97.0
click at [520, 212] on div "FILME ORIGINAL 350ML" at bounding box center [514, 210] width 130 height 11
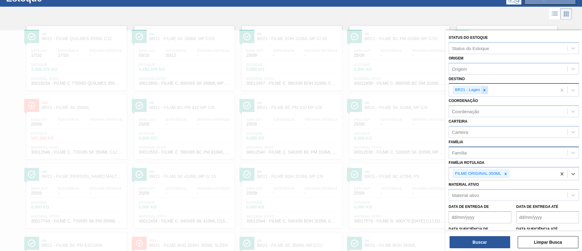
click at [483, 91] on icon at bounding box center [484, 90] width 4 height 4
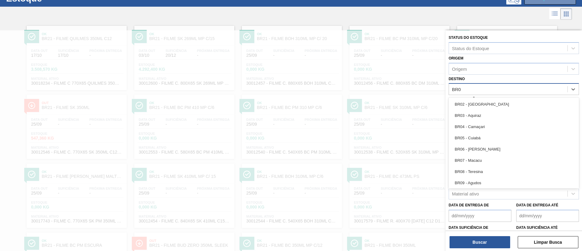
type input "BR02"
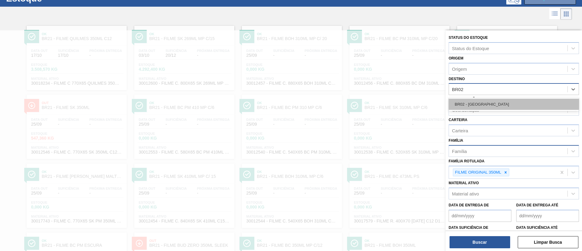
click at [494, 100] on div "BR02 - Sergipe" at bounding box center [514, 104] width 130 height 11
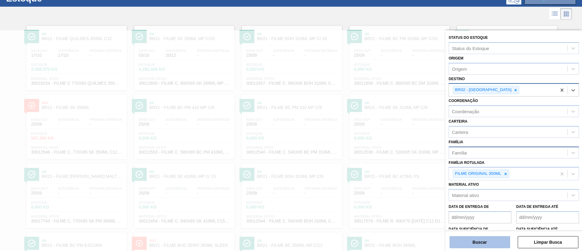
click at [490, 241] on button "Buscar" at bounding box center [480, 242] width 61 height 12
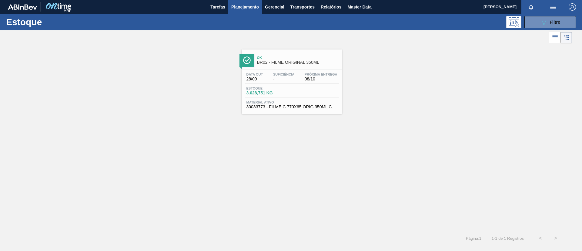
click at [291, 68] on div "Ok BR02 - FILME ORIGINAL 350ML Data out 28/09 Suficiência - Próxima Entrega 08/…" at bounding box center [292, 81] width 100 height 64
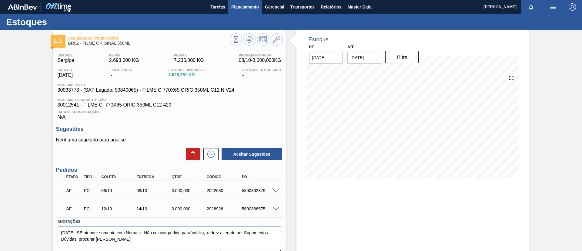
click at [246, 8] on span "Planejamento" at bounding box center [245, 6] width 28 height 7
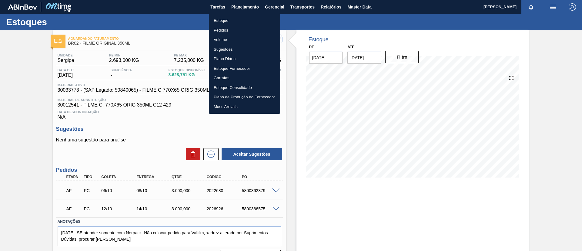
click at [247, 19] on li "Estoque" at bounding box center [244, 21] width 71 height 10
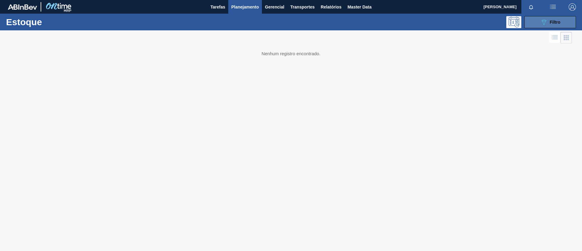
click at [531, 22] on button "089F7B8B-B2A5-4AFE-B5C0-19BA573D28AC Filtro" at bounding box center [551, 22] width 52 height 12
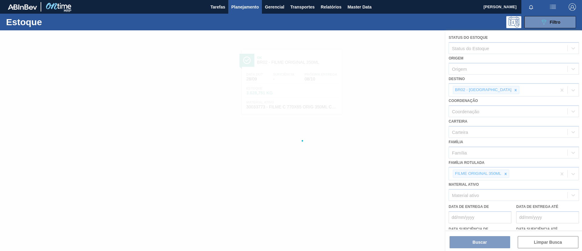
click at [499, 172] on div at bounding box center [291, 140] width 582 height 220
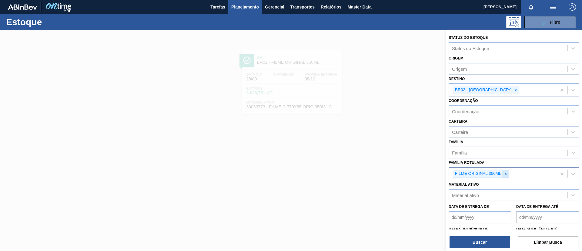
click at [505, 174] on icon at bounding box center [506, 174] width 2 height 2
drag, startPoint x: 370, startPoint y: 148, endPoint x: 313, endPoint y: 73, distance: 94.0
click at [369, 144] on div at bounding box center [291, 155] width 582 height 251
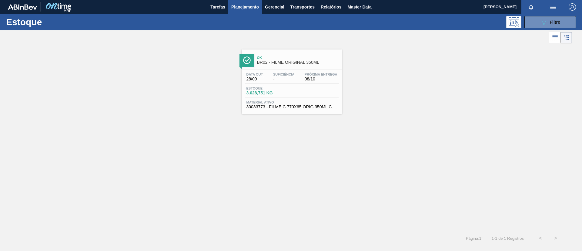
click at [311, 71] on div "Estoque 089F7B8B-B2A5-4AFE-B5C0-19BA573D28AC Filtro Status do Estoque Status do…" at bounding box center [291, 130] width 582 height 232
click at [310, 69] on div "Ok BR02 - FILME ORIGINAL 350ML Data out 28/09 Suficiência - Próxima Entrega 08/…" at bounding box center [292, 81] width 100 height 64
click at [1, 106] on div "Ok BR02 - FILME ORIGINAL 350ML Data out 28/09 Suficiência - Próxima Entrega 08/…" at bounding box center [291, 79] width 582 height 69
click at [159, 64] on div "Ok BR02 - FILME ORIGINAL 350ML Data out 28/09 Suficiência - Próxima Entrega 08/…" at bounding box center [291, 79] width 582 height 69
click at [249, 8] on button "Planejamento" at bounding box center [245, 7] width 34 height 14
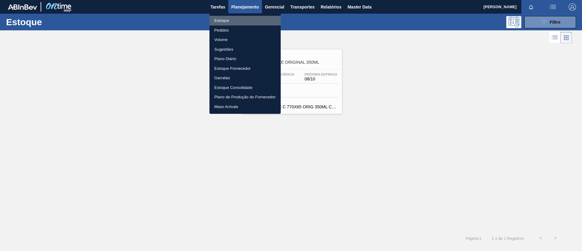
click at [246, 25] on li "Estoque" at bounding box center [245, 21] width 71 height 10
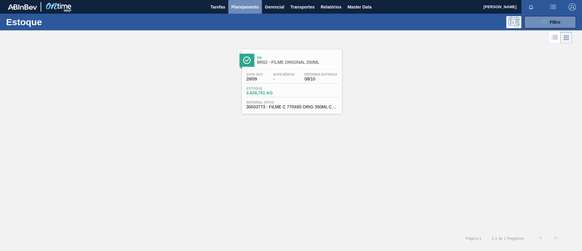
click at [251, 12] on button "Planejamento" at bounding box center [245, 7] width 34 height 14
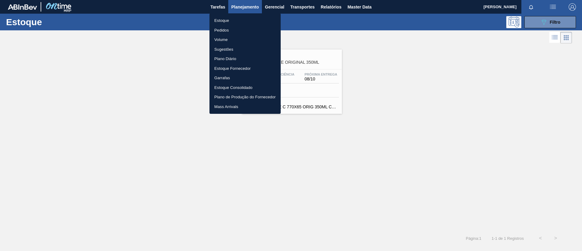
click at [251, 31] on li "Pedidos" at bounding box center [245, 30] width 71 height 10
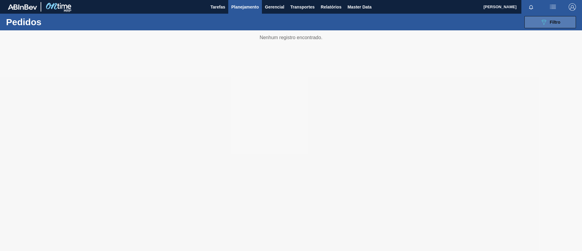
click at [545, 25] on icon "089F7B8B-B2A5-4AFE-B5C0-19BA573D28AC" at bounding box center [543, 21] width 7 height 7
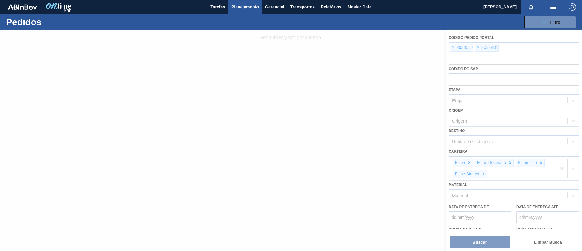
click at [456, 45] on div at bounding box center [291, 140] width 582 height 220
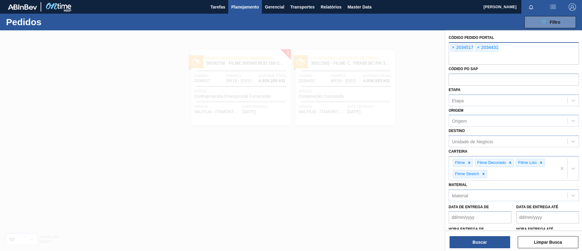
click at [450, 50] on div "× 2034517 × 2034431" at bounding box center [514, 53] width 130 height 22
click at [452, 47] on span "×" at bounding box center [454, 47] width 6 height 7
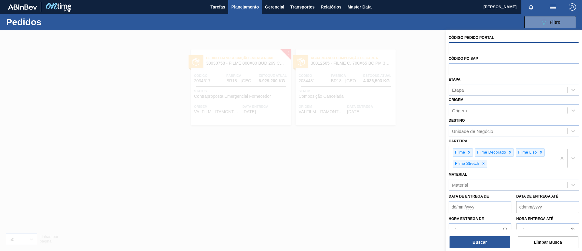
click at [452, 47] on input "text" at bounding box center [514, 48] width 130 height 12
paste input "2006435"
type input "2006435"
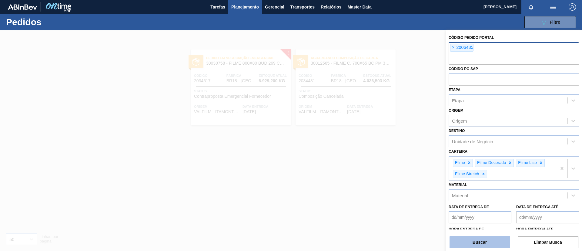
click at [489, 237] on button "Buscar" at bounding box center [480, 242] width 61 height 12
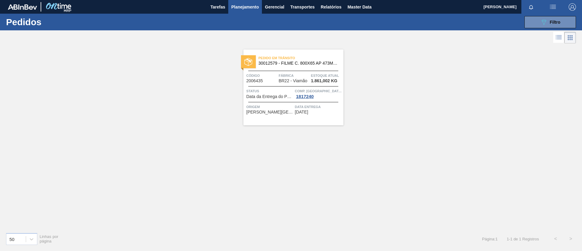
click at [385, 250] on main "Tarefas Planejamento Gerencial Transportes Relatórios Master Data TOMAS SIMOES …" at bounding box center [291, 125] width 582 height 251
click at [557, 27] on button "089F7B8B-B2A5-4AFE-B5C0-19BA573D28AC Filtro" at bounding box center [551, 22] width 52 height 12
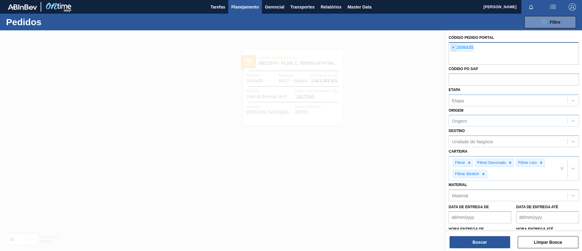
click at [453, 50] on span "×" at bounding box center [454, 47] width 6 height 7
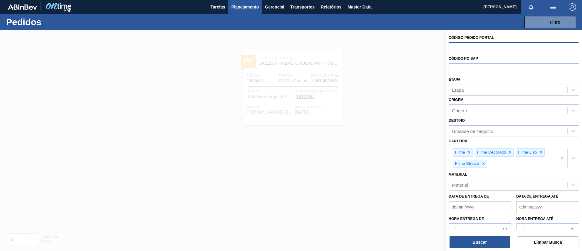
paste input "30030577"
type input "30030577"
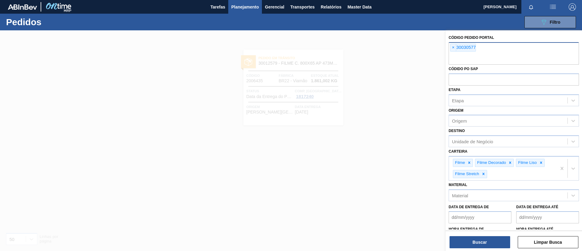
click at [244, 10] on span "Planejamento" at bounding box center [245, 6] width 28 height 7
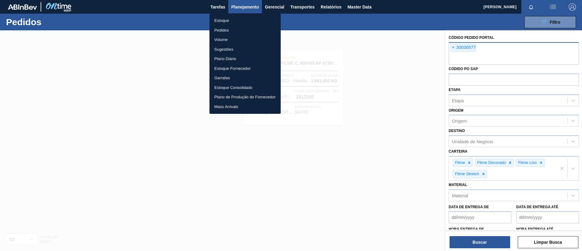
click at [239, 18] on li "Estoque" at bounding box center [245, 21] width 71 height 10
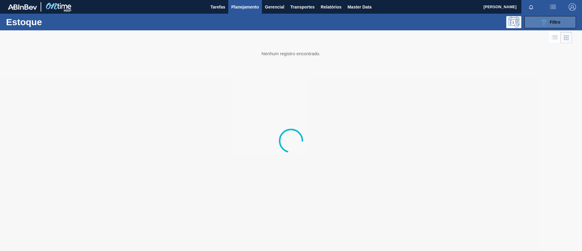
click at [556, 23] on span "Filtro" at bounding box center [555, 22] width 11 height 5
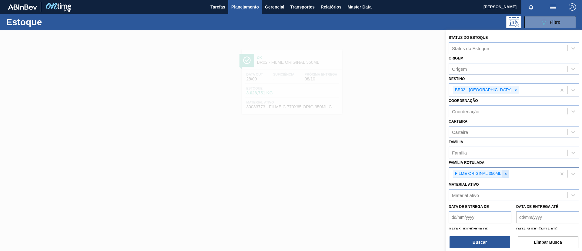
click at [507, 174] on icon at bounding box center [506, 174] width 4 height 4
paste Rotulada "30030577"
type Rotulada "30030577"
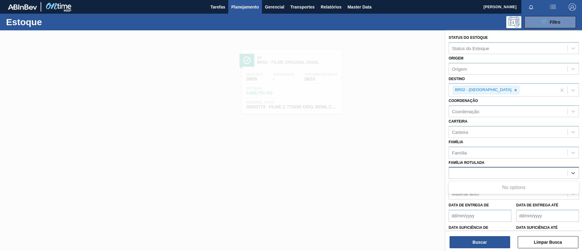
click at [500, 172] on div "30030577" at bounding box center [508, 173] width 119 height 9
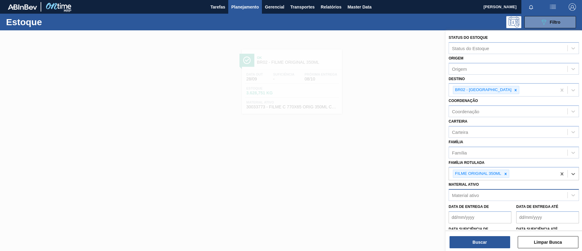
click at [497, 196] on div "Material ativo" at bounding box center [508, 195] width 119 height 9
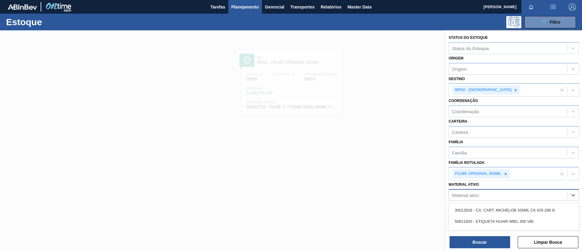
paste ativo "30030577"
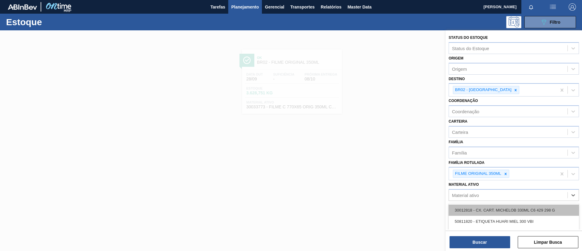
type ativo "30030577"
click at [498, 207] on div "30030577 - FILME CONTR 780X60 GCA LT350 6PACK" at bounding box center [514, 209] width 130 height 11
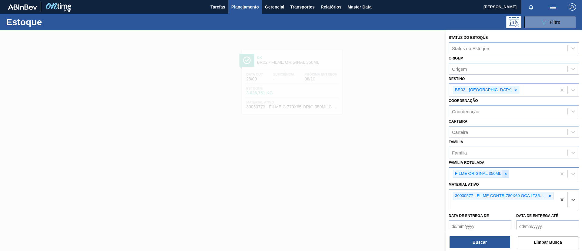
click at [507, 174] on icon at bounding box center [506, 174] width 4 height 4
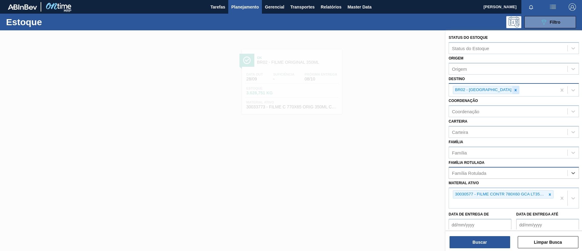
click at [514, 88] on icon at bounding box center [516, 90] width 4 height 4
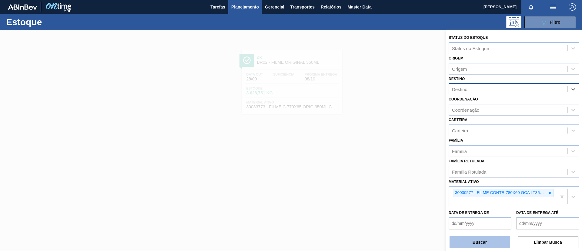
click at [476, 239] on button "Buscar" at bounding box center [480, 242] width 61 height 12
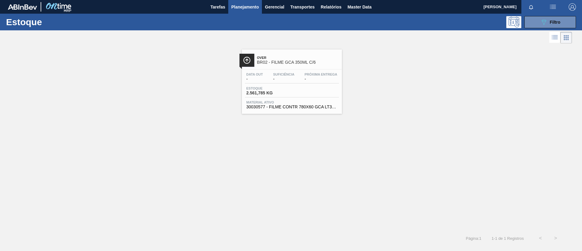
click at [315, 62] on span "BR02 - FILME GCA 350ML C/6" at bounding box center [298, 62] width 82 height 5
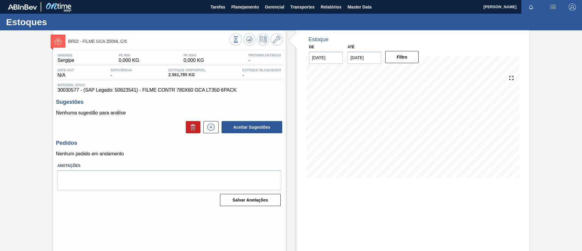
drag, startPoint x: 243, startPoint y: 10, endPoint x: 241, endPoint y: 15, distance: 6.0
click at [243, 10] on span "Planejamento" at bounding box center [245, 6] width 28 height 7
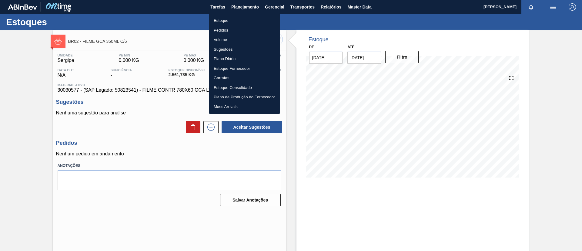
click at [239, 27] on li "Pedidos" at bounding box center [244, 30] width 71 height 10
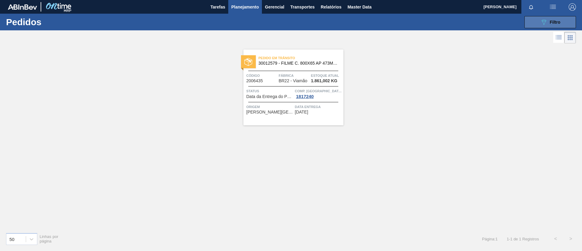
click at [547, 16] on button "089F7B8B-B2A5-4AFE-B5C0-19BA573D28AC Filtro" at bounding box center [551, 22] width 52 height 12
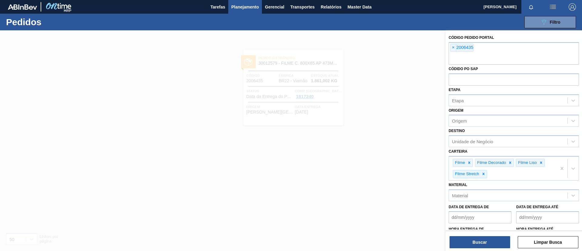
click at [448, 43] on div "Código Pedido Portal × 2006435 Códido PO SAP Etapa Etapa Origem Origem Destino …" at bounding box center [514, 143] width 136 height 226
click at [452, 47] on span "×" at bounding box center [454, 47] width 6 height 7
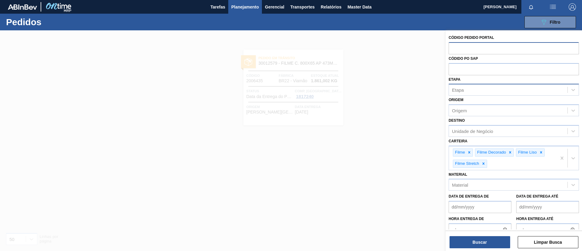
paste input "2029478"
type input "2029478"
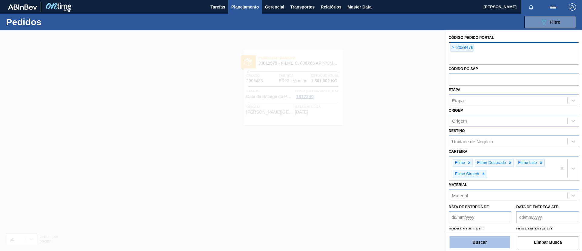
click at [474, 243] on button "Buscar" at bounding box center [480, 242] width 61 height 12
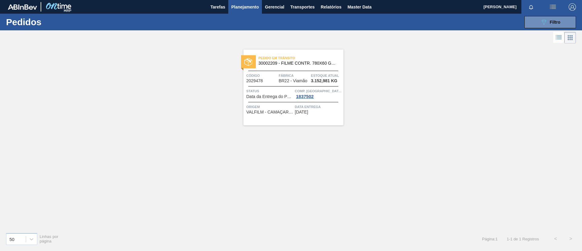
click at [328, 64] on span "30002209 - FILME CONTR. 780X60 GCA 350ML NIV22" at bounding box center [299, 63] width 80 height 5
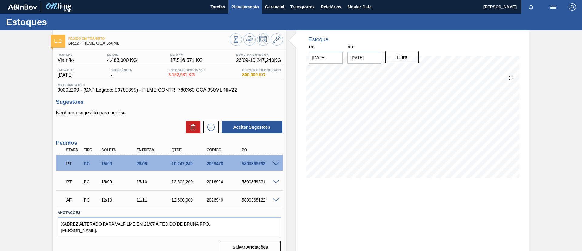
click at [232, 4] on button "Planejamento" at bounding box center [245, 7] width 34 height 14
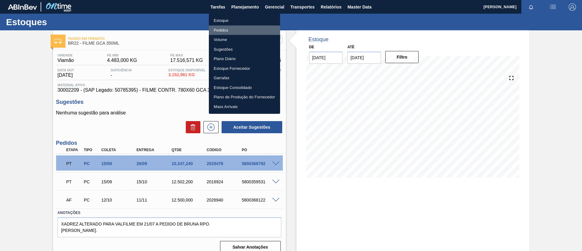
click at [236, 27] on li "Pedidos" at bounding box center [244, 30] width 71 height 10
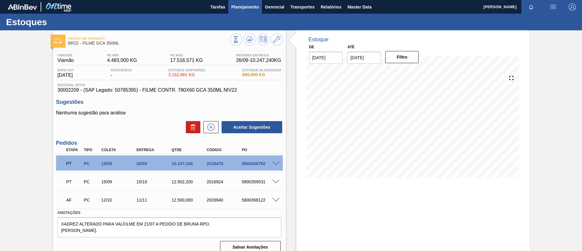
click at [246, 6] on span "Planejamento" at bounding box center [245, 6] width 28 height 7
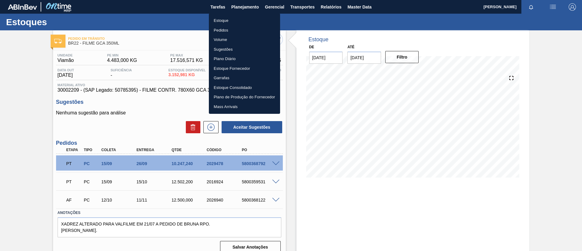
click at [234, 20] on li "Estoque" at bounding box center [244, 21] width 71 height 10
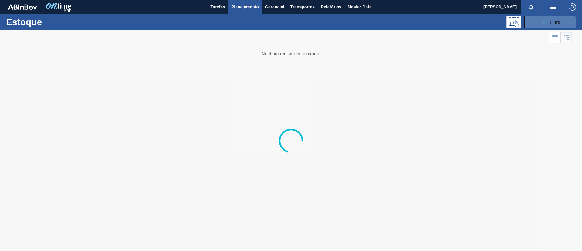
click at [560, 21] on span "Filtro" at bounding box center [555, 22] width 11 height 5
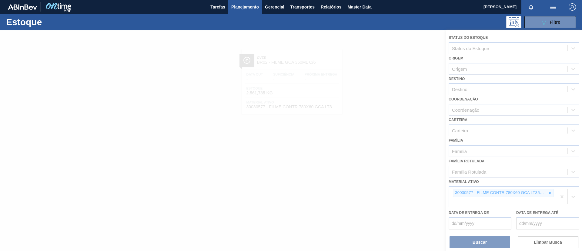
click at [548, 194] on div at bounding box center [291, 140] width 582 height 220
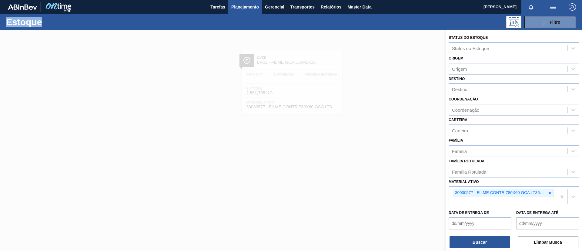
click at [548, 194] on icon at bounding box center [550, 193] width 4 height 4
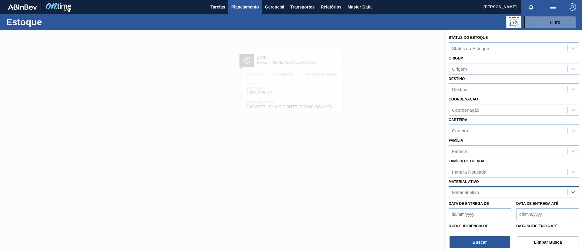
paste ativo "30034436"
type ativo "30034436"
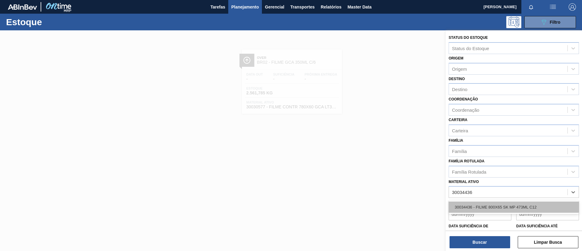
click at [496, 206] on div "30034436 - FILME 800X65 SK MP 473ML C12" at bounding box center [514, 206] width 130 height 11
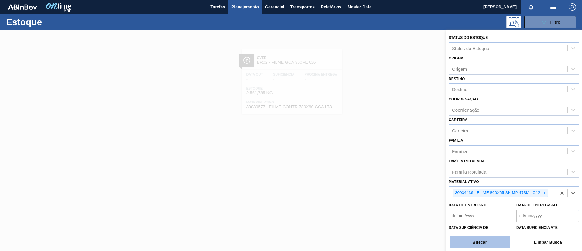
click at [486, 239] on button "Buscar" at bounding box center [480, 242] width 61 height 12
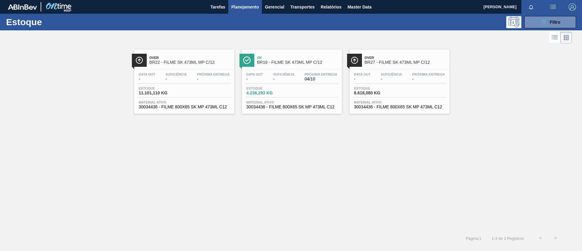
click at [196, 62] on span "BR22 - FILME SK 473ML MP C/12" at bounding box center [190, 62] width 82 height 5
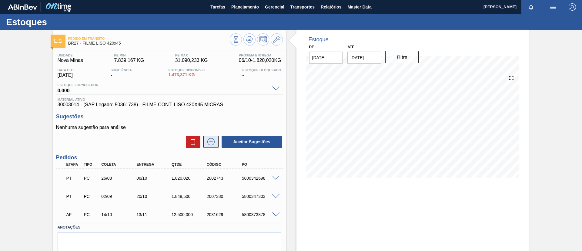
click at [216, 141] on button at bounding box center [210, 142] width 15 height 12
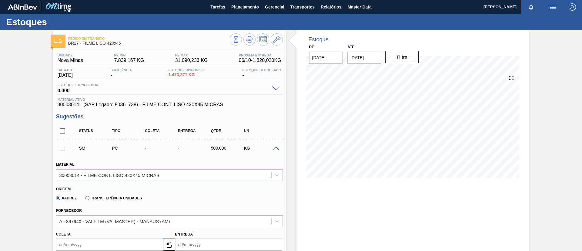
click at [130, 198] on label "Transferência Unidades" at bounding box center [113, 198] width 57 height 4
click at [129, 195] on div "Transferência Unidades" at bounding box center [112, 197] width 59 height 5
click at [135, 195] on div "Transferência Unidades" at bounding box center [112, 197] width 59 height 5
click at [135, 196] on label "Transferência Unidades" at bounding box center [113, 198] width 57 height 4
click at [84, 199] on input "Transferência Unidades" at bounding box center [84, 199] width 0 height 0
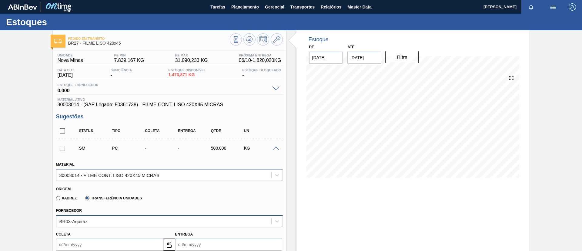
click at [127, 216] on div "BR03-Aquiraz" at bounding box center [169, 221] width 227 height 12
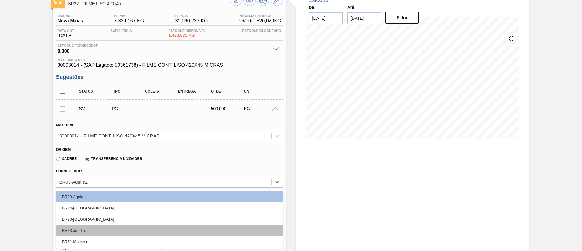
click at [111, 233] on div "BR33-Jundiaí" at bounding box center [169, 230] width 227 height 11
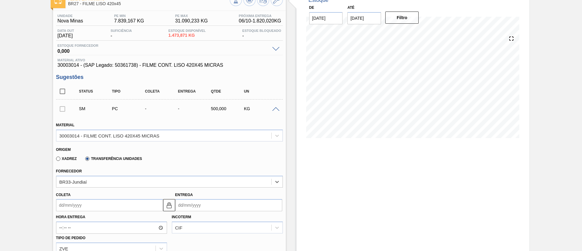
click at [99, 205] on input "Coleta" at bounding box center [109, 205] width 107 height 12
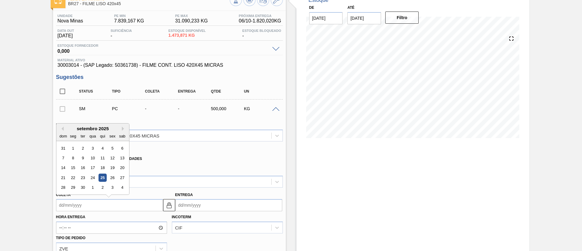
click at [102, 178] on div "25" at bounding box center [102, 177] width 8 height 8
type input "[DATE]"
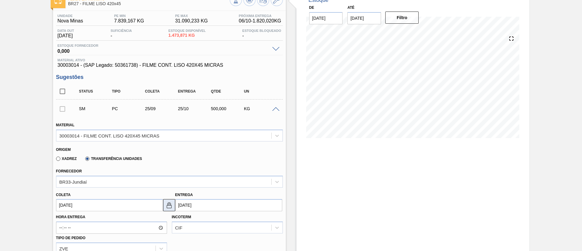
click at [172, 206] on img at bounding box center [169, 204] width 7 height 7
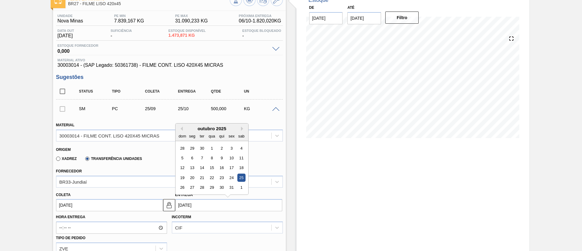
click at [190, 206] on input "[DATE]" at bounding box center [228, 205] width 107 height 12
click at [180, 129] on button "Previous Month" at bounding box center [181, 128] width 4 height 4
click at [184, 183] on div "28" at bounding box center [182, 187] width 8 height 8
type input "28/09/2025"
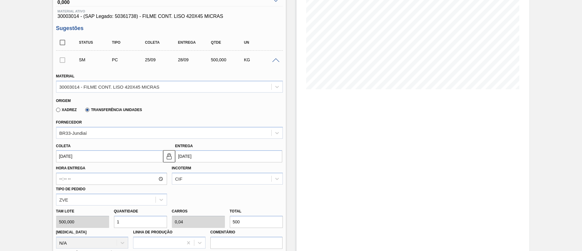
scroll to position [130, 0]
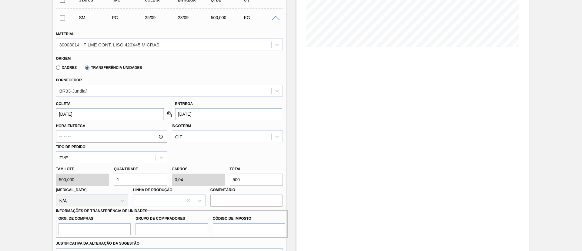
click at [185, 130] on div "Incoterm CIF" at bounding box center [227, 132] width 111 height 21
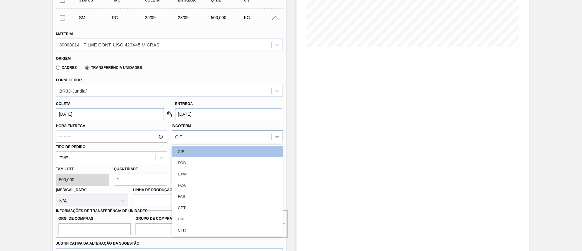
click at [186, 139] on div "CIF" at bounding box center [221, 136] width 99 height 9
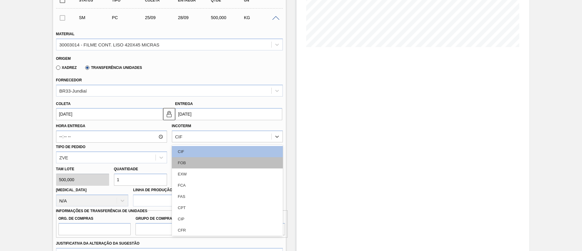
click at [183, 159] on div "FOB" at bounding box center [227, 162] width 111 height 11
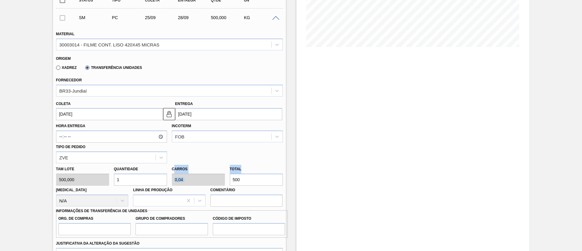
drag, startPoint x: 254, startPoint y: 172, endPoint x: 173, endPoint y: 171, distance: 81.3
click at [173, 171] on div "Tam lote 500,000 Quantidade 1 Carros 0,04 Total 500 Doca N/A Linha de Produção …" at bounding box center [170, 184] width 232 height 43
click at [185, 173] on div "Tam lote 500,000 Quantidade 1 Carros 0,04 Total 500 Doca N/A Linha de Produção …" at bounding box center [170, 184] width 232 height 43
type input "0,004"
type input "0"
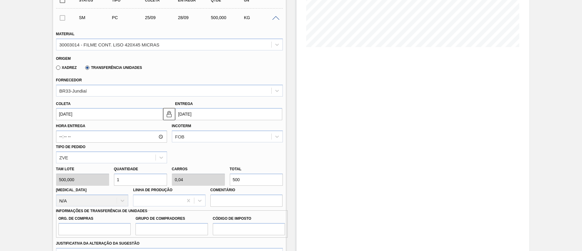
type input "2"
type input "0,05"
type input "0,002"
type input "25"
type input "0,5"
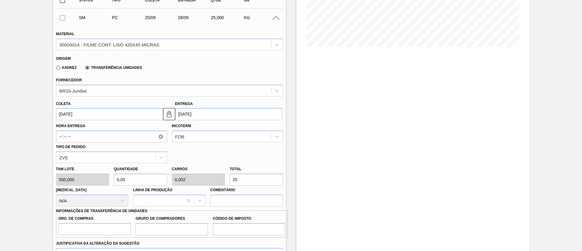
type input "0,02"
type input "250"
type input "5"
type input "0,2"
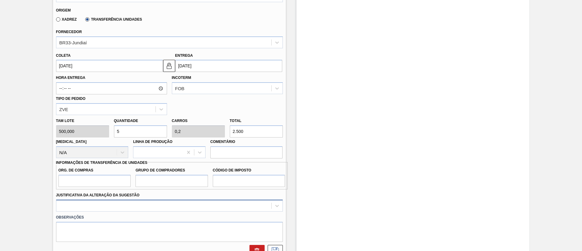
scroll to position [221, 0]
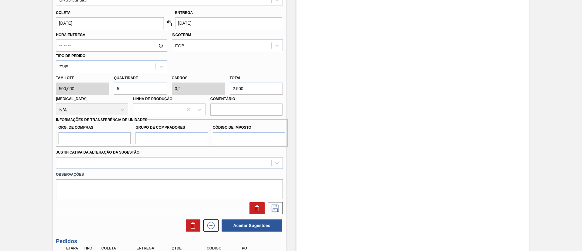
type input "2.500"
click at [90, 142] on input "Org. de Compras" at bounding box center [95, 138] width 72 height 12
type input "BR00"
drag, startPoint x: 164, startPoint y: 136, endPoint x: 163, endPoint y: 139, distance: 3.5
click at [164, 136] on input "Grupo de Compradores" at bounding box center [172, 138] width 72 height 12
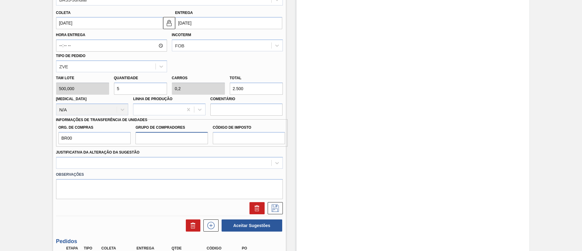
type input "A01"
click at [243, 141] on input "Código de Imposto" at bounding box center [249, 138] width 72 height 12
type input "I1"
click at [206, 156] on div "Justificativa da Alteração da Sugestão" at bounding box center [169, 158] width 227 height 21
click at [150, 163] on div at bounding box center [169, 163] width 227 height 12
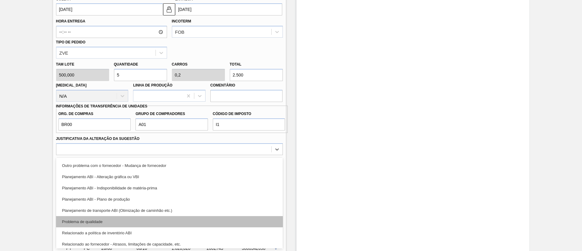
scroll to position [91, 0]
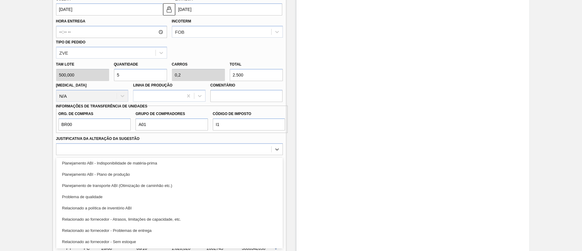
click at [128, 177] on div "Planejamento ABI - Plano de produção" at bounding box center [169, 174] width 227 height 11
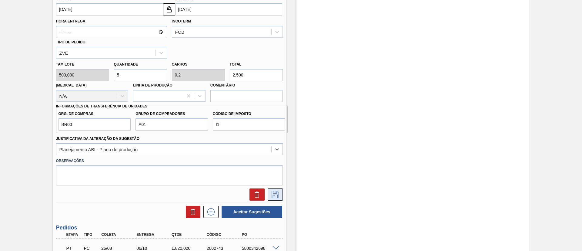
click at [280, 198] on button at bounding box center [275, 194] width 15 height 12
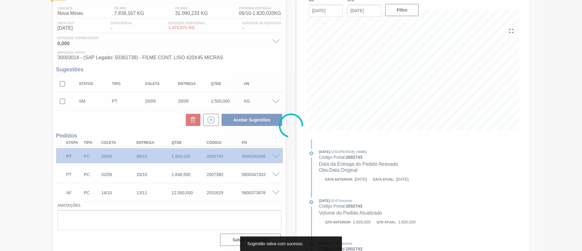
scroll to position [47, 0]
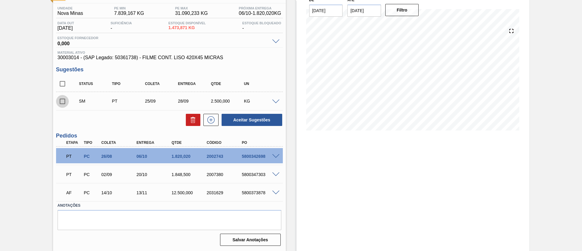
click at [63, 99] on input "checkbox" at bounding box center [62, 101] width 13 height 13
click at [276, 103] on span at bounding box center [275, 101] width 7 height 5
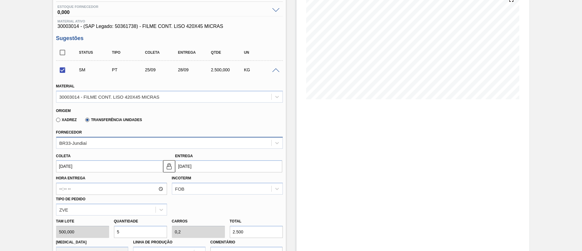
scroll to position [92, 0]
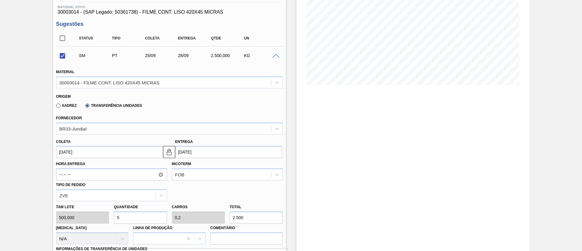
click at [276, 58] on div "SM PT 25/09 28/09 2.500,000 KG" at bounding box center [169, 55] width 227 height 15
click at [276, 57] on span at bounding box center [275, 56] width 7 height 5
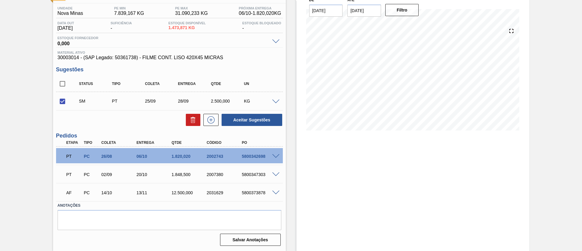
scroll to position [47, 0]
click at [255, 116] on button "Aceitar Sugestões" at bounding box center [252, 120] width 61 height 12
checkbox input "false"
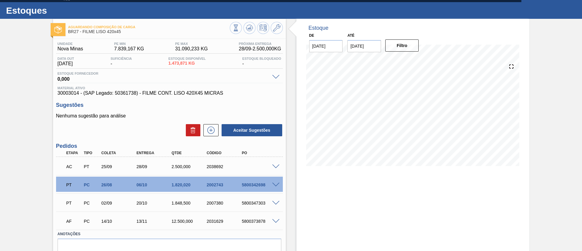
scroll to position [0, 0]
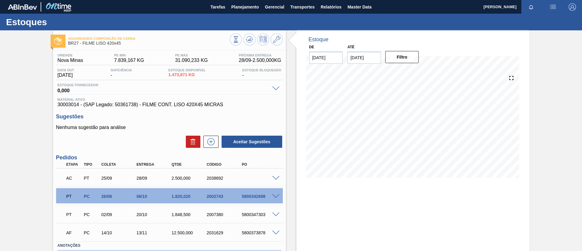
click at [273, 178] on span at bounding box center [275, 178] width 7 height 5
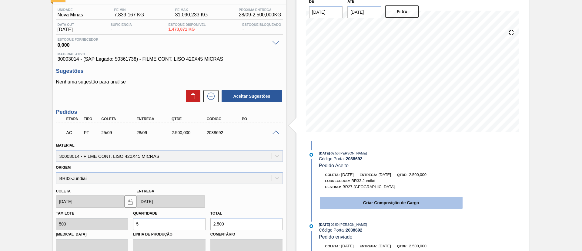
click at [375, 207] on button "Criar Composição de Carga" at bounding box center [391, 202] width 143 height 12
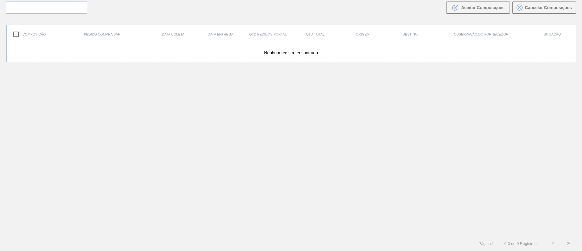
scroll to position [44, 0]
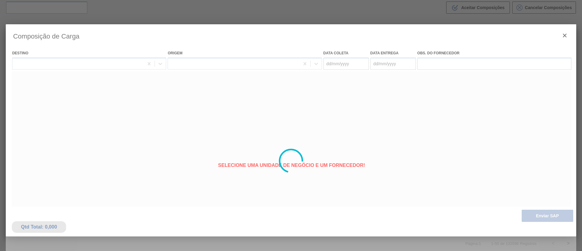
type coleta "[DATE]"
type entrega "28/09/2025"
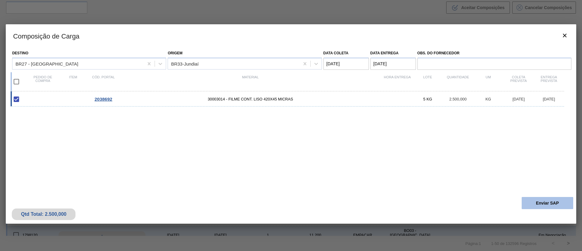
click at [549, 201] on button "Enviar SAP" at bounding box center [548, 203] width 52 height 12
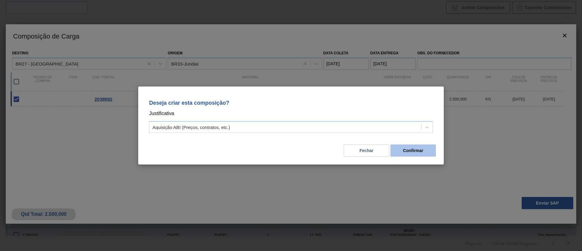
click at [401, 156] on button "Confirmar" at bounding box center [413, 150] width 45 height 12
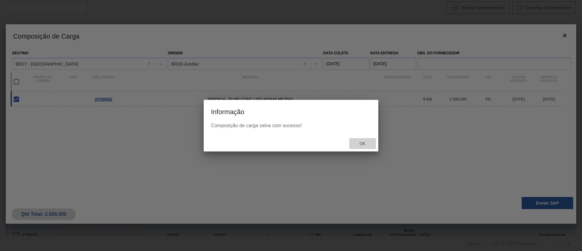
click at [363, 143] on span "Ok" at bounding box center [363, 143] width 16 height 5
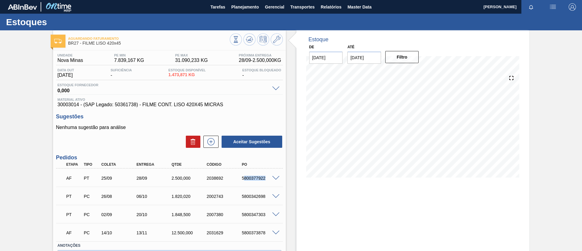
drag, startPoint x: 244, startPoint y: 182, endPoint x: 275, endPoint y: 183, distance: 31.3
click at [275, 183] on div "AF PT 25/09 28/09 2.500,000 2038692 5800377922" at bounding box center [169, 177] width 227 height 15
click at [242, 179] on div "5800377922" at bounding box center [259, 178] width 39 height 5
drag, startPoint x: 257, startPoint y: 179, endPoint x: 281, endPoint y: 183, distance: 24.6
click at [281, 183] on div "AF PT 25/09 28/09 2.500,000 2038692 5800377922" at bounding box center [169, 177] width 227 height 15
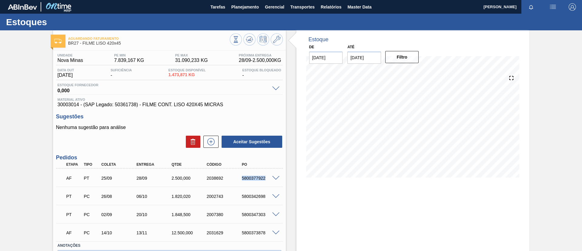
copy div "5800377922"
click at [69, 139] on div "Aceitar Sugestões" at bounding box center [169, 141] width 227 height 13
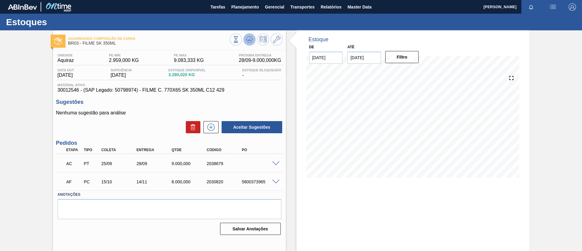
click at [248, 40] on icon at bounding box center [248, 40] width 1 height 1
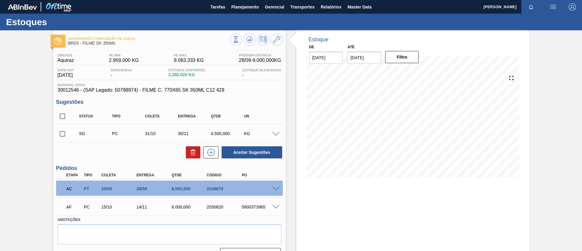
scroll to position [14, 0]
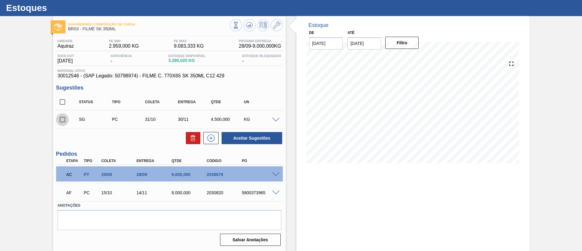
click at [64, 120] on input "checkbox" at bounding box center [62, 119] width 13 height 13
click at [192, 143] on button at bounding box center [193, 138] width 15 height 12
checkbox input "false"
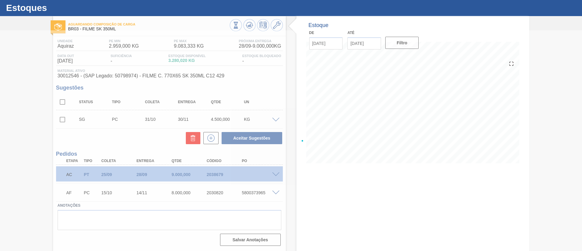
scroll to position [10, 0]
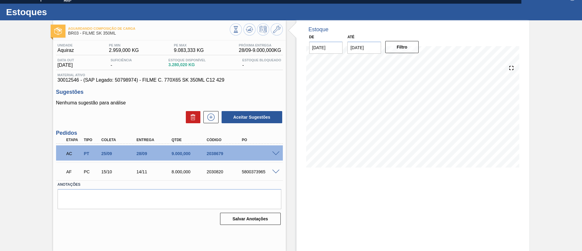
drag, startPoint x: 186, startPoint y: 127, endPoint x: 82, endPoint y: 76, distance: 116.6
click at [45, 111] on div "Aguardando Composição de Carga BR03 - FILME SK 350ML Unidade Aquiraz PE MIN 2.9…" at bounding box center [291, 135] width 582 height 230
click at [251, 28] on icon at bounding box center [249, 29] width 7 height 7
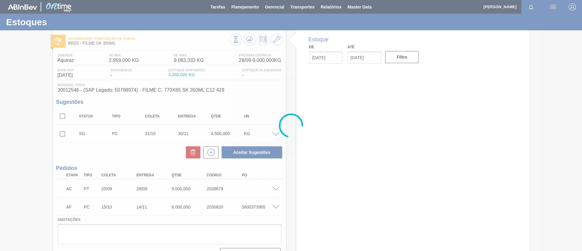
click at [63, 133] on div at bounding box center [291, 125] width 582 height 251
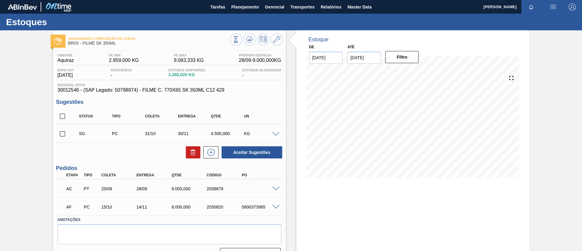
click at [65, 135] on input "checkbox" at bounding box center [62, 133] width 13 height 13
click at [192, 156] on icon at bounding box center [193, 152] width 7 height 7
checkbox input "false"
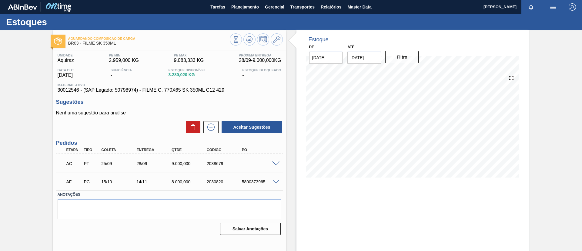
click at [0, 93] on div "Aguardando Composição de Carga BR03 - FILME SK 350ML Unidade Aquiraz PE MIN 2.9…" at bounding box center [291, 145] width 582 height 230
click at [20, 68] on div "Aguardando Composição de Carga BR03 - FILME SK 350ML Unidade Aquiraz PE MIN 2.9…" at bounding box center [291, 145] width 582 height 230
click at [237, 6] on span "Planejamento" at bounding box center [245, 6] width 28 height 7
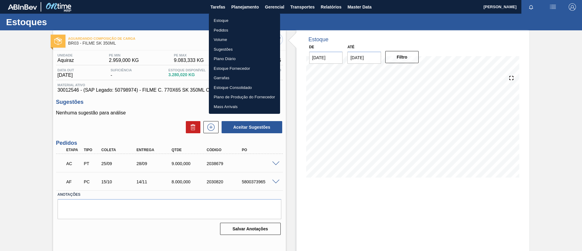
click at [238, 19] on li "Estoque" at bounding box center [244, 21] width 71 height 10
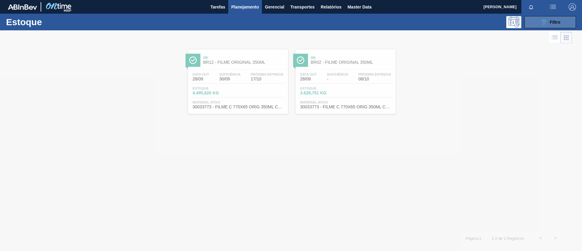
click at [554, 23] on span "Filtro" at bounding box center [555, 22] width 11 height 5
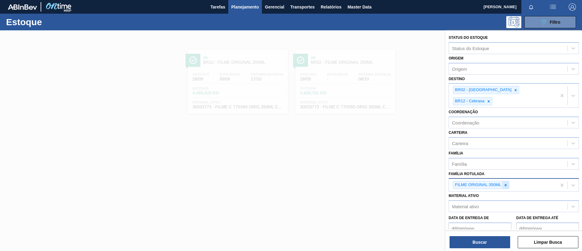
click at [507, 183] on icon at bounding box center [506, 185] width 4 height 4
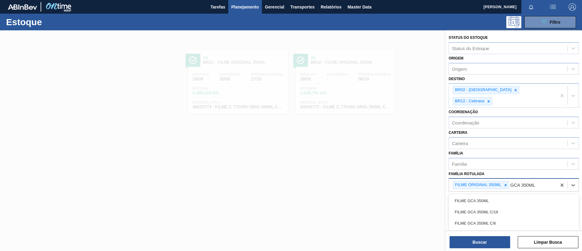
type Rotulada "GCA 350ML MP"
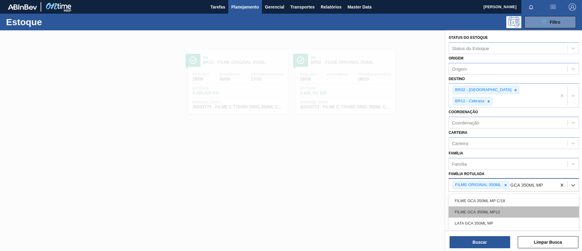
click at [509, 206] on div "FILME GCA 350ML MP12" at bounding box center [514, 211] width 130 height 11
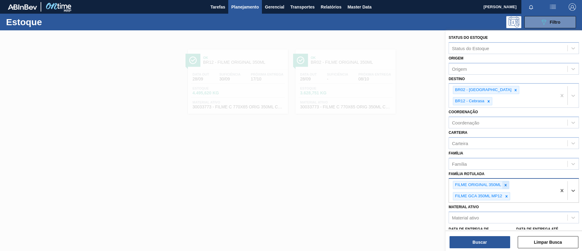
click at [505, 183] on icon at bounding box center [506, 185] width 4 height 4
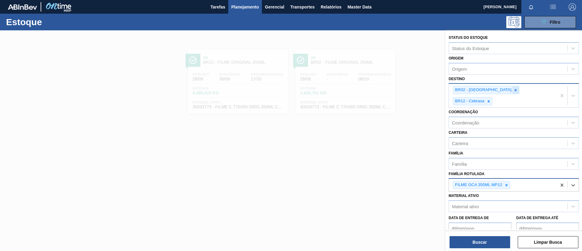
click at [514, 89] on icon at bounding box center [516, 90] width 4 height 4
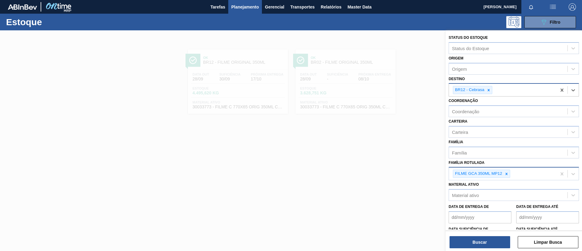
click at [487, 89] on icon at bounding box center [489, 90] width 4 height 4
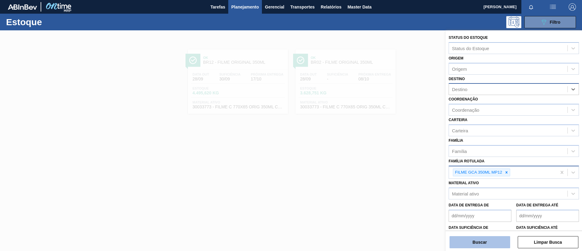
click at [490, 241] on button "Buscar" at bounding box center [480, 242] width 61 height 12
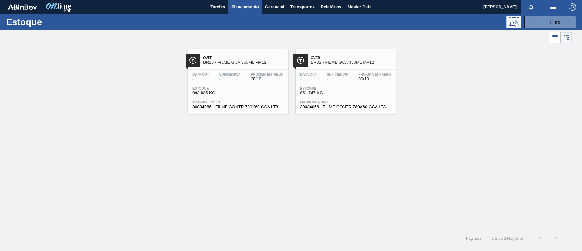
click at [332, 66] on div "Over BR02 - FILME GCA 350ML MP12" at bounding box center [352, 60] width 82 height 14
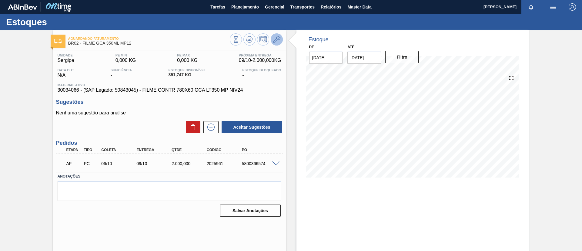
click at [279, 39] on icon at bounding box center [276, 39] width 7 height 7
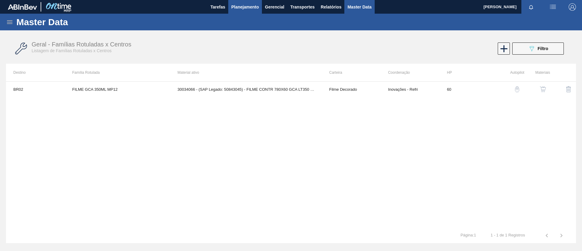
click at [249, 9] on span "Planejamento" at bounding box center [245, 6] width 28 height 7
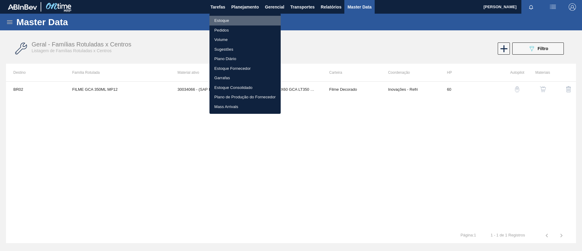
click at [241, 18] on li "Estoque" at bounding box center [245, 21] width 71 height 10
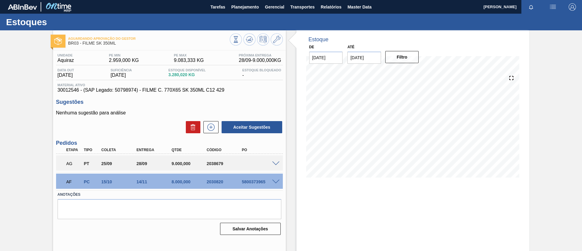
scroll to position [10, 0]
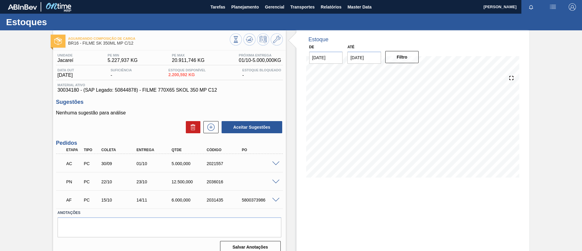
click at [274, 161] on span at bounding box center [275, 163] width 7 height 5
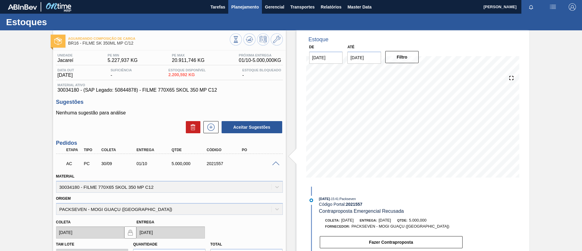
click at [248, 11] on button "Planejamento" at bounding box center [245, 7] width 34 height 14
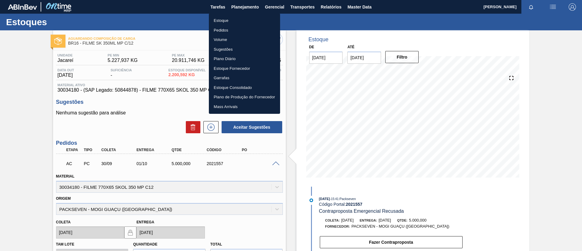
click at [244, 20] on li "Estoque" at bounding box center [244, 21] width 71 height 10
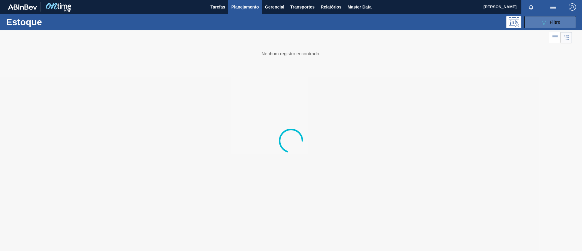
click at [535, 22] on button "089F7B8B-B2A5-4AFE-B5C0-19BA573D28AC Filtro" at bounding box center [551, 22] width 52 height 12
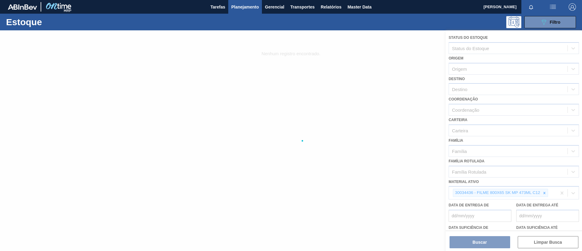
click at [547, 191] on div at bounding box center [291, 140] width 582 height 220
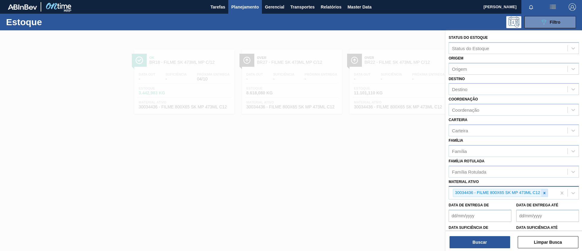
click at [546, 192] on icon at bounding box center [544, 193] width 4 height 4
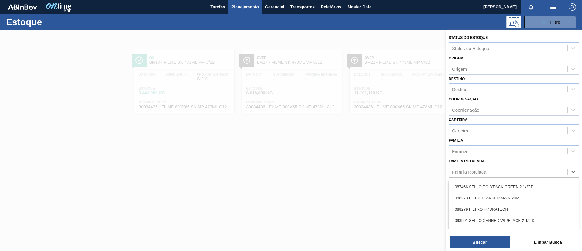
click at [506, 168] on div "Família Rotulada" at bounding box center [508, 171] width 119 height 9
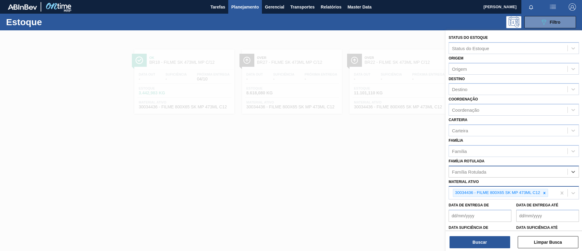
click at [527, 166] on div "Família Rotulada" at bounding box center [514, 172] width 130 height 12
click at [548, 192] on div "30034436 - FILME 800X65 SK MP 473ML C12" at bounding box center [500, 193] width 95 height 8
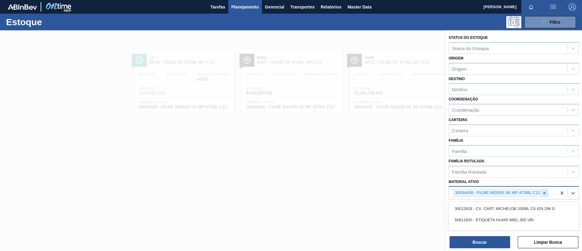
click at [545, 191] on icon at bounding box center [544, 193] width 4 height 4
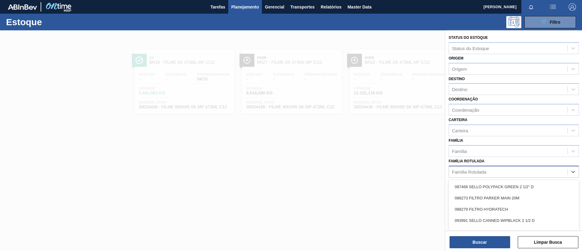
click at [505, 171] on div "Família Rotulada" at bounding box center [508, 171] width 119 height 9
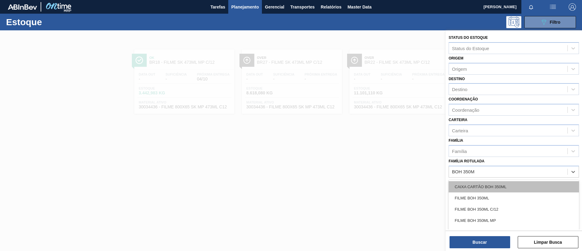
type Rotulada "BOH 350ML"
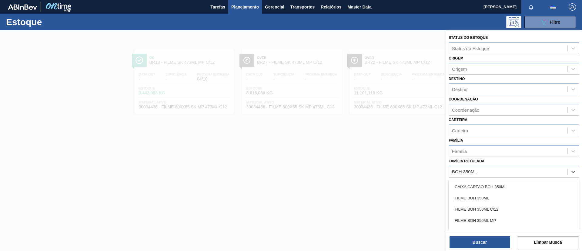
drag, startPoint x: 492, startPoint y: 195, endPoint x: 494, endPoint y: 198, distance: 4.1
click at [494, 198] on div "FILME BOH 350ML" at bounding box center [514, 197] width 130 height 11
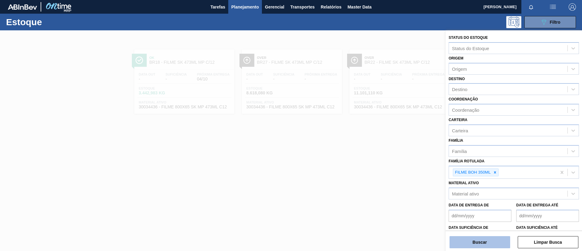
click at [484, 245] on button "Buscar" at bounding box center [480, 242] width 61 height 12
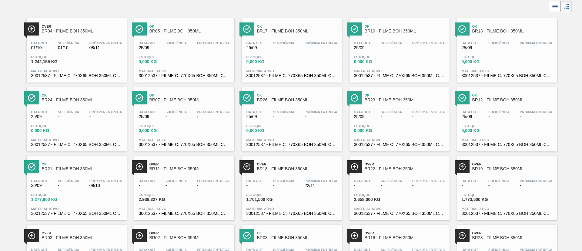
scroll to position [45, 0]
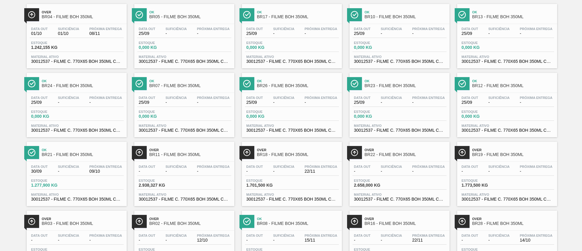
click at [93, 27] on span "Próxima Entrega" at bounding box center [105, 29] width 33 height 4
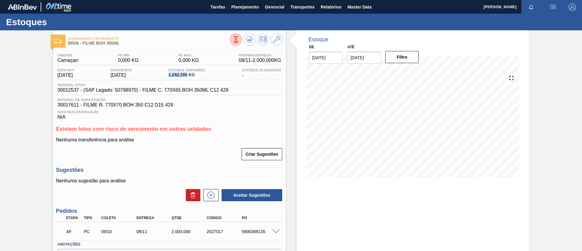
drag, startPoint x: 169, startPoint y: 79, endPoint x: 191, endPoint y: 80, distance: 21.9
click at [191, 80] on div "Data out [DATE] Suficiência [DATE] Estoque Disponível 1.242,155 KG Estoque Bloq…" at bounding box center [169, 74] width 227 height 12
copy span "1.242,155"
click at [0, 96] on div "Aguardando Faturamento BR04 - FILME BOH 350ML Unidade Camaçari PE MIN 0,000 KG …" at bounding box center [291, 159] width 582 height 259
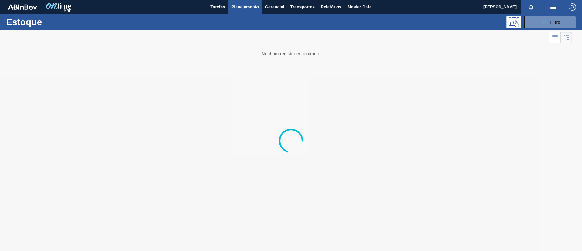
click at [216, 82] on div at bounding box center [291, 140] width 582 height 220
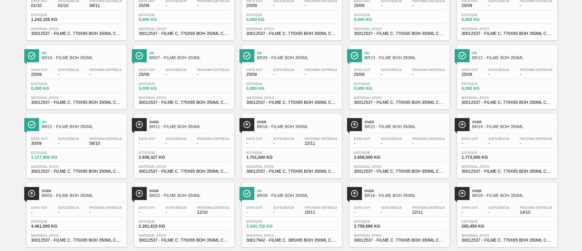
scroll to position [85, 0]
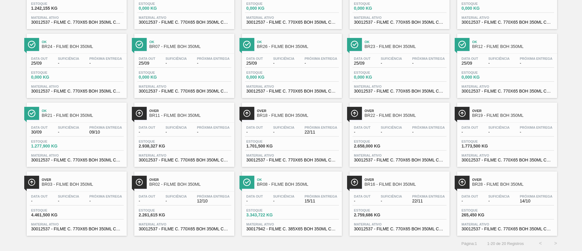
click at [177, 189] on div "Over BR02 - FILME BOH 350ML" at bounding box center [190, 182] width 82 height 14
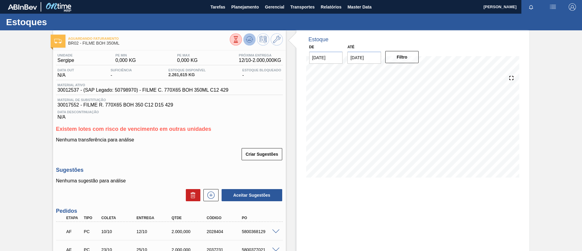
click at [250, 40] on icon at bounding box center [249, 39] width 4 height 3
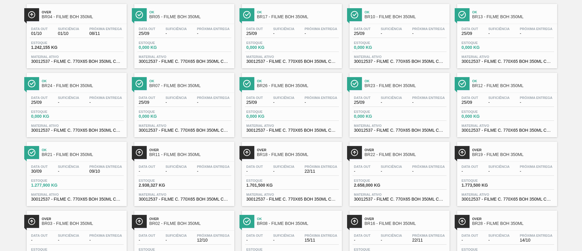
scroll to position [85, 0]
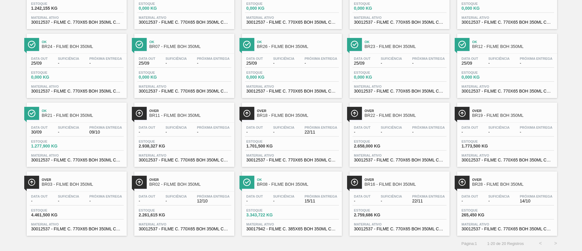
click at [204, 120] on div "Over BR11 - FILME BOH 350ML" at bounding box center [190, 113] width 82 height 14
